Goal: Task Accomplishment & Management: Use online tool/utility

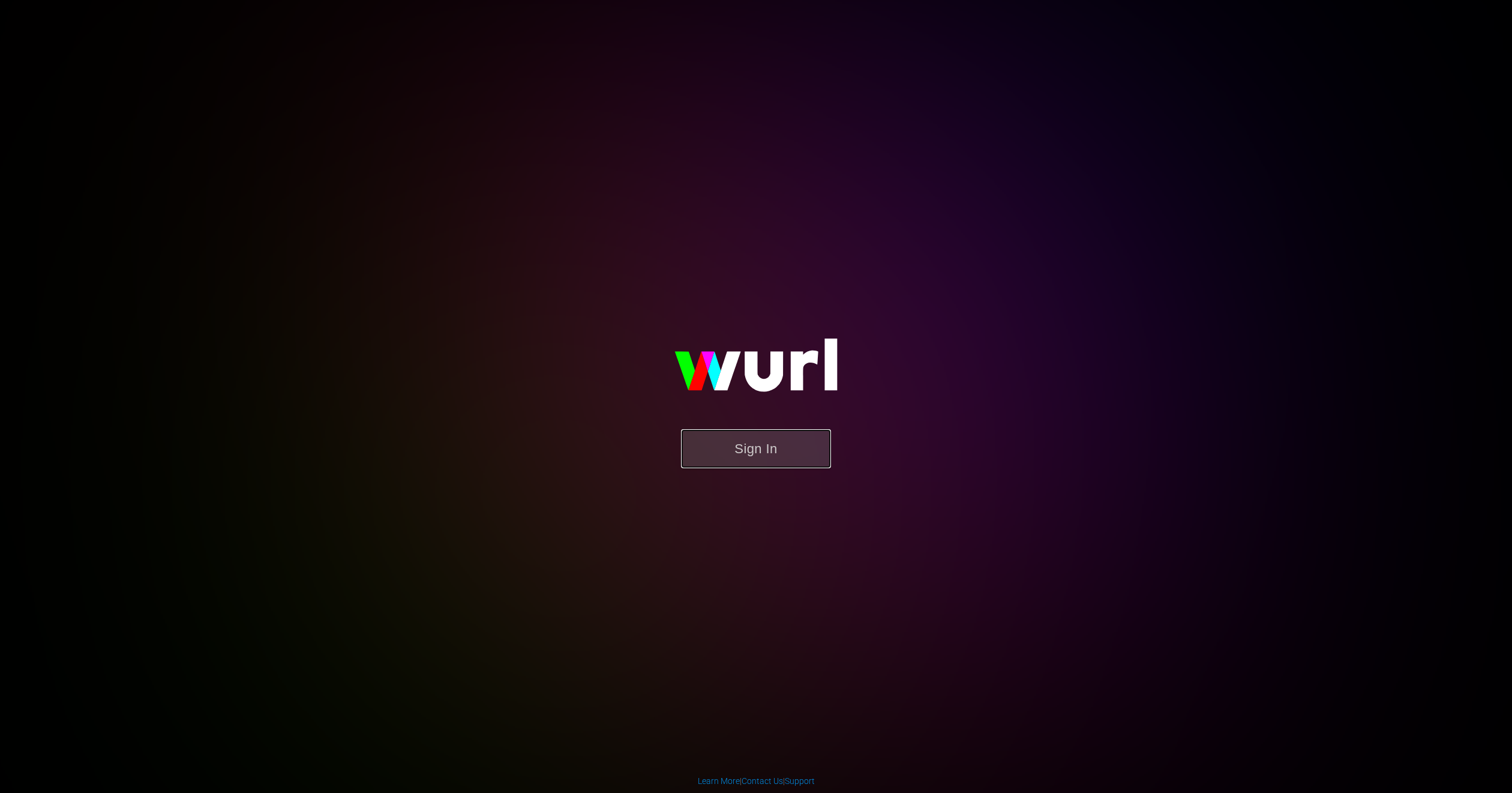
click at [759, 456] on button "Sign In" at bounding box center [756, 448] width 150 height 39
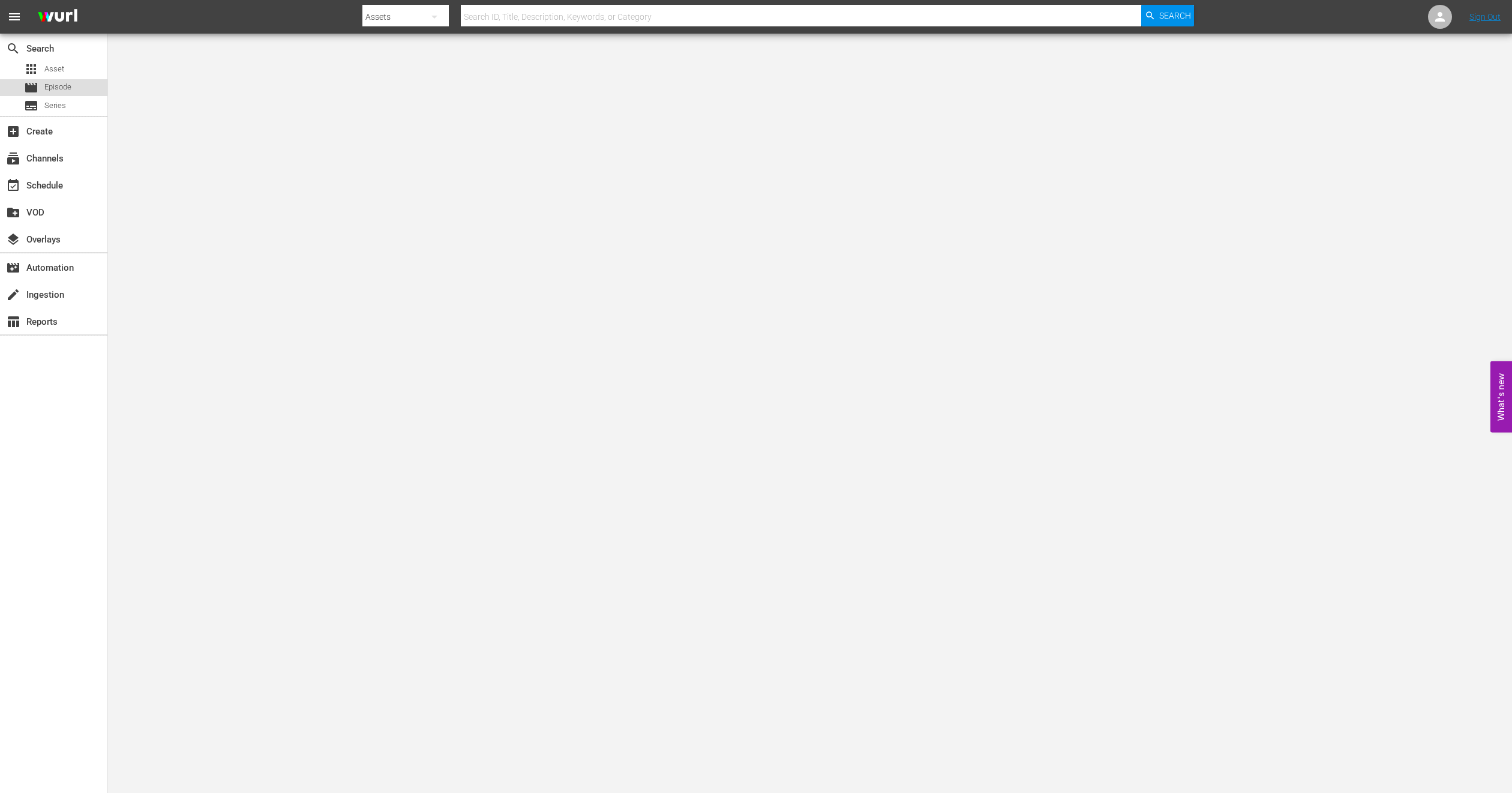
click at [49, 87] on span "Episode" at bounding box center [58, 87] width 27 height 12
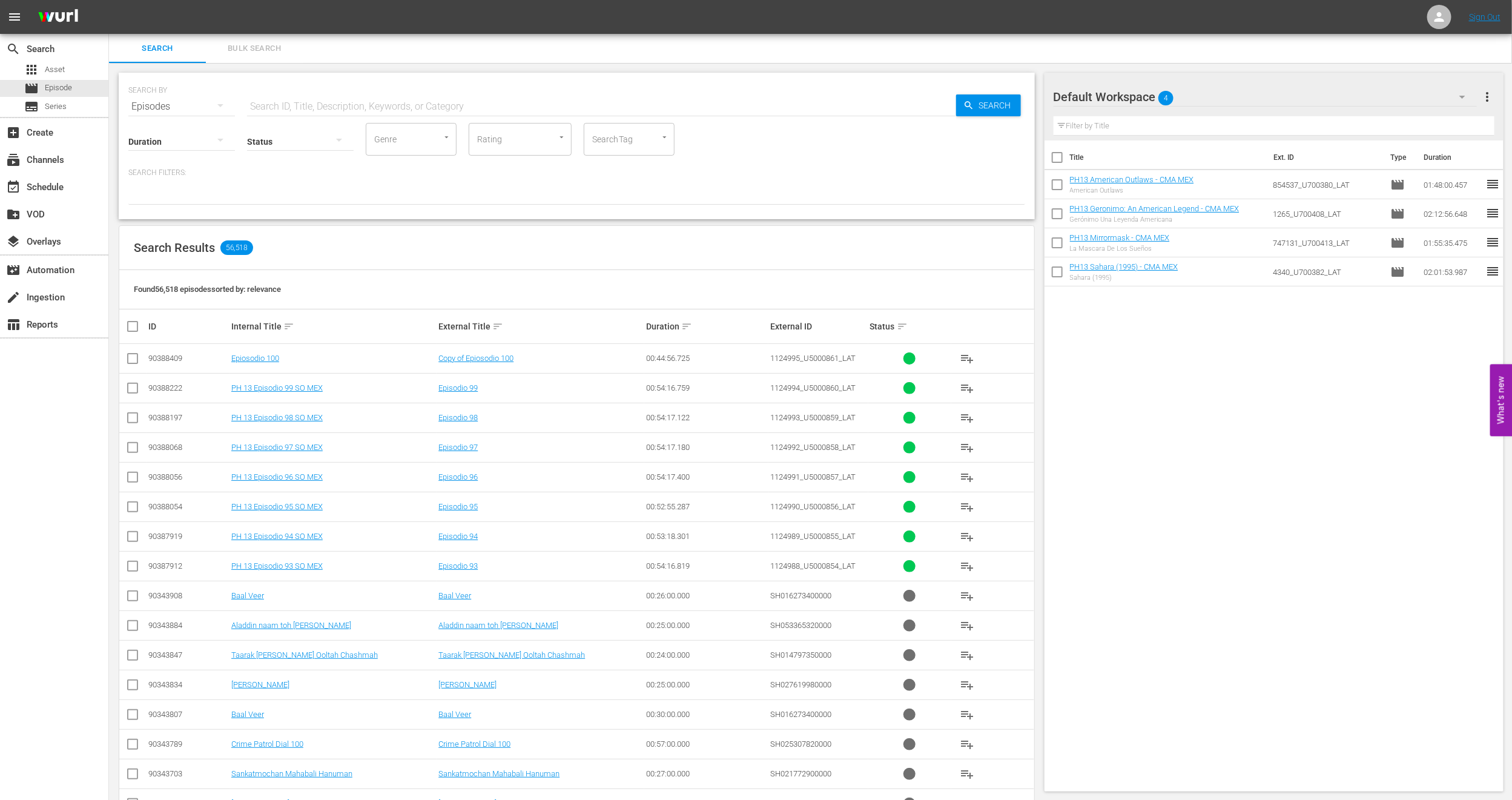
click at [245, 42] on span "Bulk Search" at bounding box center [254, 48] width 82 height 14
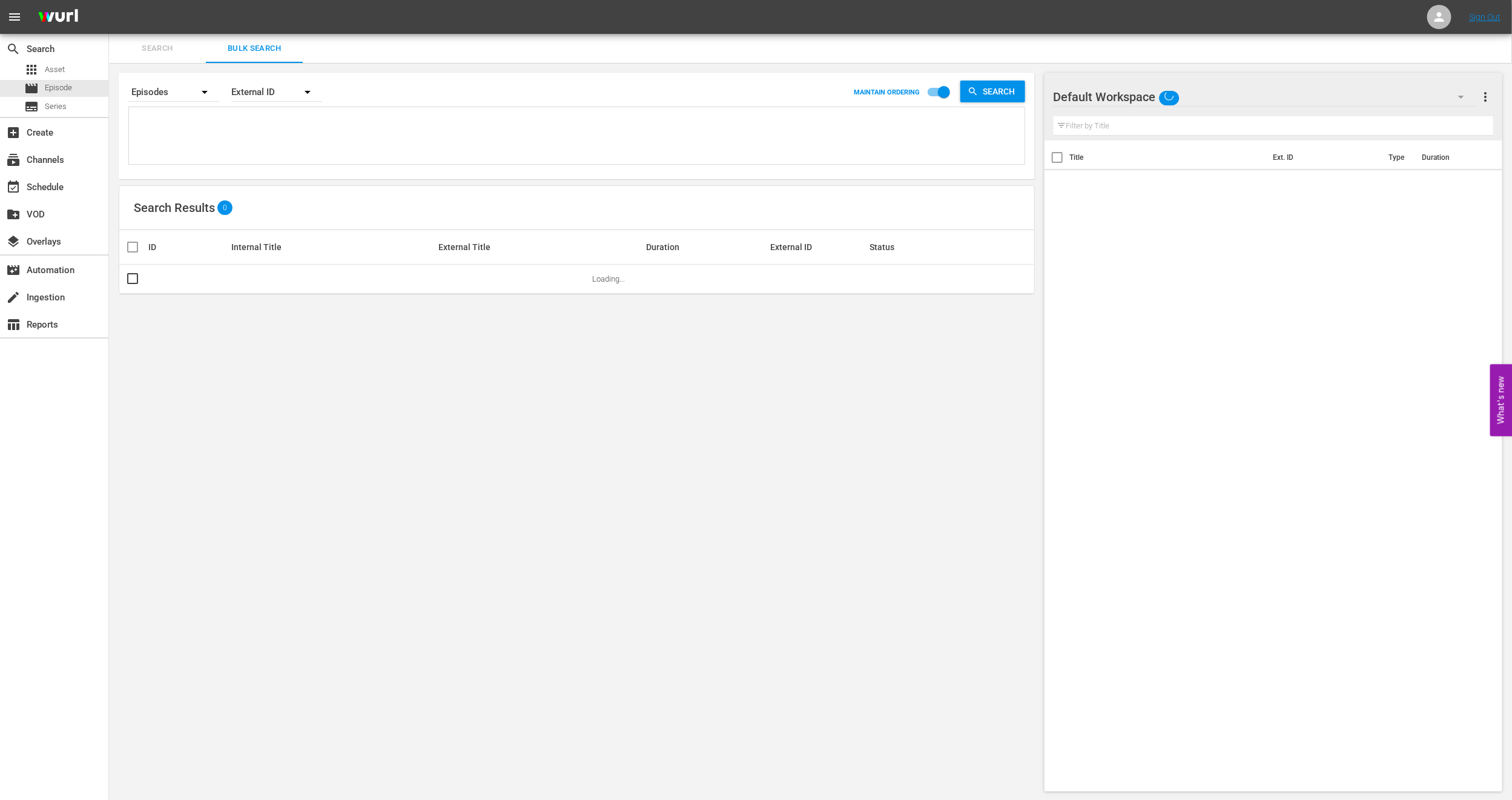
click at [236, 128] on textarea at bounding box center [578, 137] width 892 height 55
paste textarea "2295296_U700436_LAT"
type textarea "2295296_U700436_LAT"
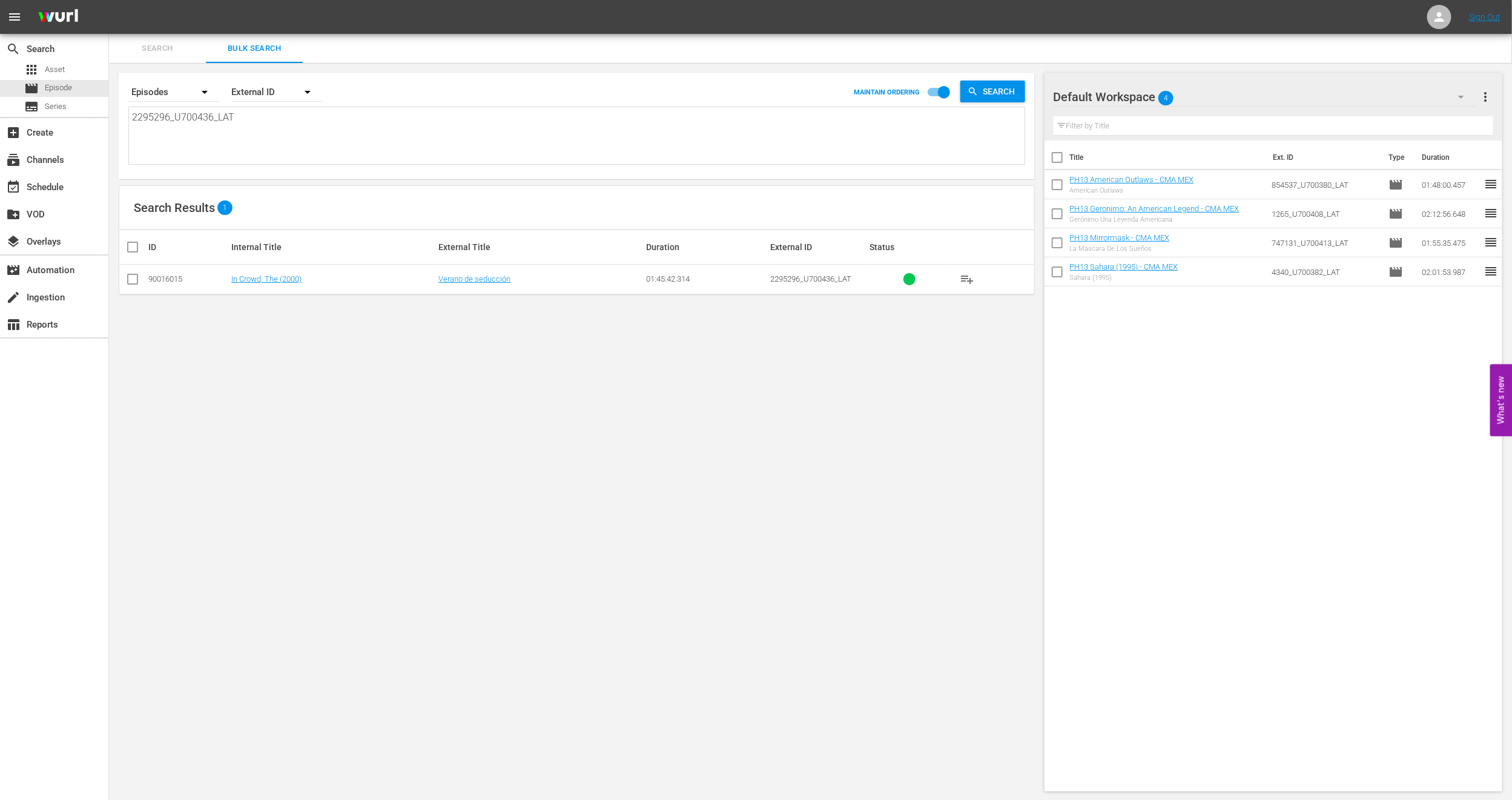
type textarea "2295296_U700436_LAT"
drag, startPoint x: 304, startPoint y: 122, endPoint x: 0, endPoint y: 181, distance: 309.7
click at [109, 0] on div "search Search apps Asset movie Episode subtitles Series add_box Create subscrip…" at bounding box center [811, 0] width 1403 height 0
paste textarea "938495_U700355"
type textarea "938495_U700355_LAT"
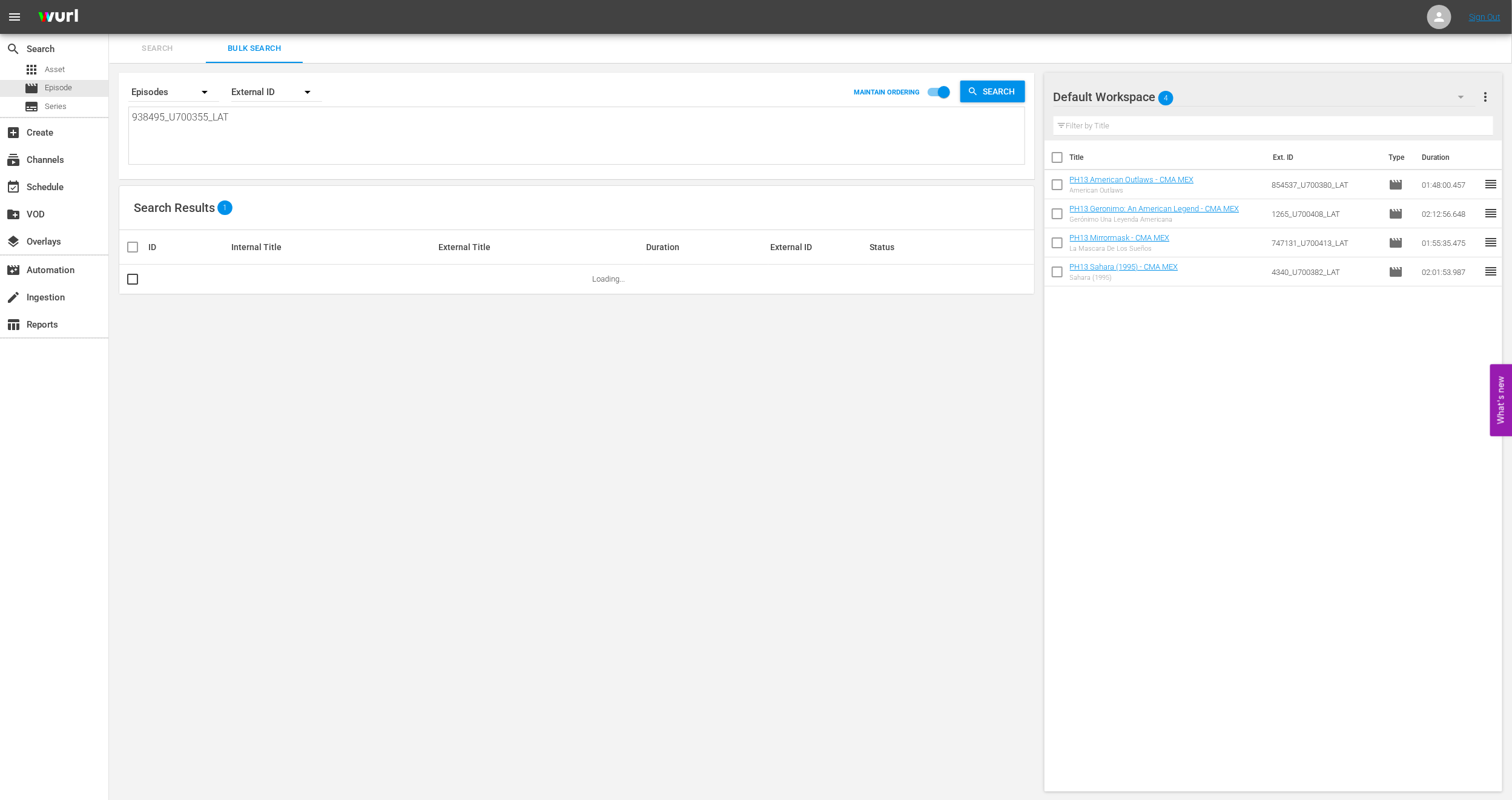
type textarea "938495_U700355_LAT"
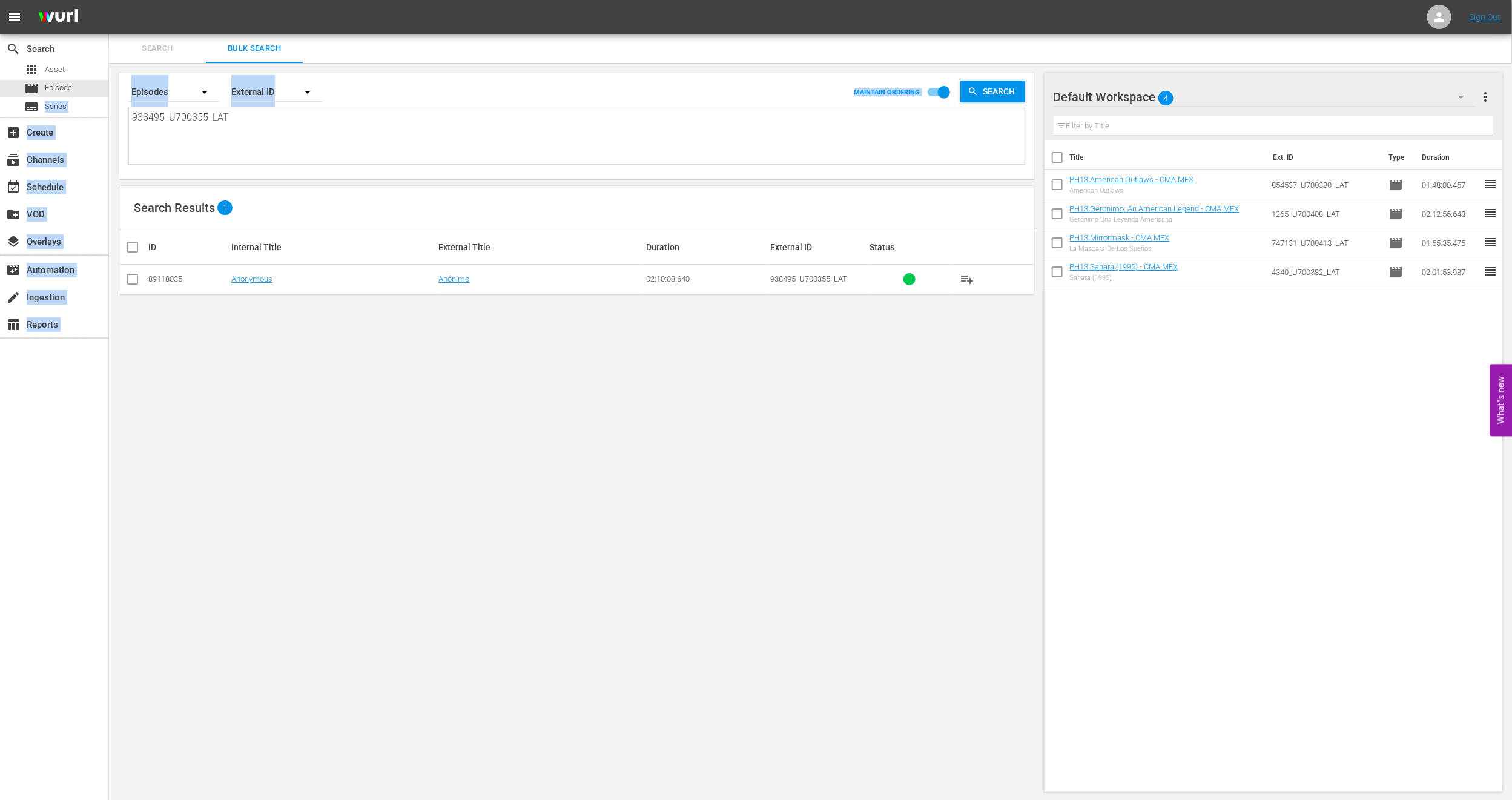
drag, startPoint x: 308, startPoint y: 167, endPoint x: 0, endPoint y: 115, distance: 312.4
click at [109, 0] on div "search Search apps Asset movie Episode subtitles Series add_box Create subscrip…" at bounding box center [811, 0] width 1403 height 0
click at [228, 132] on textarea "938495_U700355_LAT" at bounding box center [578, 137] width 892 height 55
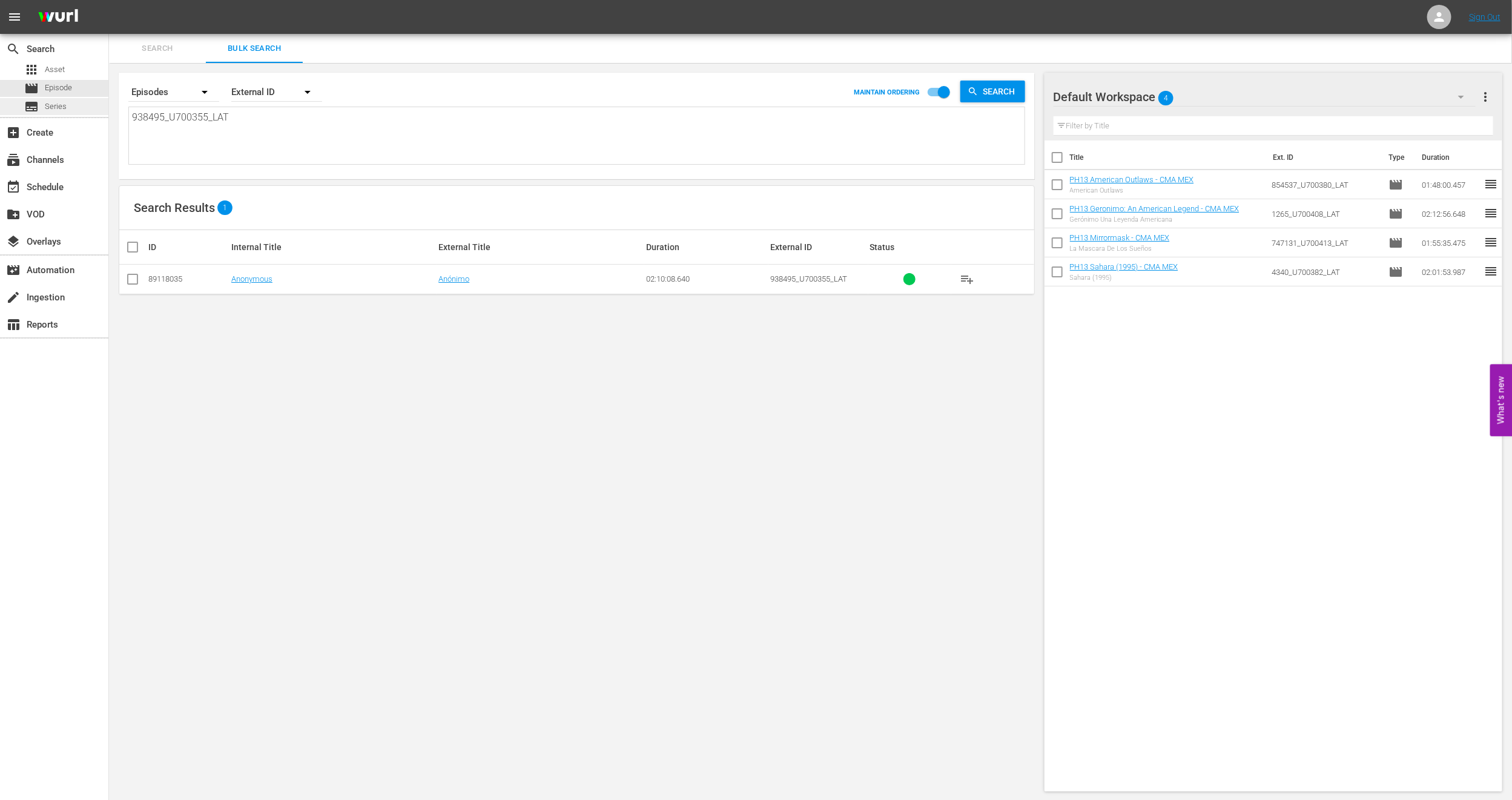
drag, startPoint x: 261, startPoint y: 120, endPoint x: 0, endPoint y: 112, distance: 261.1
click at [109, 0] on div "search Search apps Asset movie Episode subtitles Series add_box Create subscrip…" at bounding box center [811, 0] width 1403 height 0
paste textarea "187547_U70026"
type textarea "187547_U700265_LAT"
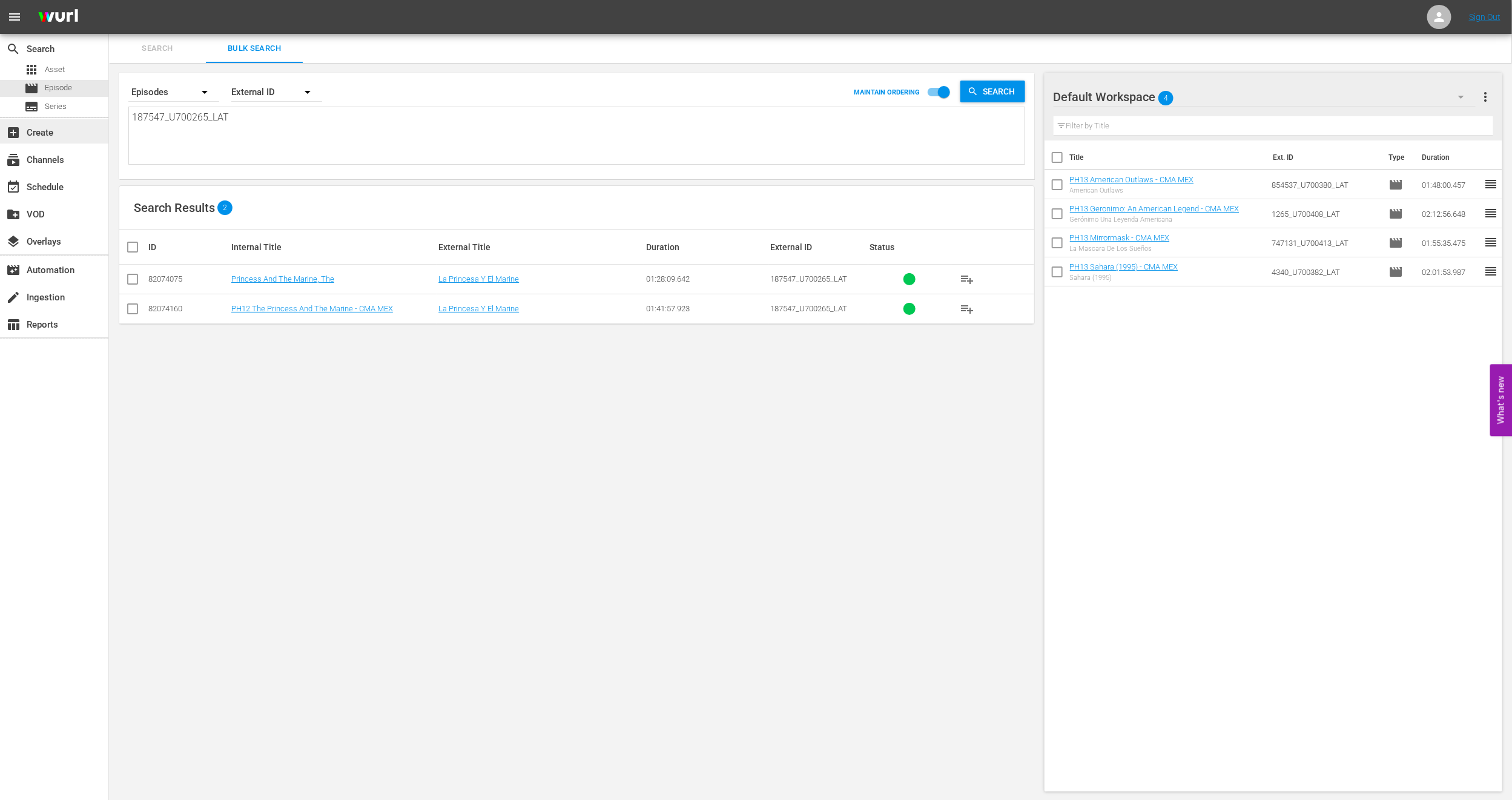
drag, startPoint x: 258, startPoint y: 120, endPoint x: 0, endPoint y: 135, distance: 258.4
click at [109, 0] on div "search Search apps Asset movie Episode subtitles Series add_box Create subscrip…" at bounding box center [811, 0] width 1403 height 0
paste textarea "U7000001"
type textarea "U7000001"
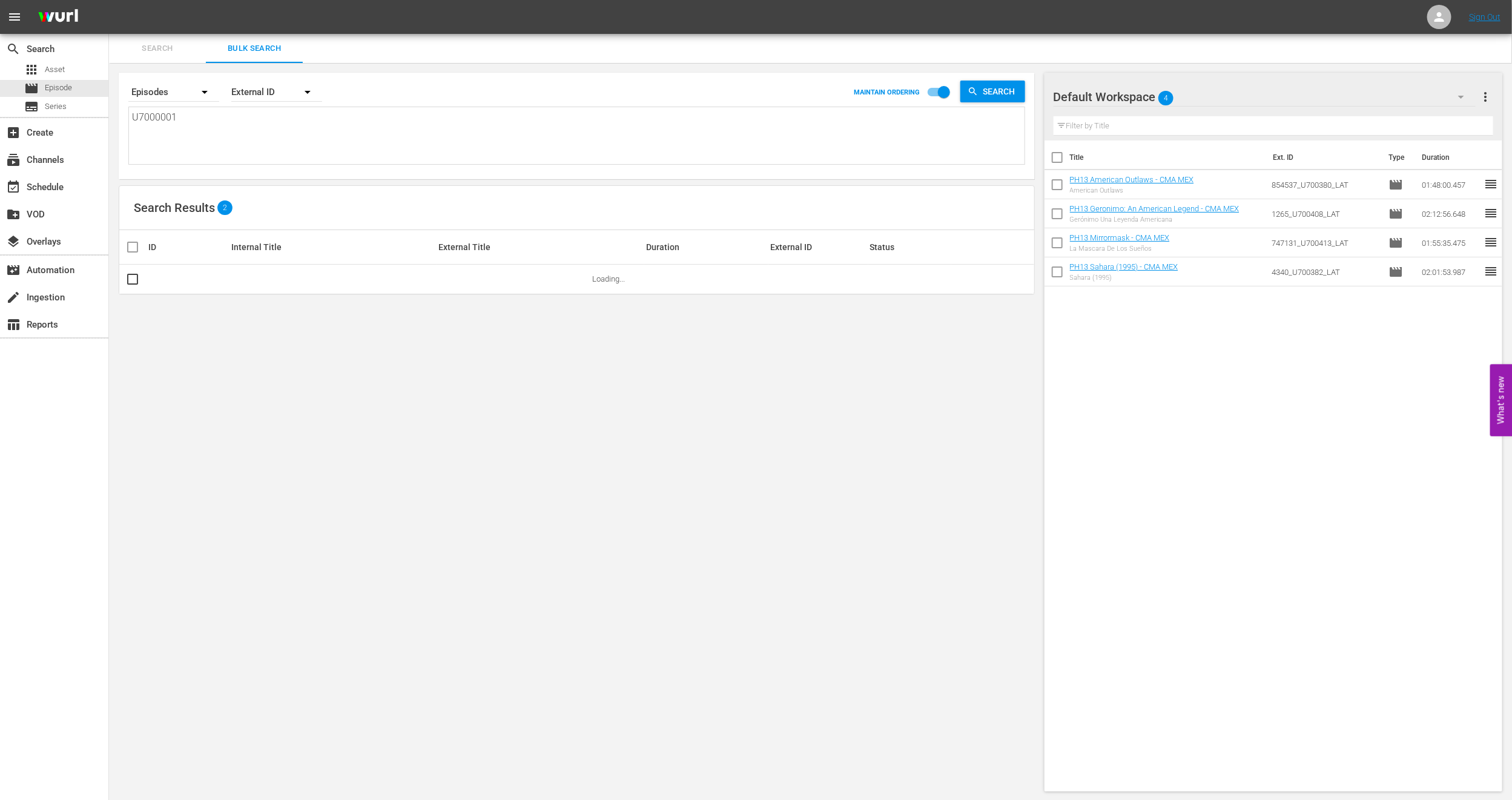
type textarea "U7000001"
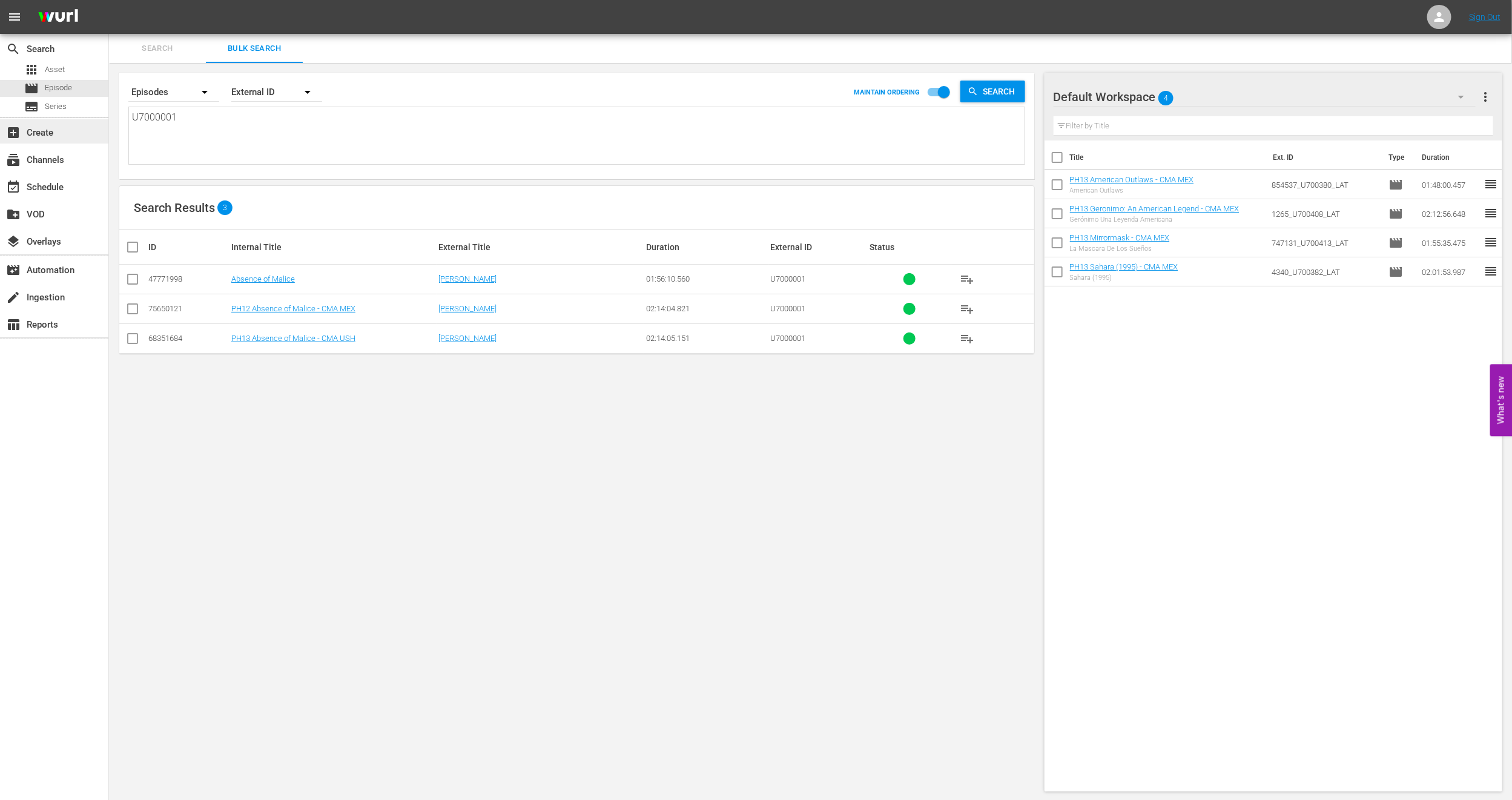
drag, startPoint x: 288, startPoint y: 124, endPoint x: 0, endPoint y: 135, distance: 288.2
click at [109, 0] on div "search Search apps Asset movie Episode subtitles Series add_box Create subscrip…" at bounding box center [811, 0] width 1403 height 0
paste textarea "32732_U700443_LAT_CEN"
type textarea "32732_U700443_LAT_CEN"
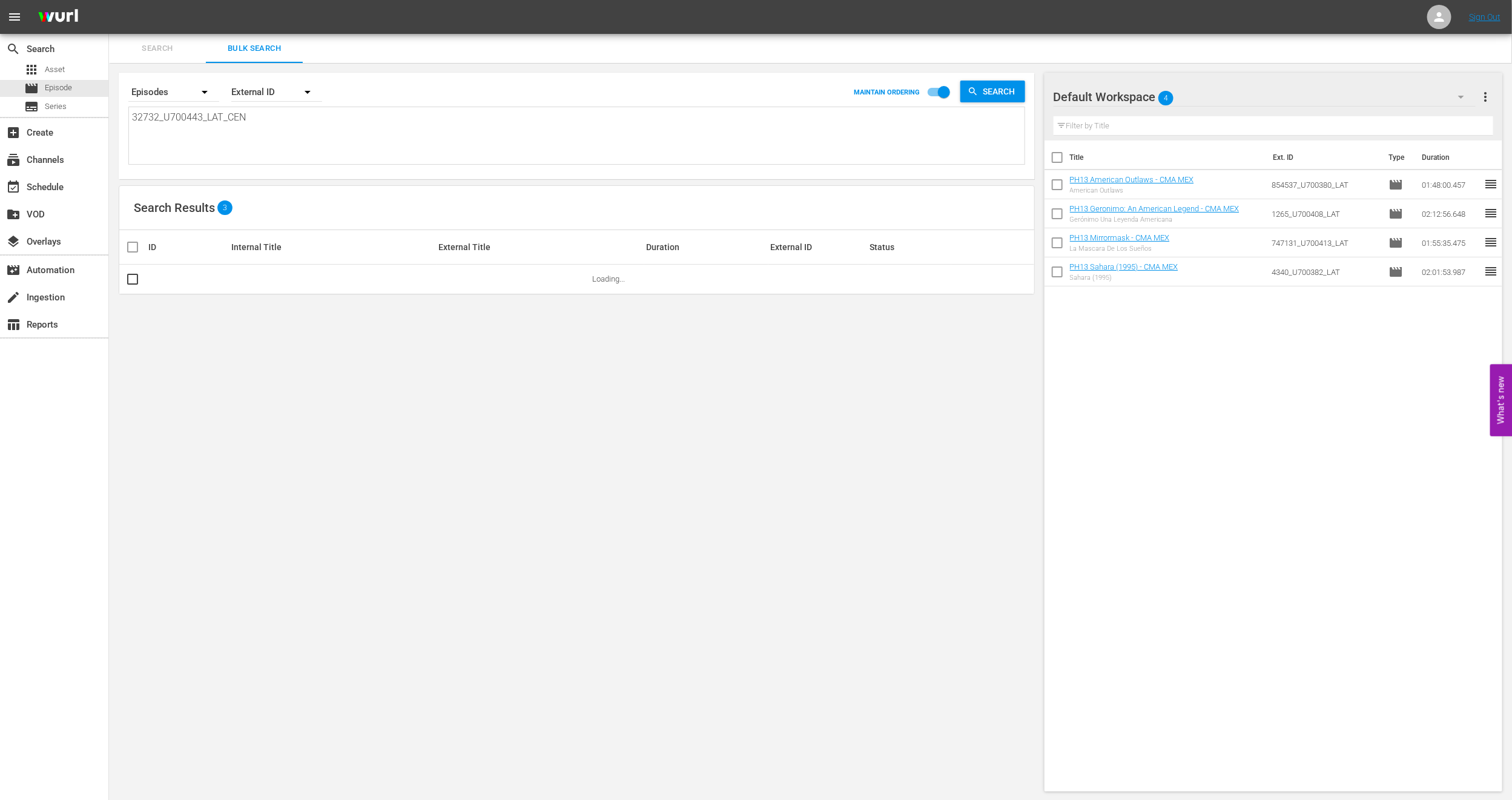
type textarea "32732_U700443_LAT_CEN"
drag, startPoint x: 259, startPoint y: 118, endPoint x: 0, endPoint y: 121, distance: 259.0
click at [109, 0] on div "search Search apps Asset movie Episode subtitles Series add_box Create subscrip…" at bounding box center [811, 0] width 1403 height 0
paste textarea "1982_U700444_LAT"
type textarea "1982_U700444_LAT"
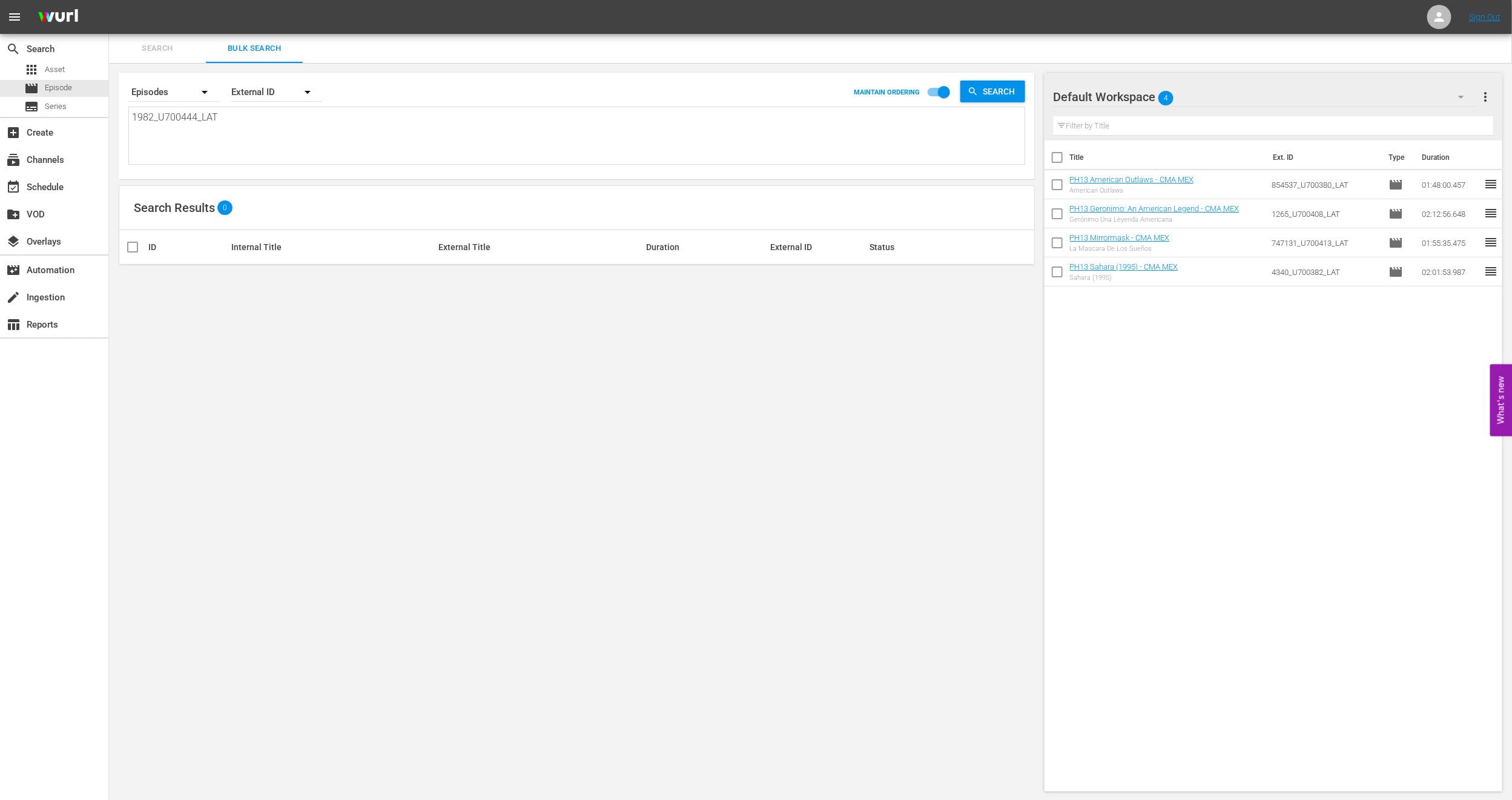
type textarea "1982_U700444_LAT"
click at [324, 137] on textarea "1982_U700444_LAT" at bounding box center [578, 137] width 892 height 55
drag, startPoint x: 324, startPoint y: 132, endPoint x: 0, endPoint y: 142, distance: 324.2
click at [109, 0] on div "search Search apps Asset movie Episode subtitles Series add_box Create subscrip…" at bounding box center [811, 0] width 1403 height 0
paste textarea "U7000170C"
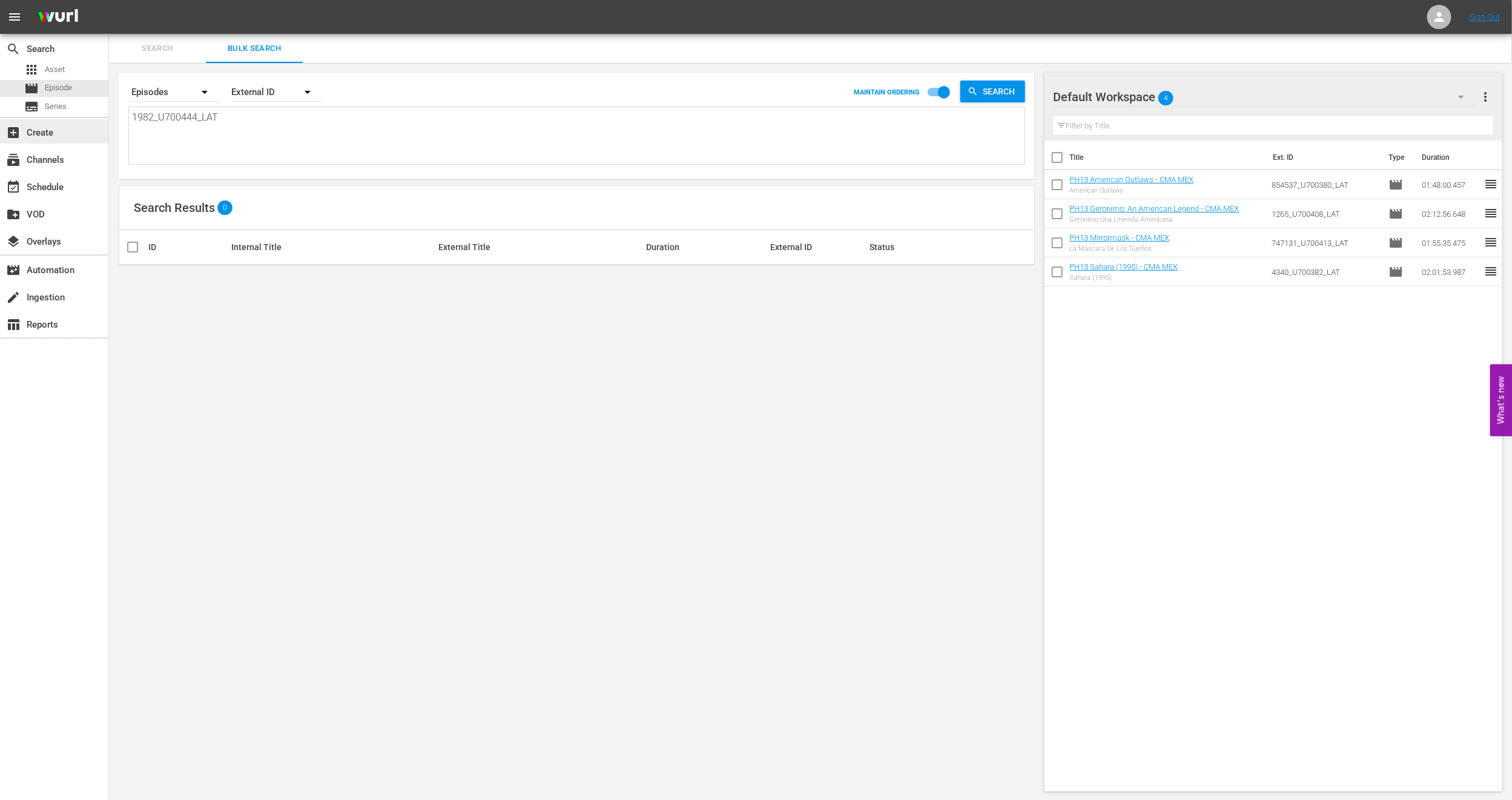
type textarea "U7000170C"
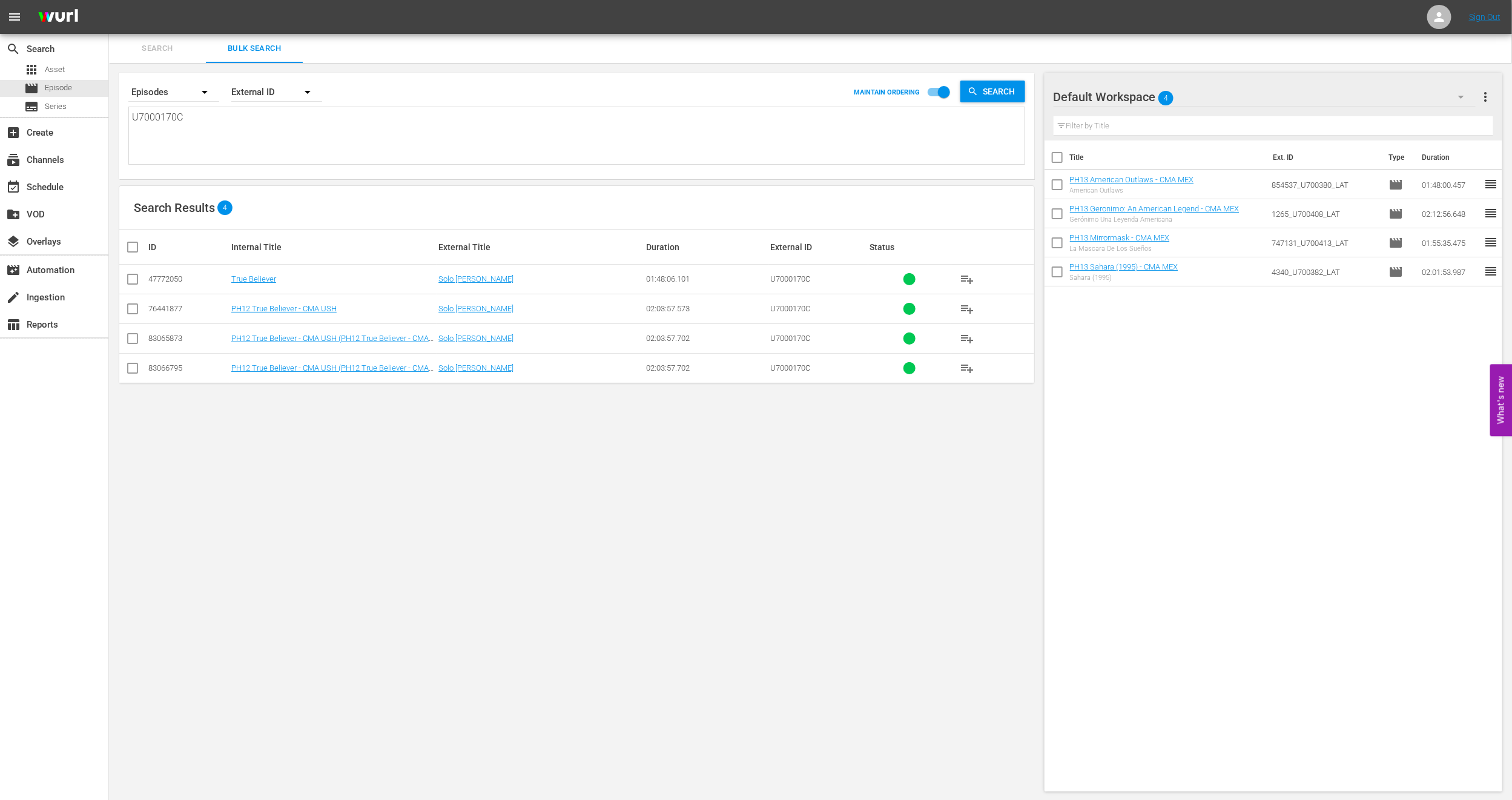
type textarea "U7000170C"
click at [554, 530] on div "Search By Episodes Order By External ID MAINTAIN ORDERING Search U7000170C U700…" at bounding box center [577, 432] width 935 height 738
click at [109, 0] on div "search Search apps Asset movie Episode subtitles Series add_box Create subscrip…" at bounding box center [811, 0] width 1403 height 0
paste textarea "33414_U700429_LAT_CEN"
type textarea "33414_U700429_LAT_CEN"
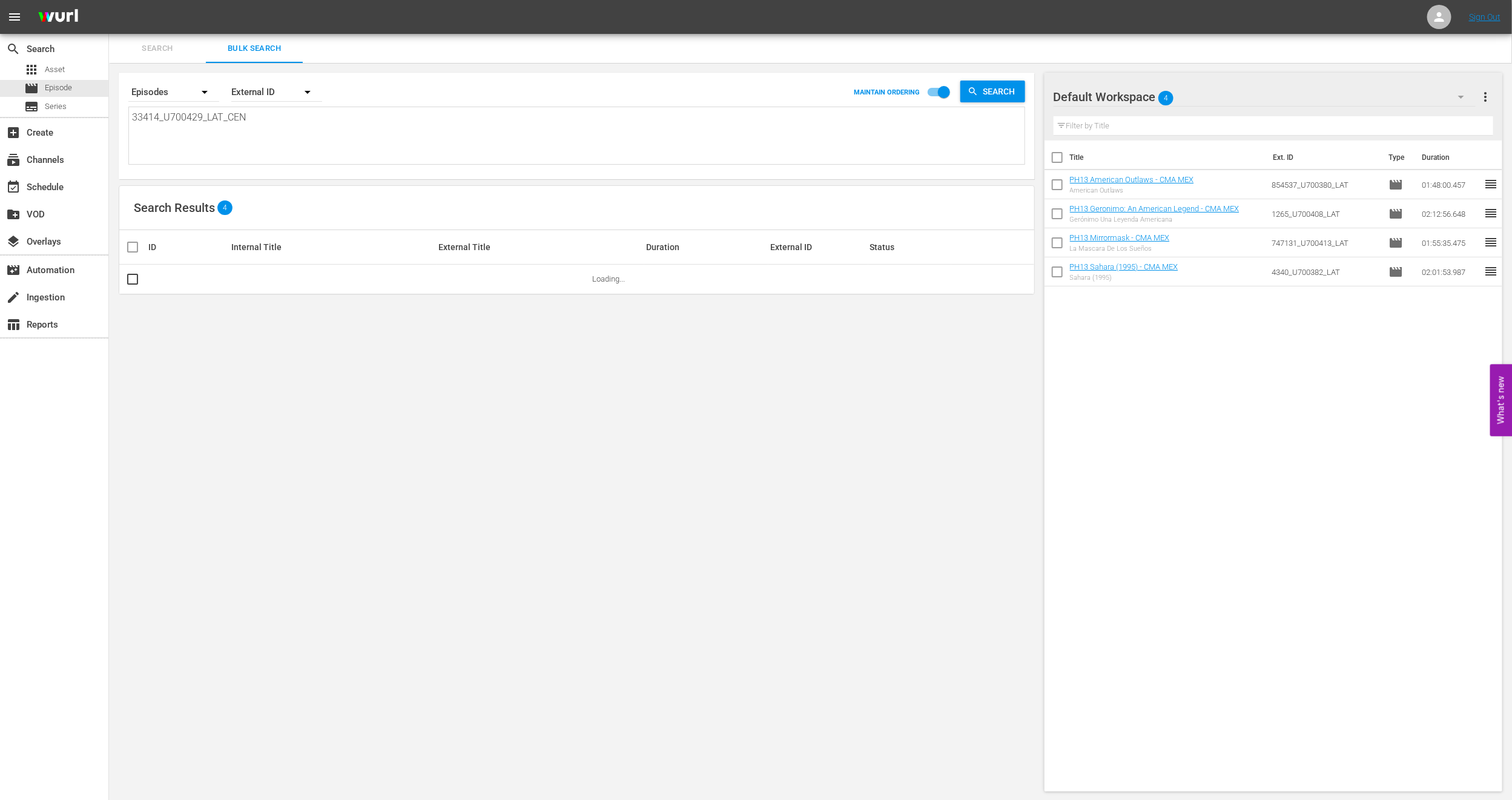
type textarea "33414_U700429_LAT_CEN"
drag, startPoint x: 438, startPoint y: 119, endPoint x: 0, endPoint y: 139, distance: 438.5
click at [109, 0] on div "search Search apps Asset movie Episode subtitles Series add_box Create subscrip…" at bounding box center [811, 0] width 1403 height 0
paste textarea "U5000662_LAT"
type textarea "U5000662_LAT"
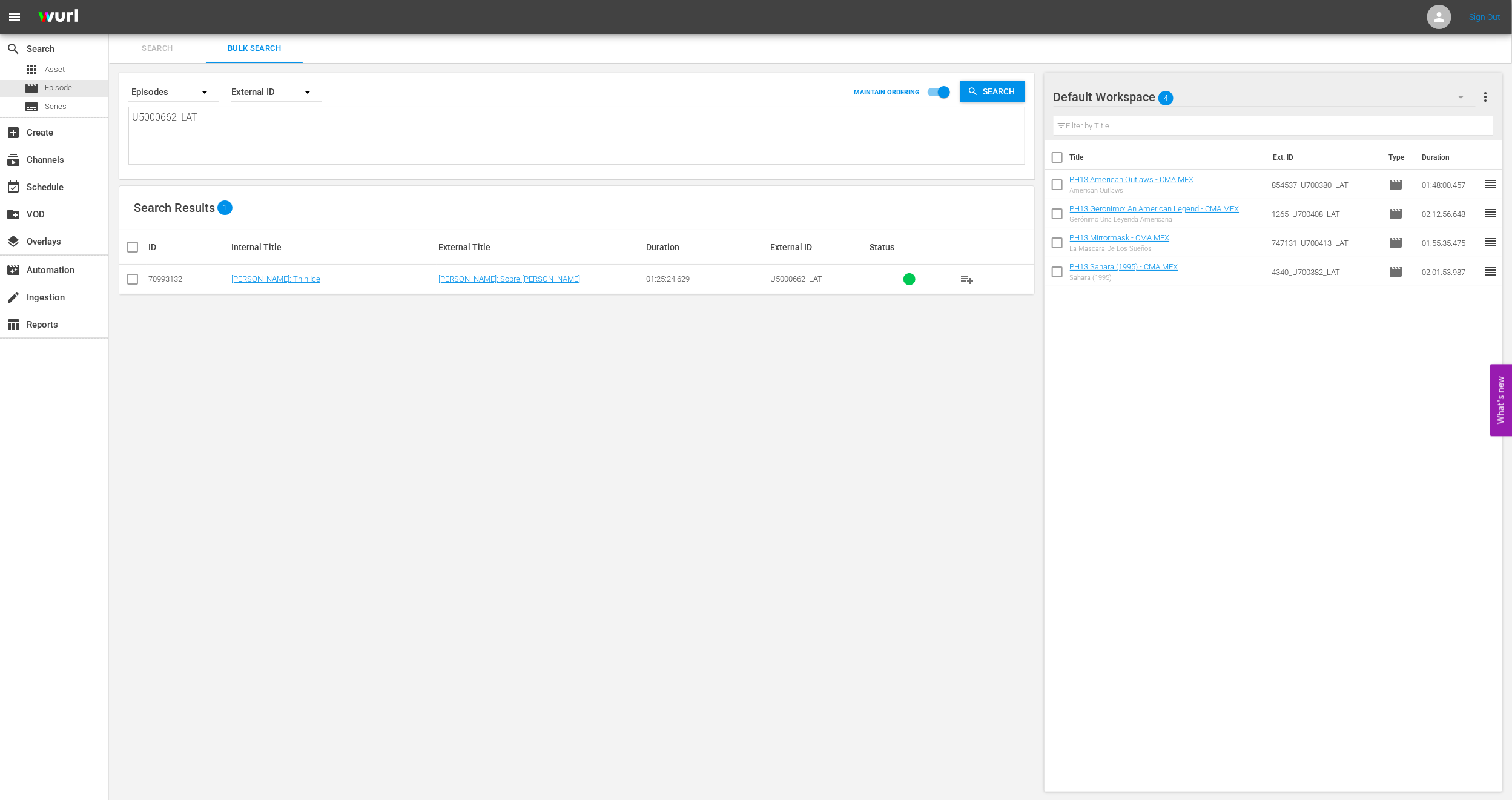
type textarea "U5000662_LAT"
drag, startPoint x: 238, startPoint y: 139, endPoint x: 0, endPoint y: 118, distance: 238.9
click at [109, 0] on div "search Search apps Asset movie Episode subtitles Series add_box Create subscrip…" at bounding box center [811, 0] width 1403 height 0
paste textarea "937530_U700427"
type textarea "937530_U700427_LAT"
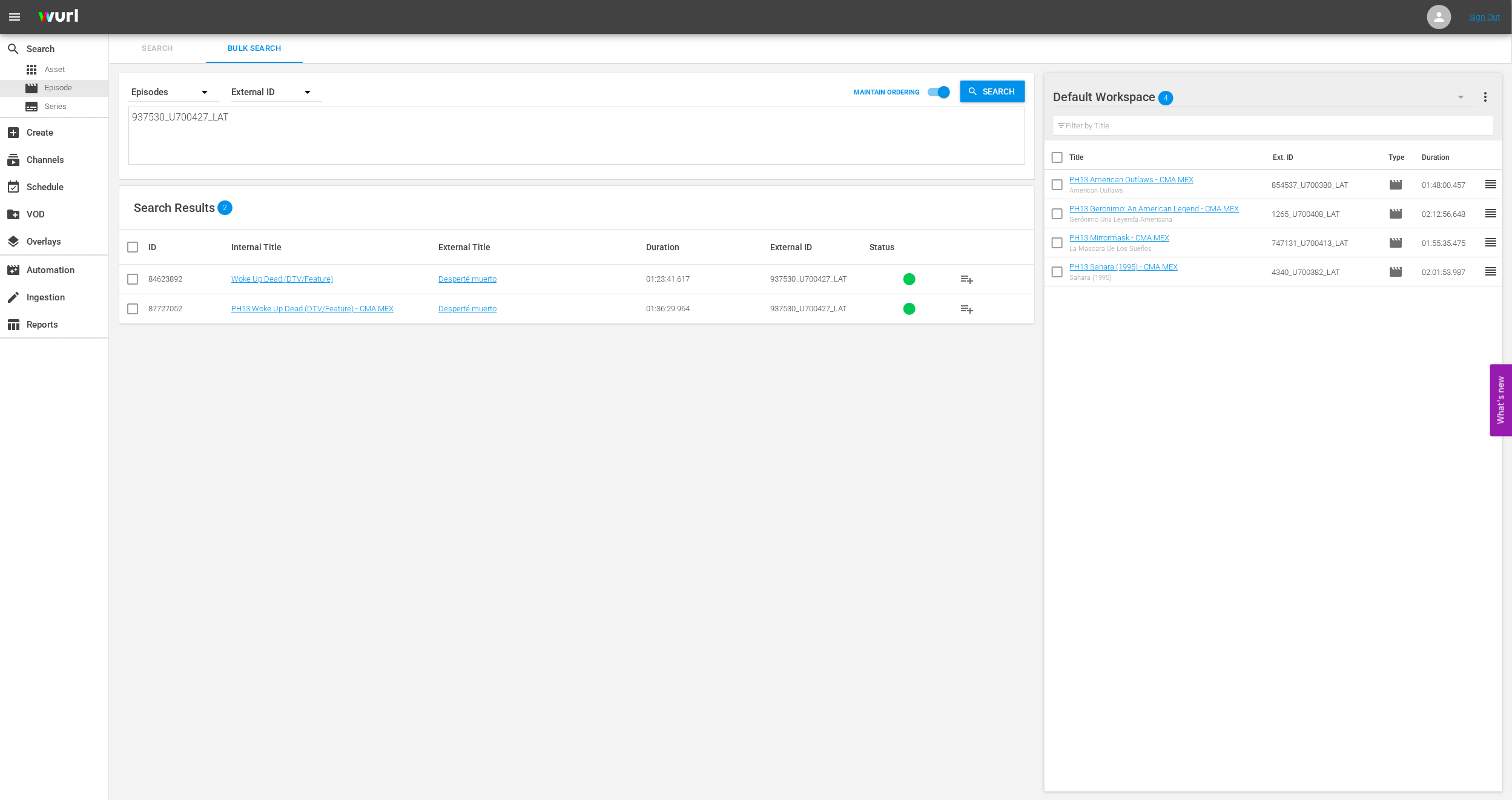
type textarea "937530_U700427_LAT"
drag, startPoint x: 283, startPoint y: 123, endPoint x: 0, endPoint y: 127, distance: 283.0
click at [109, 0] on div "search Search apps Asset movie Episode subtitles Series add_box Create subscrip…" at bounding box center [811, 0] width 1403 height 0
paste textarea "70_U700356"
type textarea "70_U700356_LAT"
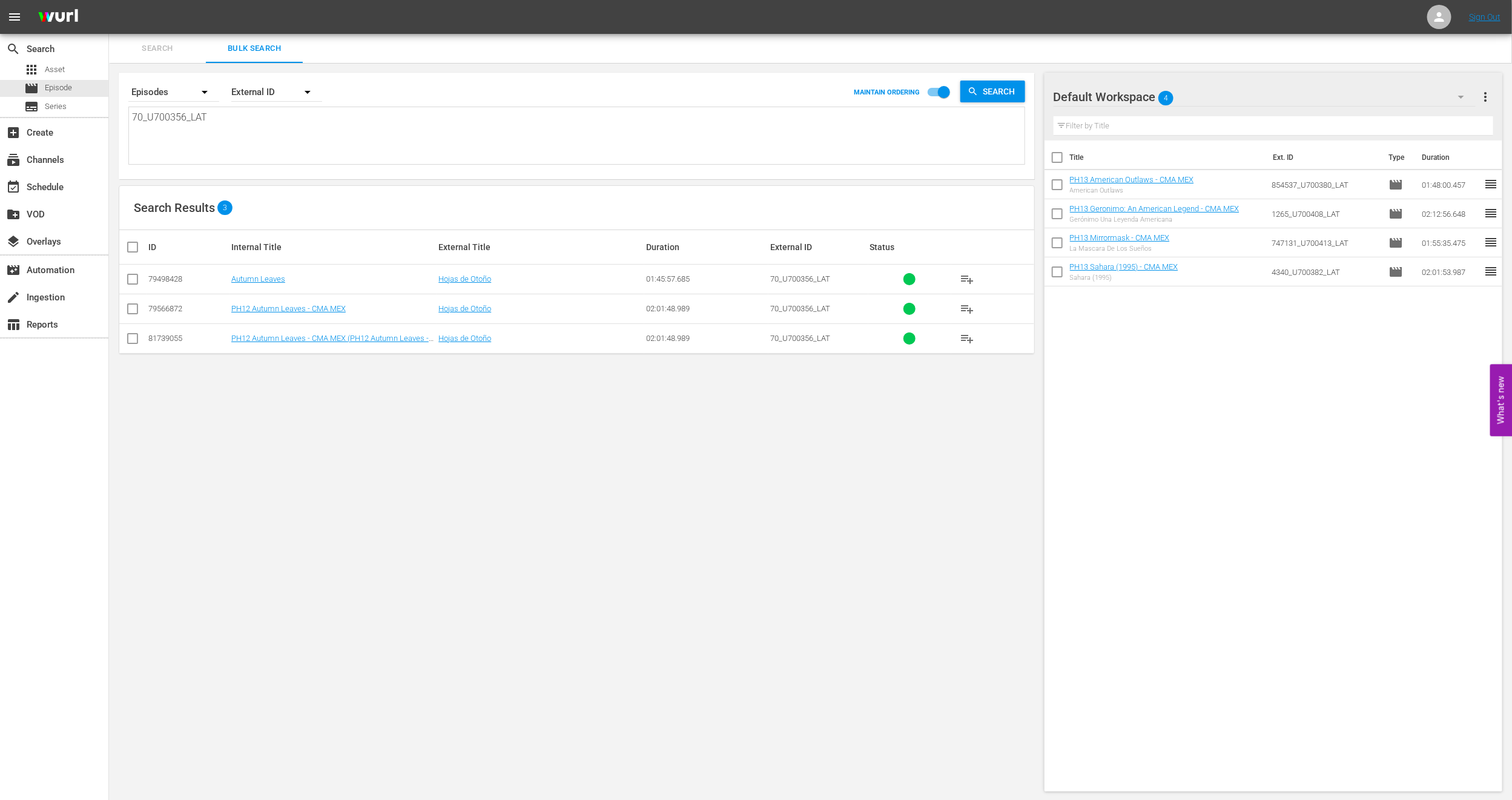
type textarea "70_U700356_LAT"
drag, startPoint x: 282, startPoint y: 151, endPoint x: 0, endPoint y: 151, distance: 282.0
click at [109, 0] on div "search Search apps Asset movie Episode subtitles Series add_box Create subscrip…" at bounding box center [811, 0] width 1403 height 0
paste textarea "1460_U700369"
type textarea "1460_U700369_LAT"
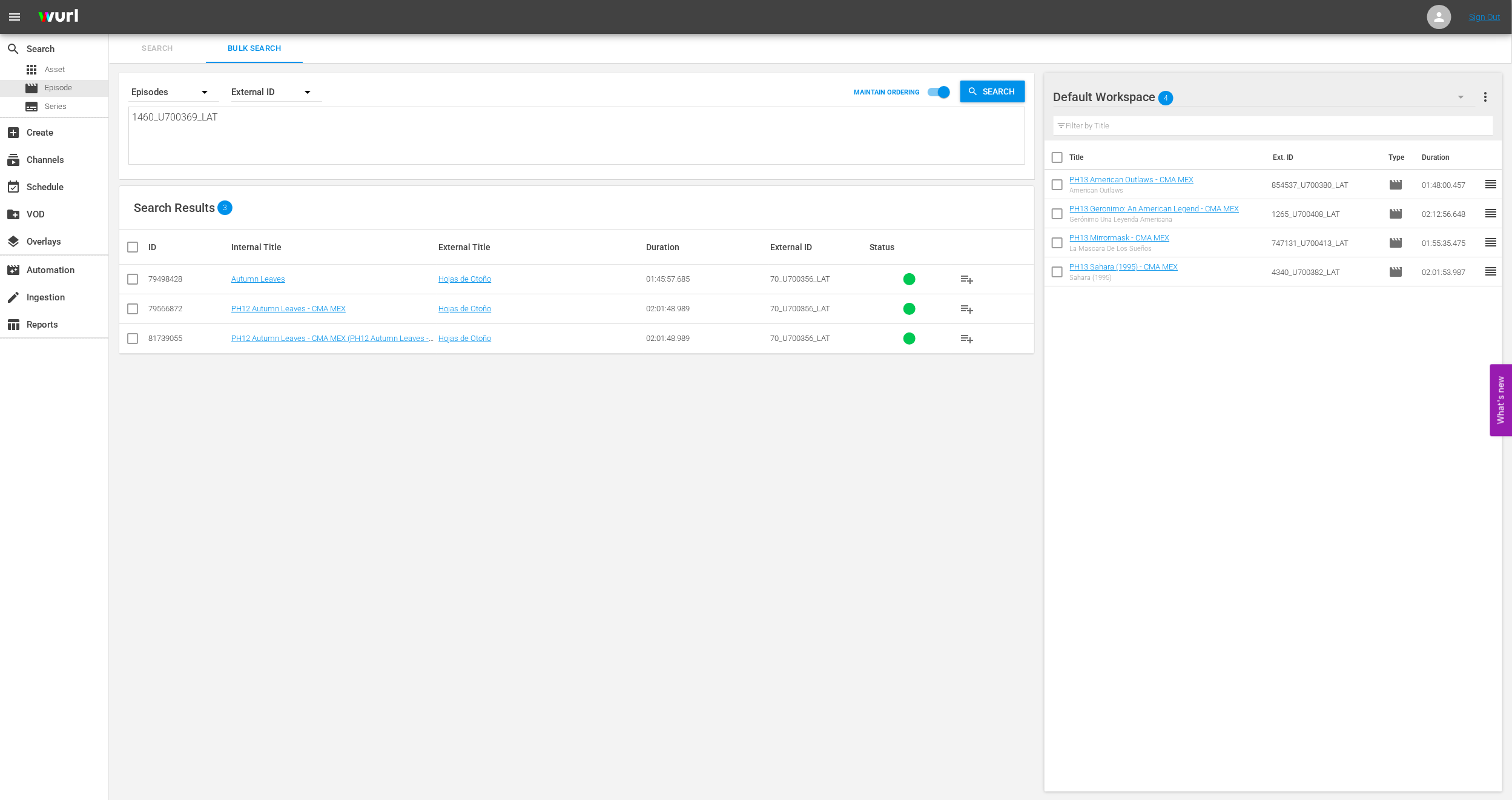
type textarea "1460_U700369_LAT"
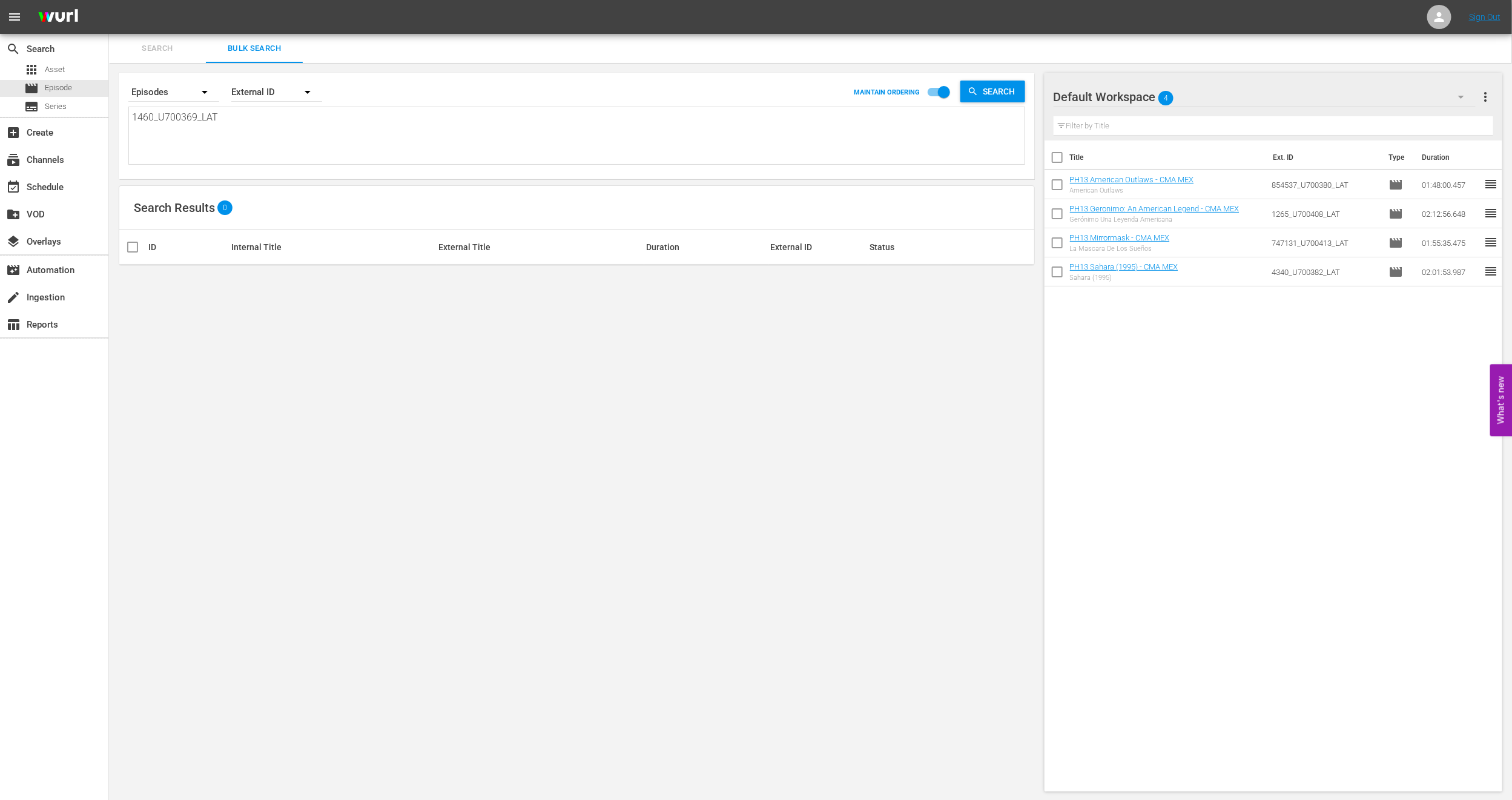
click at [236, 128] on textarea "1460_U700369_LAT" at bounding box center [578, 137] width 892 height 55
drag, startPoint x: 260, startPoint y: 127, endPoint x: 0, endPoint y: 102, distance: 261.2
click at [109, 0] on div "search Search apps Asset movie Episode subtitles Series add_box Create subscrip…" at bounding box center [811, 0] width 1403 height 0
paste textarea
click at [275, 123] on textarea at bounding box center [578, 137] width 892 height 55
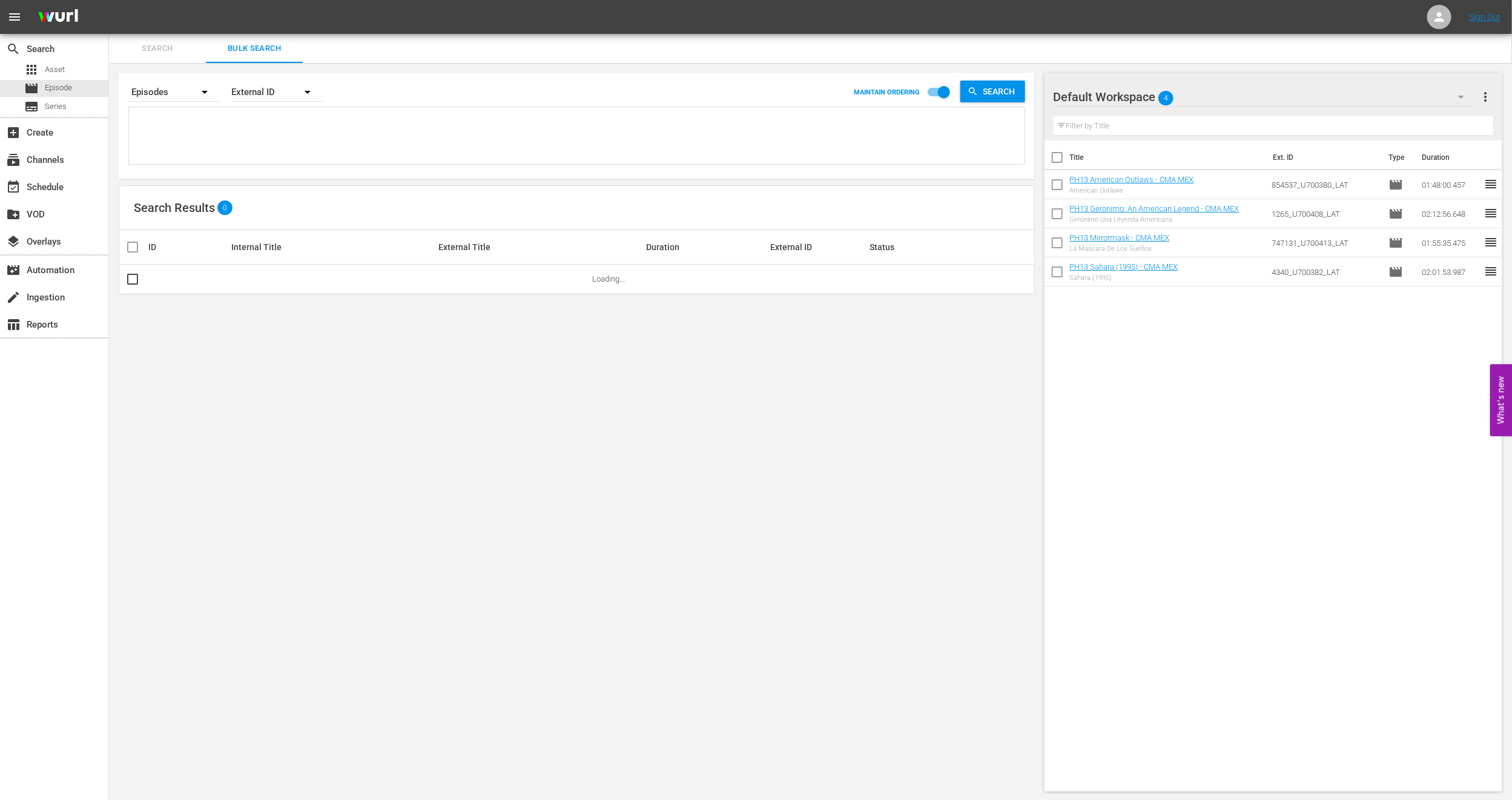
paste textarea "2620_U700433_LAT"
type textarea "2620_U700433_LAT"
drag, startPoint x: 320, startPoint y: 142, endPoint x: 0, endPoint y: 141, distance: 320.0
click at [109, 0] on div "search Search apps Asset movie Episode subtitles Series add_box Create subscrip…" at bounding box center [811, 0] width 1403 height 0
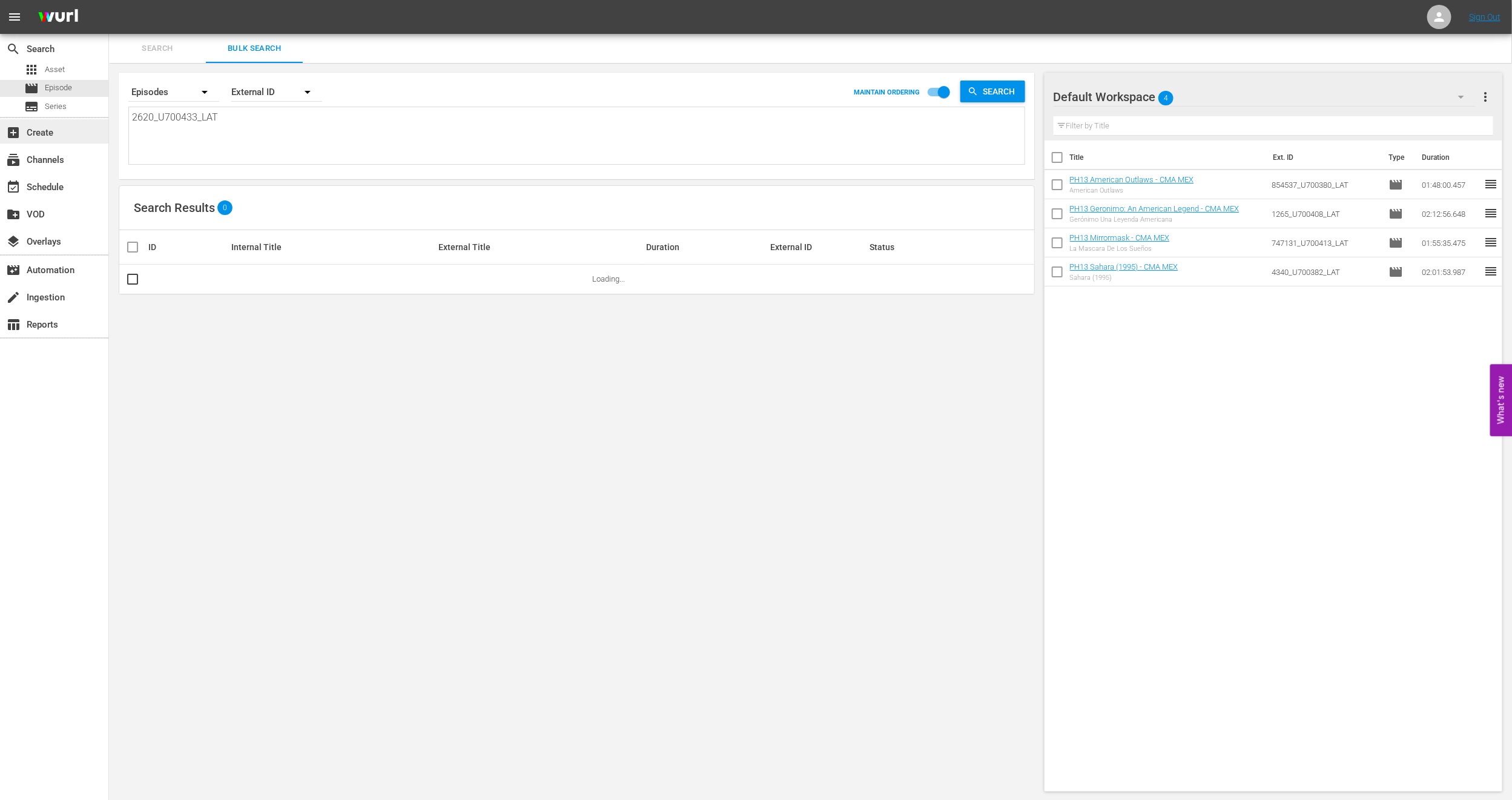
paste textarea "1460_U700369"
type textarea "1460_U700369_LAT"
click at [276, 157] on textarea "1460_U700369_LAT" at bounding box center [578, 137] width 892 height 55
drag, startPoint x: 335, startPoint y: 142, endPoint x: 0, endPoint y: 132, distance: 335.1
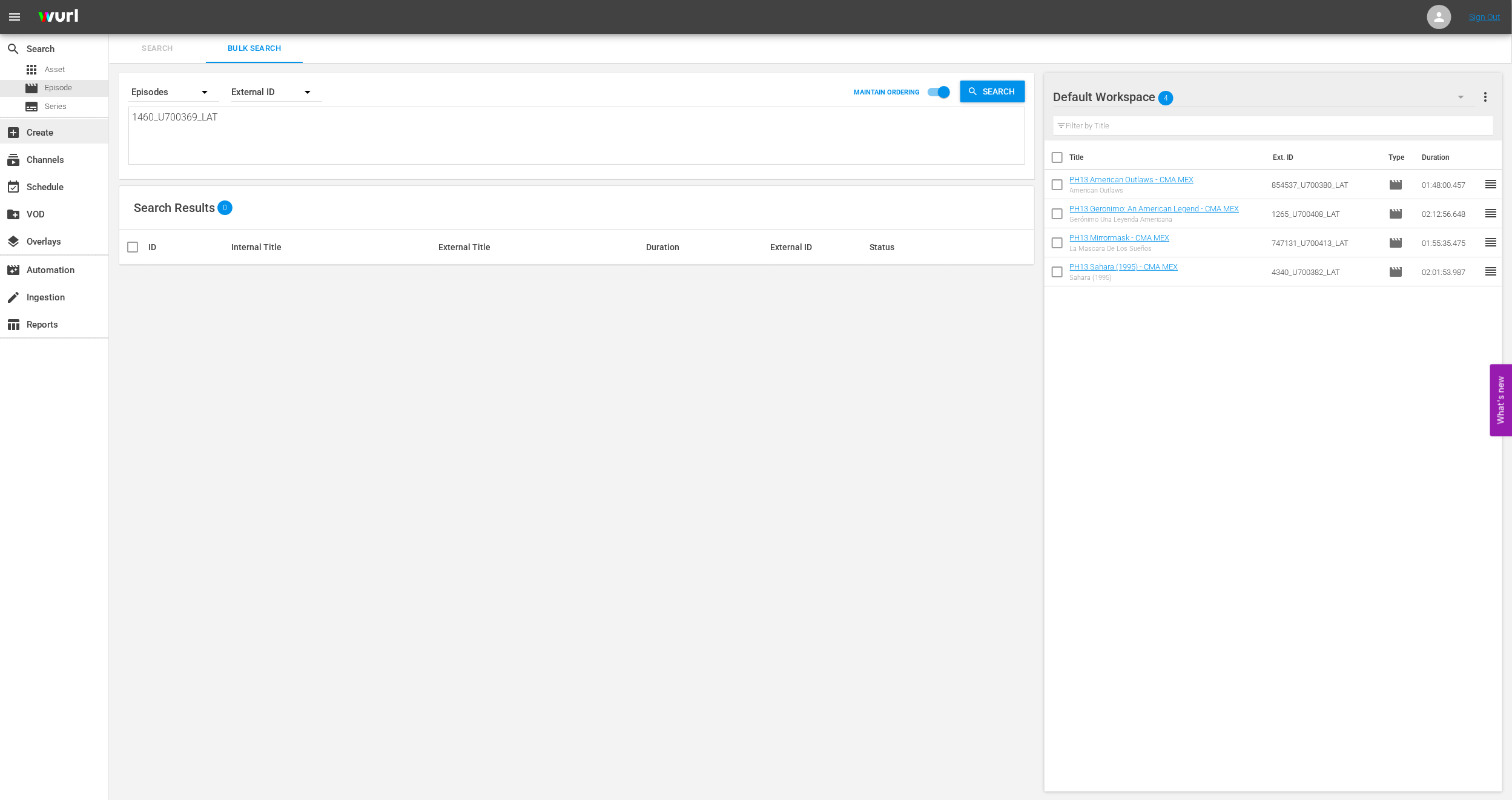
click at [109, 0] on div "search Search apps Asset movie Episode subtitles Series add_box Create subscrip…" at bounding box center [811, 0] width 1403 height 0
paste textarea "619_U700438"
type textarea "1619_U700438_LAT"
drag, startPoint x: 283, startPoint y: 137, endPoint x: 0, endPoint y: 123, distance: 283.3
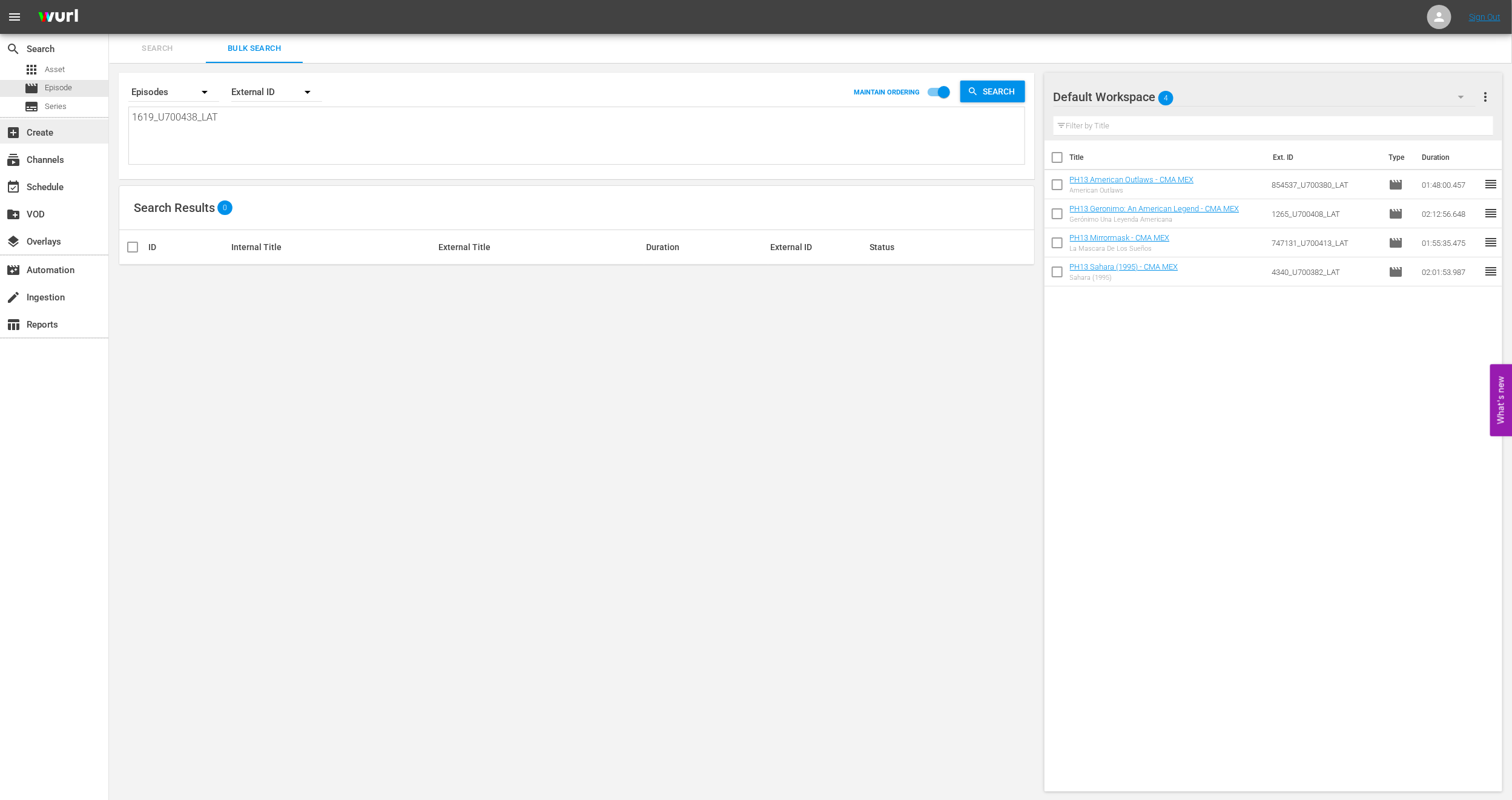
click at [109, 0] on div "search Search apps Asset movie Episode subtitles Series add_box Create subscrip…" at bounding box center [811, 0] width 1403 height 0
paste textarea "70_U700356"
type textarea "70_U700356_LAT"
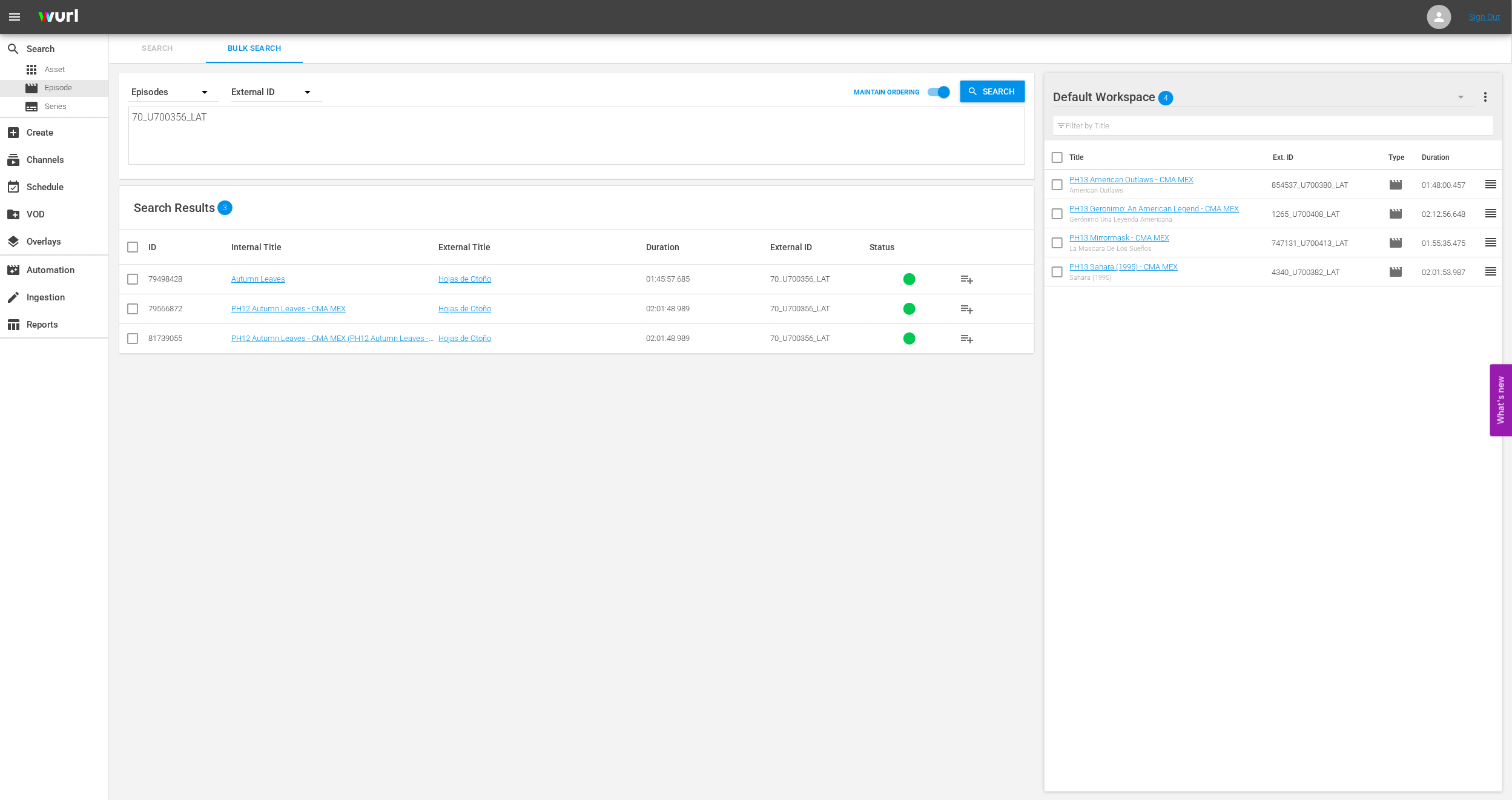
type textarea "70_U700356_LAT"
drag, startPoint x: 312, startPoint y: 131, endPoint x: 0, endPoint y: 135, distance: 312.0
click at [109, 0] on div "search Search apps Asset movie Episode subtitles Series add_box Create subscrip…" at bounding box center [811, 0] width 1403 height 0
paste textarea "2817_U700422"
type textarea "2817_U700422_LAT"
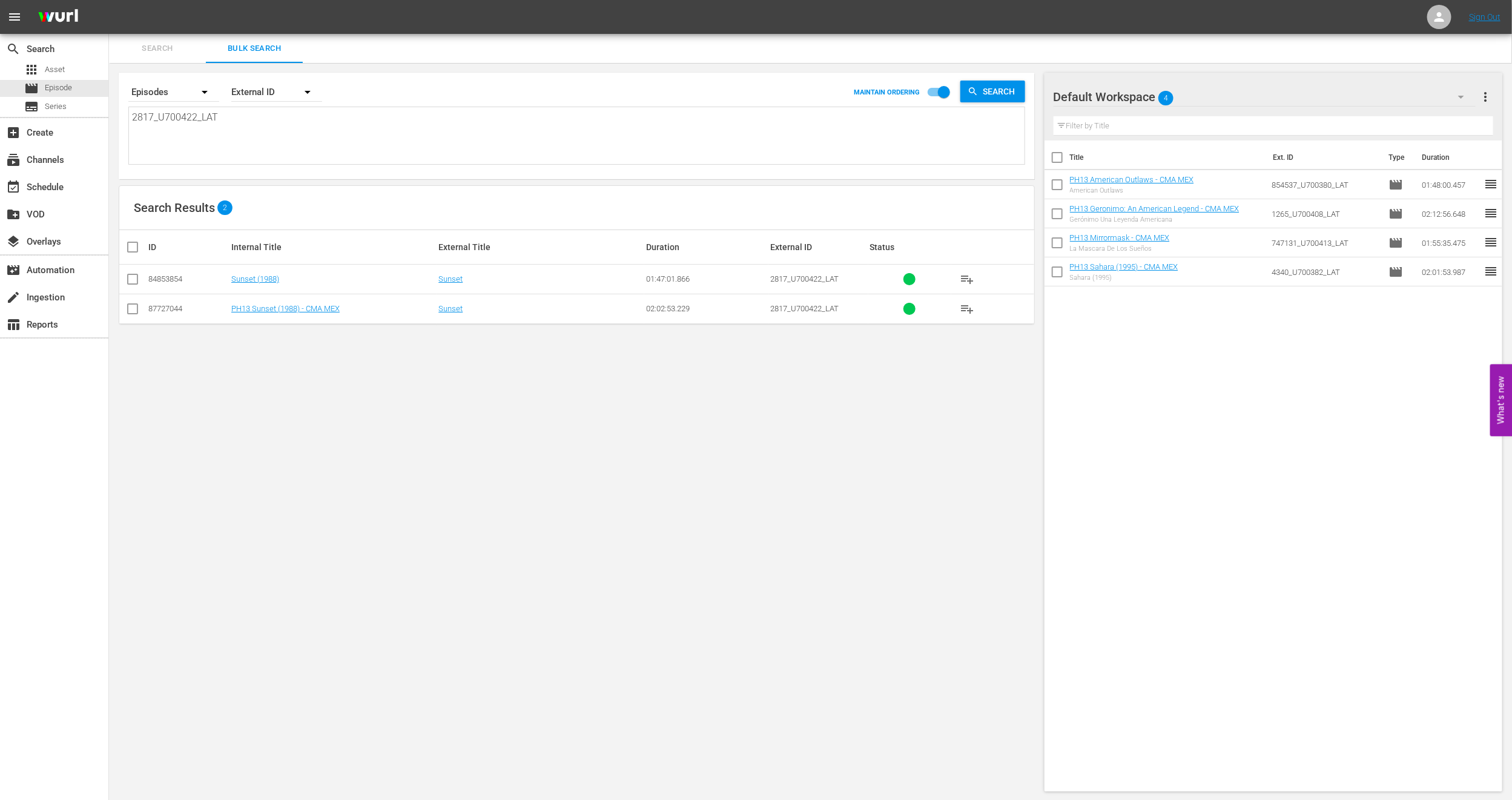
type textarea "2817_U700422_LAT"
drag, startPoint x: 262, startPoint y: 127, endPoint x: 0, endPoint y: 123, distance: 262.0
click at [109, 0] on div "search Search apps Asset movie Episode subtitles Series add_box Create subscrip…" at bounding box center [811, 0] width 1403 height 0
paste textarea "620_U700433"
type textarea "2620_U700433_LAT"
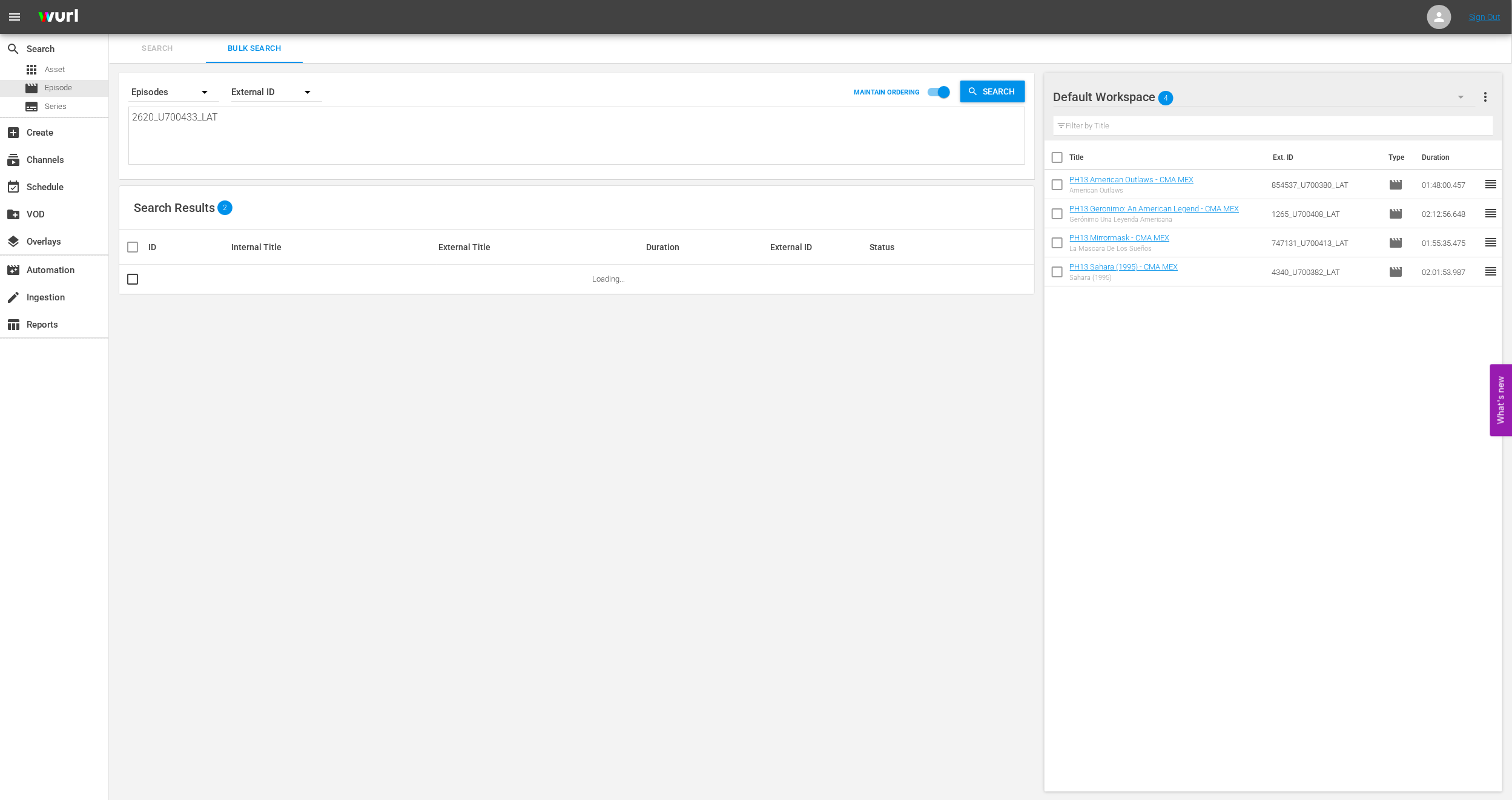
type textarea "2620_U700433_LAT"
click at [109, 0] on div "search Search apps Asset movie Episode subtitles Series add_box Create subscrip…" at bounding box center [811, 0] width 1403 height 0
paste textarea "U7000170C"
type textarea "U7000170C"
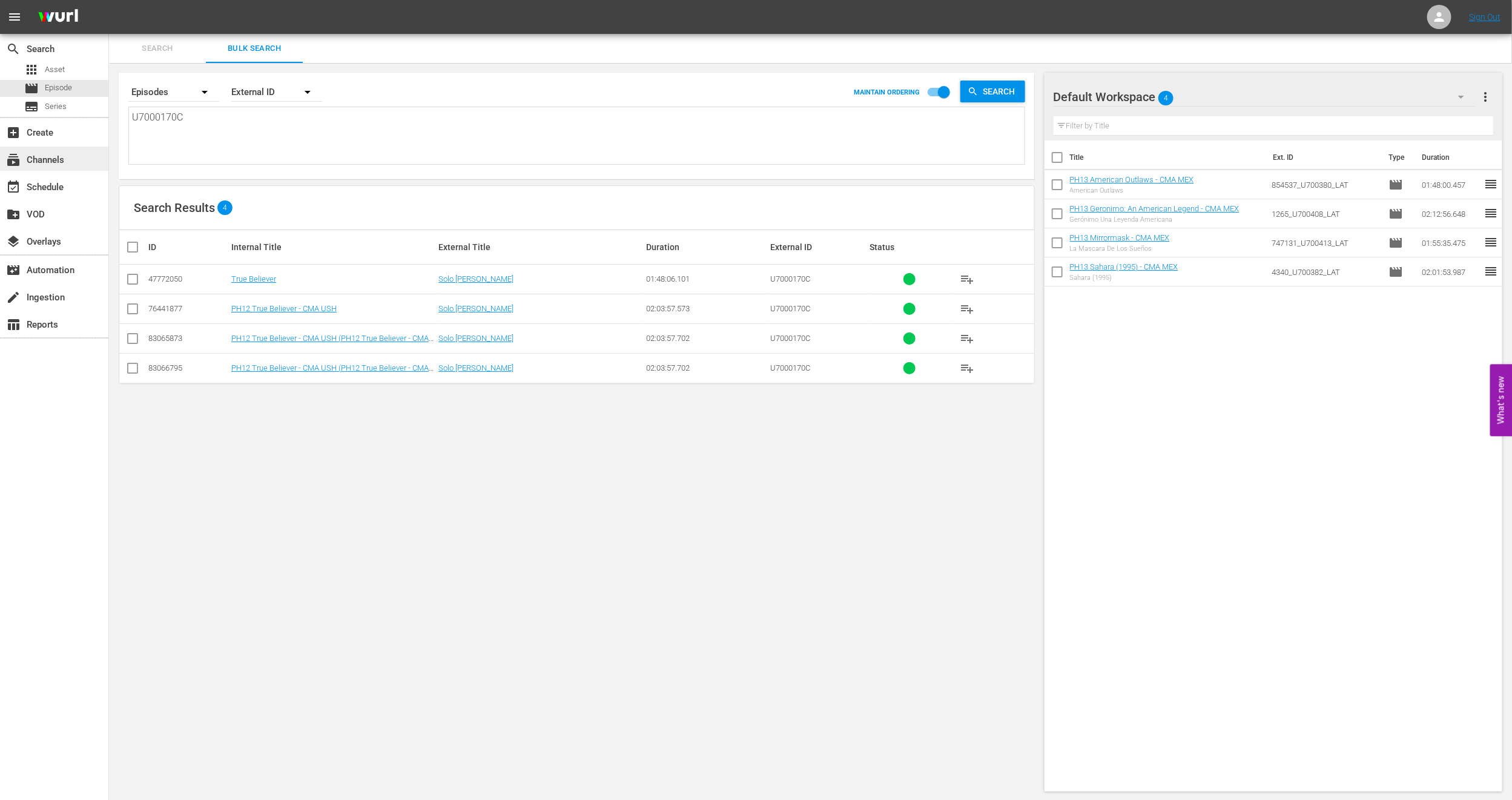
drag, startPoint x: 373, startPoint y: 139, endPoint x: 0, endPoint y: 164, distance: 373.8
click at [109, 0] on div "search Search apps Asset movie Episode subtitles Series add_box Create subscrip…" at bounding box center [811, 0] width 1403 height 0
paste textarea "4495_U700440_LAT"
type textarea "4495_U700440_LAT"
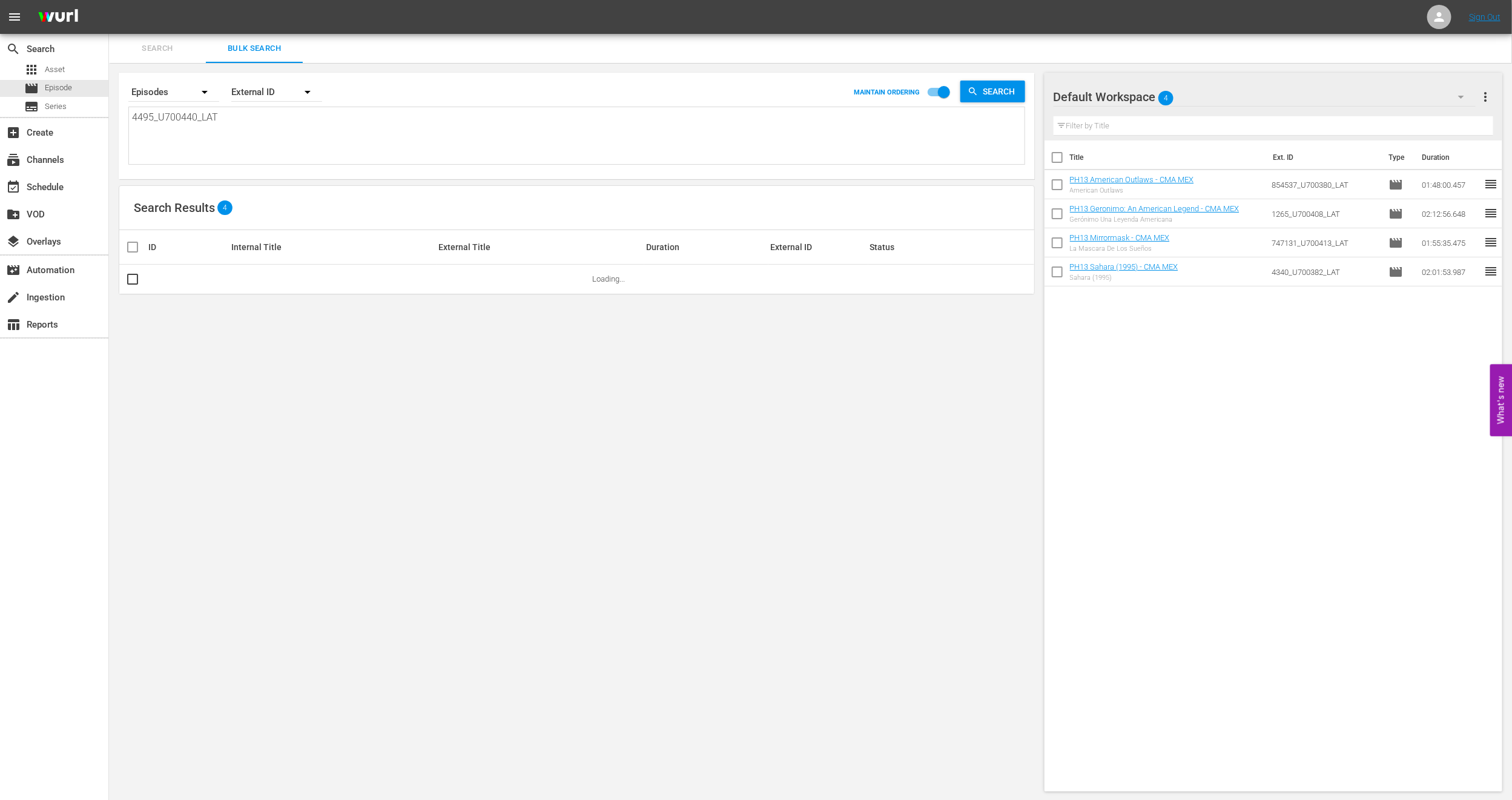
type textarea "4495_U700440_LAT"
drag, startPoint x: 281, startPoint y: 132, endPoint x: 0, endPoint y: 120, distance: 281.3
click at [109, 0] on div "search Search apps Asset movie Episode subtitles Series add_box Create subscrip…" at bounding box center [811, 0] width 1403 height 0
paste textarea "2295296_U700436"
type textarea "2295296_U700436_LAT"
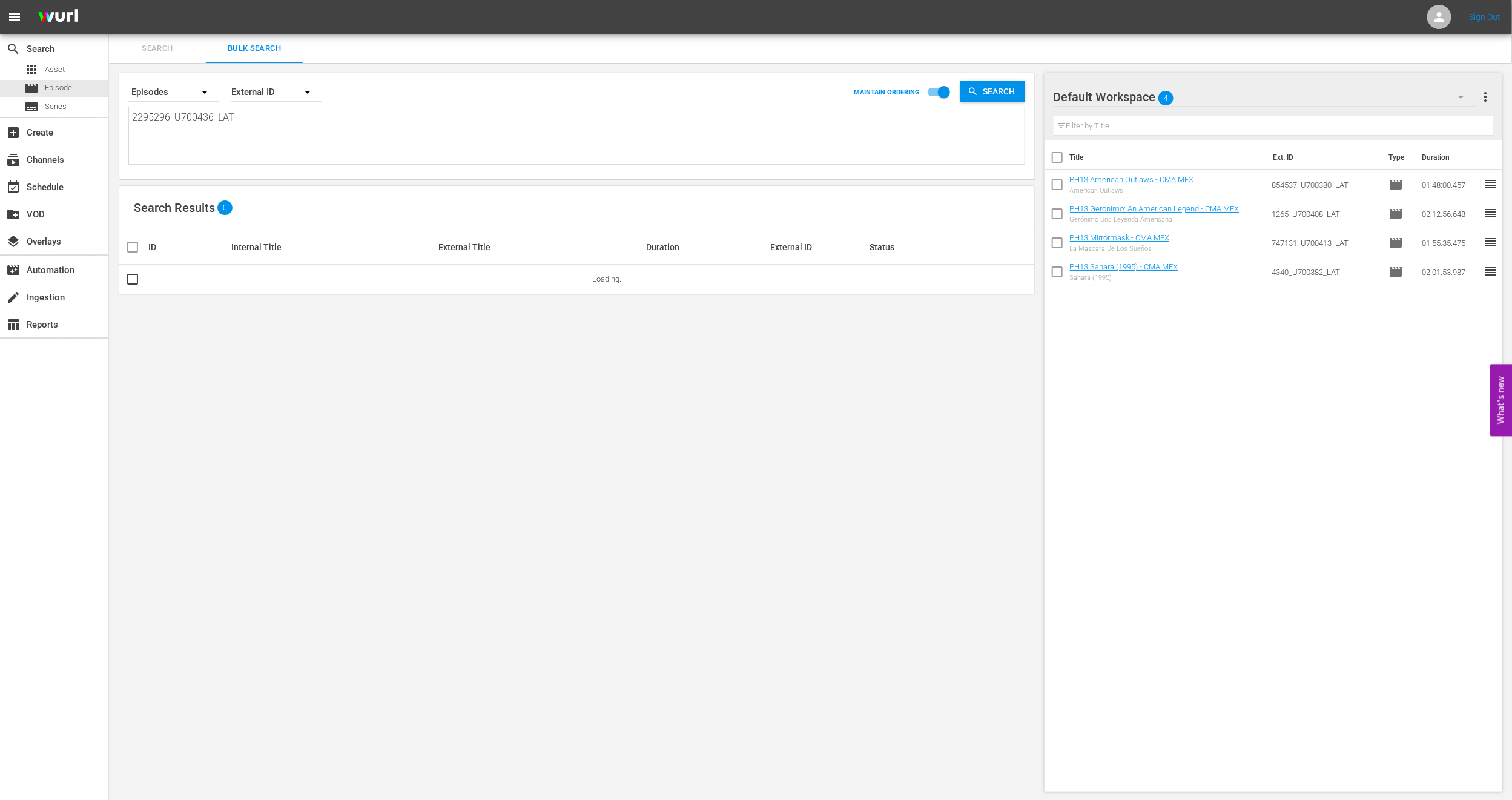
type textarea "2295296_U700436_LAT"
click at [109, 0] on div "search Search apps Asset movie Episode subtitles Series add_box Create subscrip…" at bounding box center [811, 0] width 1403 height 0
paste textarea "1460_U700369"
type textarea "1460_U700369_LAT"
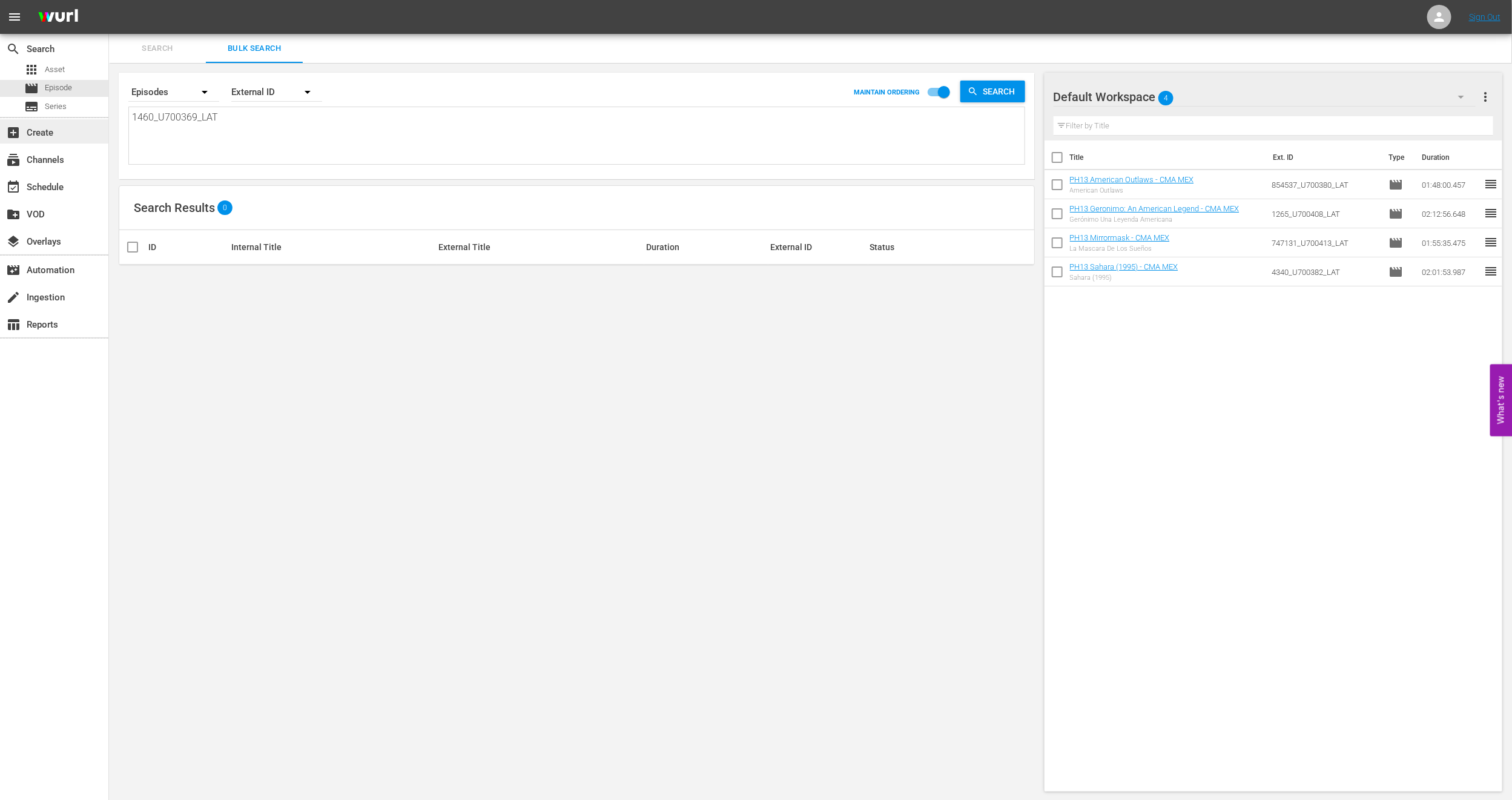
drag, startPoint x: 342, startPoint y: 139, endPoint x: 0, endPoint y: 126, distance: 342.2
click at [109, 0] on div "search Search apps Asset movie Episode subtitles Series add_box Create subscrip…" at bounding box center [811, 0] width 1403 height 0
paste textarea
click at [248, 128] on textarea at bounding box center [578, 137] width 892 height 55
paste textarea "2709_U700437_LAT"
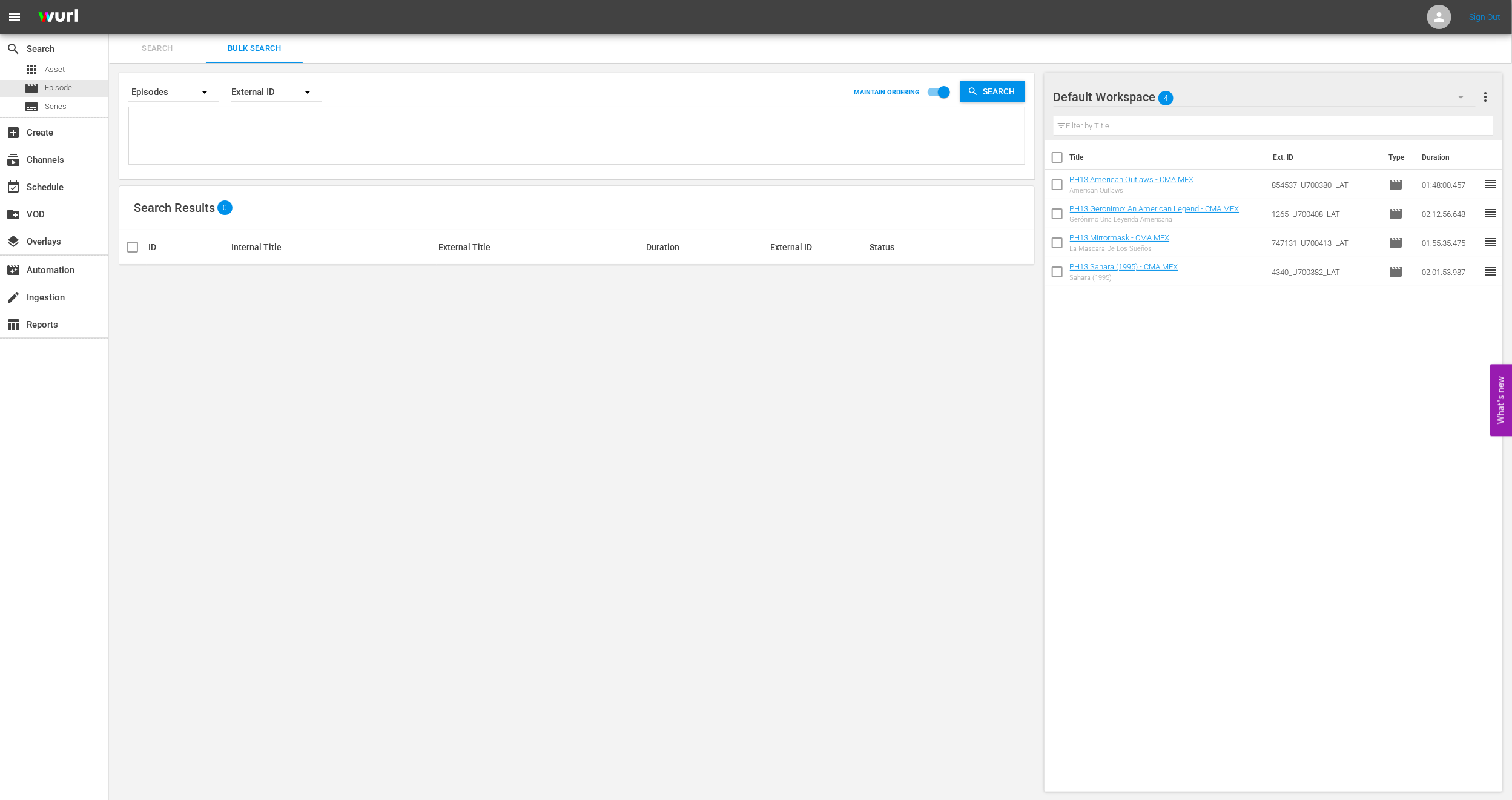
type textarea "2709_U700437_LAT"
drag, startPoint x: 260, startPoint y: 121, endPoint x: 0, endPoint y: 126, distance: 260.0
click at [109, 0] on div "search Search apps Asset movie Episode subtitles Series add_box Create subscrip…" at bounding box center [811, 0] width 1403 height 0
paste textarea "3647_U700412"
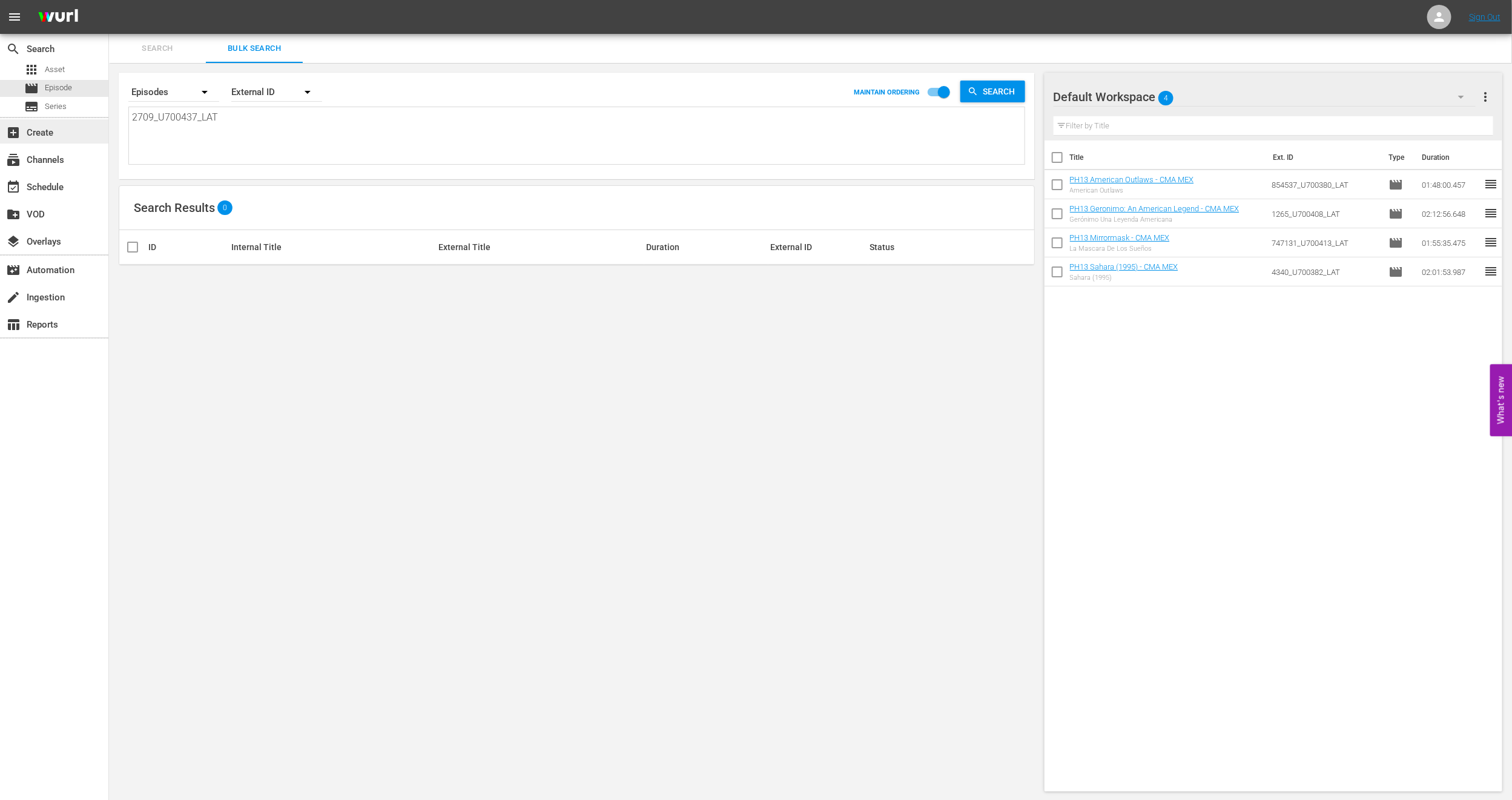
type textarea "3647_U700412_LAT"
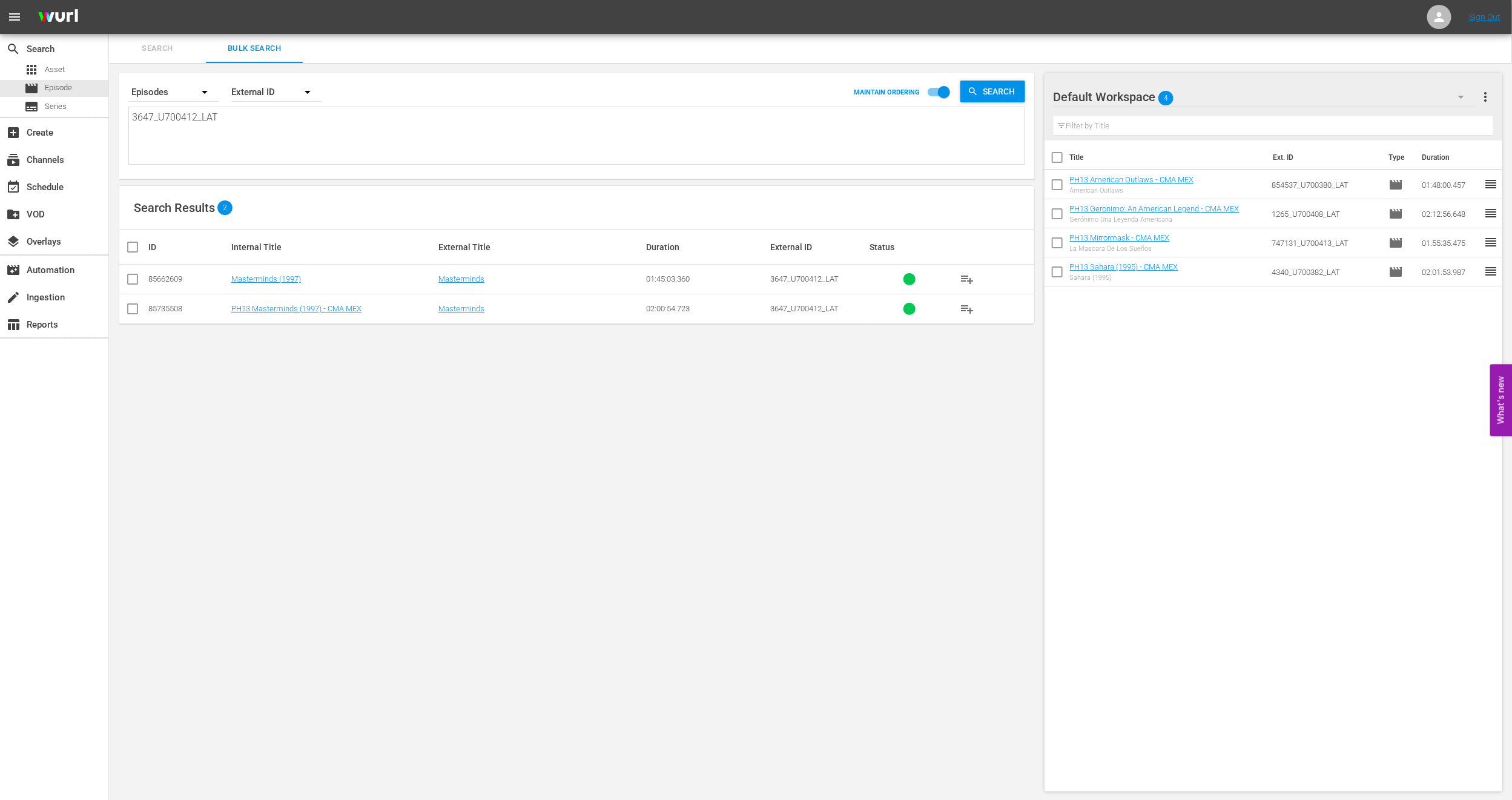
drag, startPoint x: 275, startPoint y: 124, endPoint x: 0, endPoint y: 117, distance: 275.1
click at [109, 0] on div "search Search apps Asset movie Episode subtitles Series add_box Create subscrip…" at bounding box center [811, 0] width 1403 height 0
paste textarea "909285_U700445"
type textarea "909285_U700445_LAT"
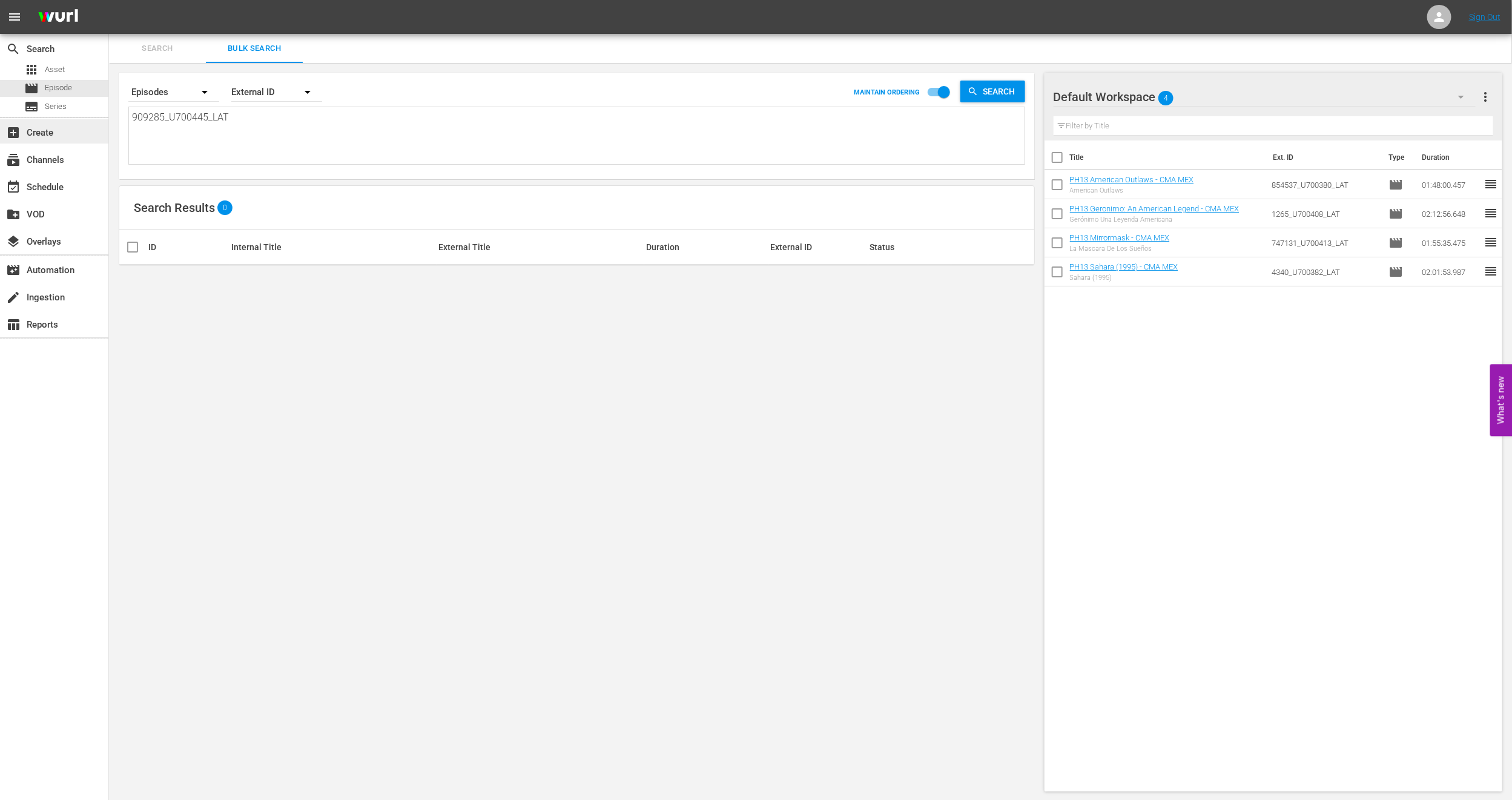
drag, startPoint x: 251, startPoint y: 132, endPoint x: 0, endPoint y: 119, distance: 251.3
click at [109, 0] on div "search Search apps Asset movie Episode subtitles Series add_box Create subscrip…" at bounding box center [811, 0] width 1403 height 0
paste textarea "U7000117"
type textarea "U7000117"
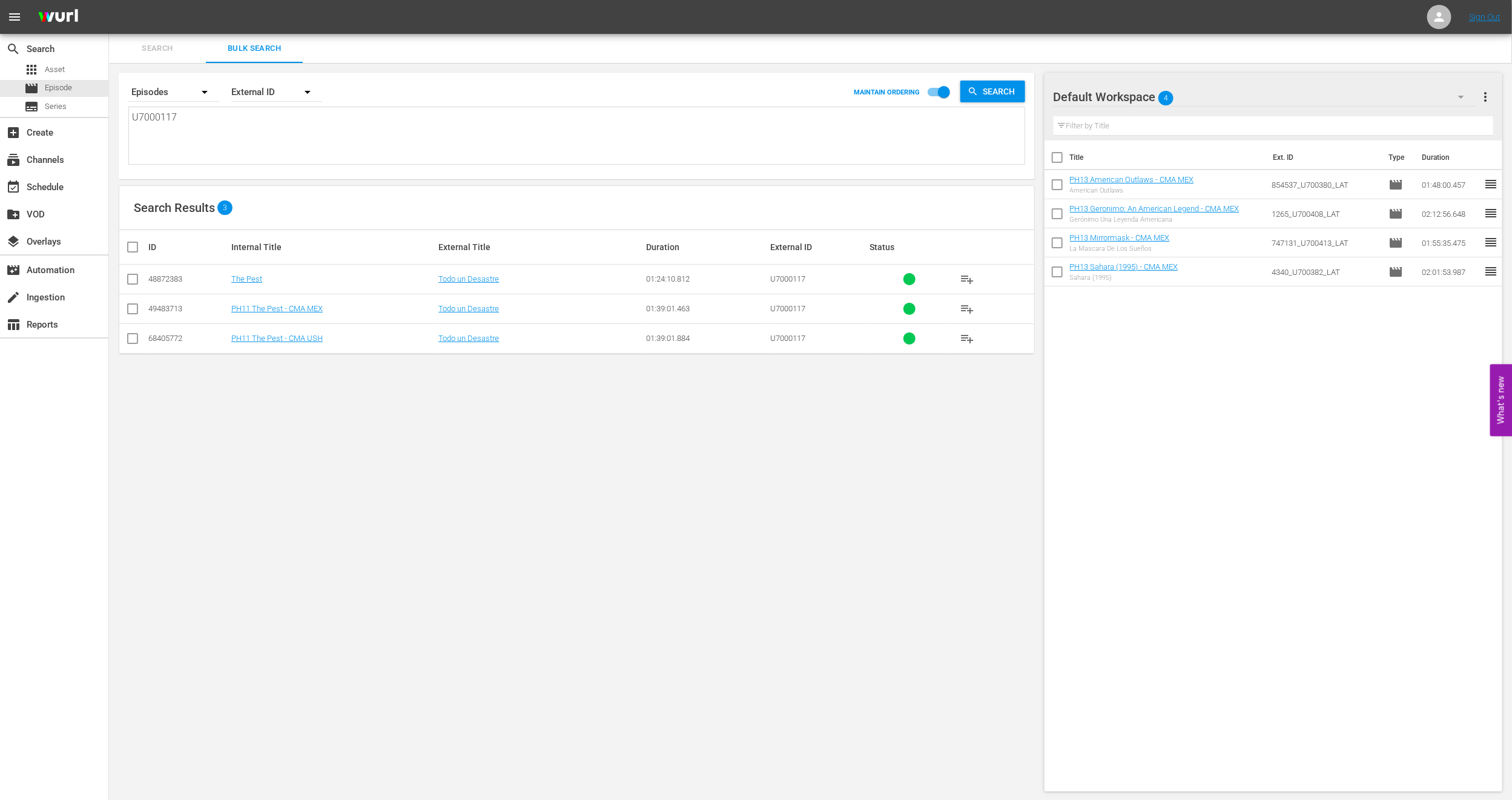
type textarea "U7000117"
drag, startPoint x: 244, startPoint y: 137, endPoint x: 0, endPoint y: 140, distance: 244.0
click at [109, 0] on div "search Search apps Asset movie Episode subtitles Series add_box Create subscrip…" at bounding box center [811, 0] width 1403 height 0
paste textarea "790659_U700441_LAT"
type textarea "790659_U700441_LAT"
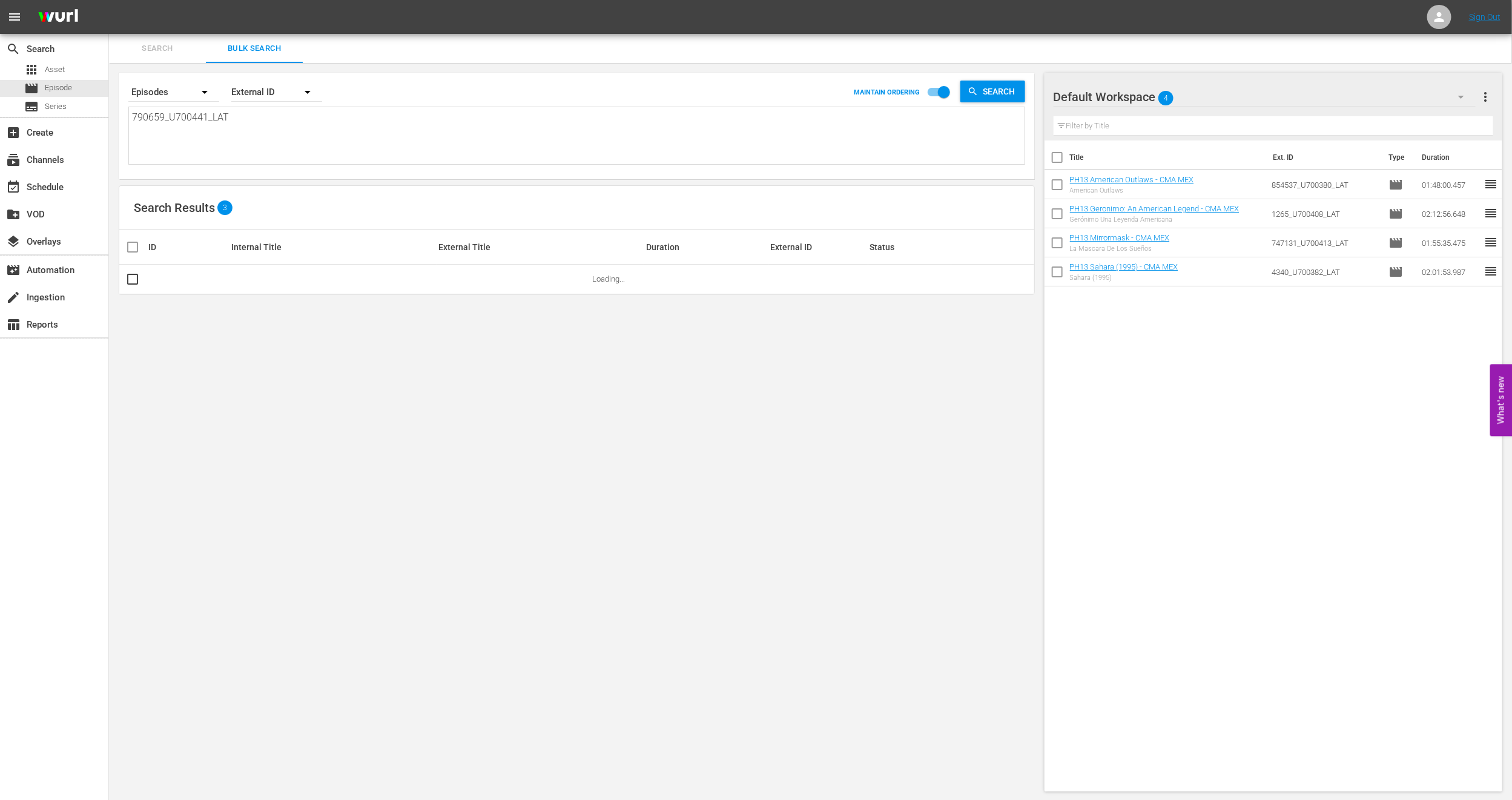
type textarea "790659_U700441_LAT"
drag, startPoint x: 285, startPoint y: 144, endPoint x: 0, endPoint y: 129, distance: 285.4
click at [109, 0] on div "search Search apps Asset movie Episode subtitles Series add_box Create subscrip…" at bounding box center [811, 0] width 1403 height 0
paste textarea "U7000001"
type textarea "U7000001"
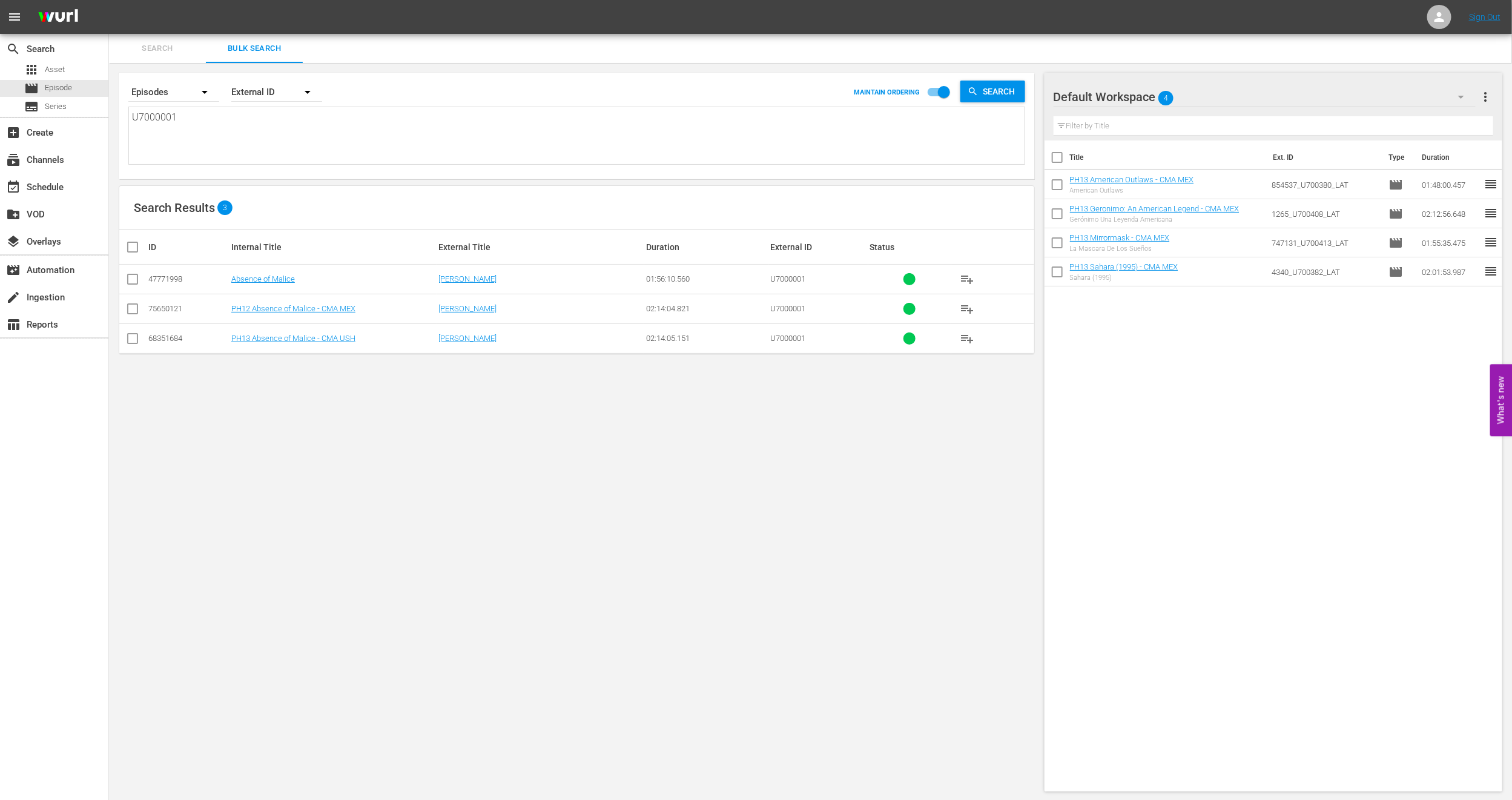
type textarea "U7000001"
drag, startPoint x: 263, startPoint y: 137, endPoint x: 61, endPoint y: 133, distance: 202.0
click at [109, 0] on div "search Search apps Asset movie Episode subtitles Series add_box Create subscrip…" at bounding box center [811, 0] width 1403 height 0
paste textarea "187547_U700265_LAT"
type textarea "187547_U700265_LAT"
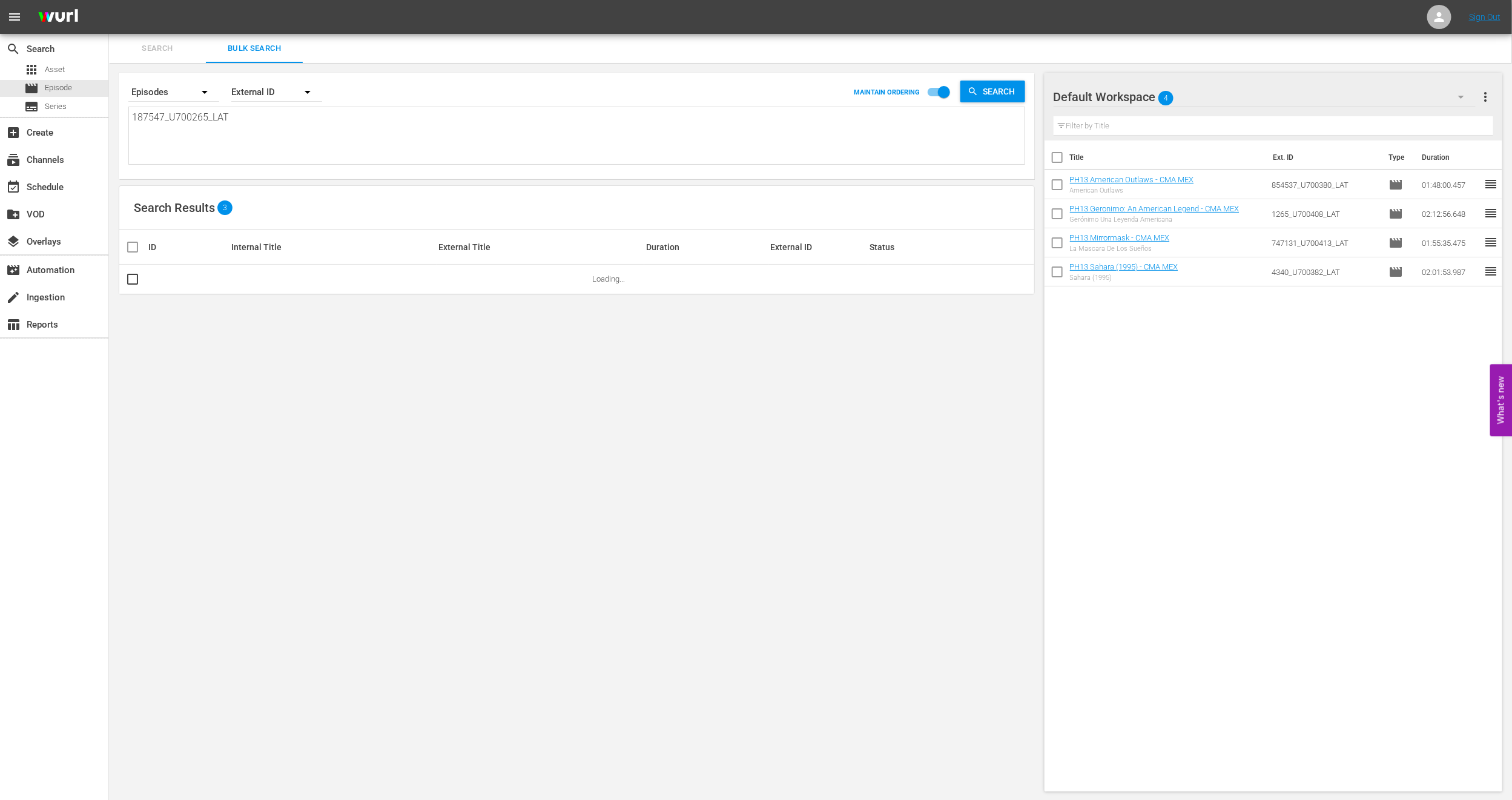
type textarea "187547_U700265_LAT"
drag, startPoint x: 251, startPoint y: 124, endPoint x: 0, endPoint y: 117, distance: 251.1
click at [109, 0] on div "search Search apps Asset movie Episode subtitles Series add_box Create subscrip…" at bounding box center [811, 0] width 1403 height 0
paste textarea "2295296_U700436"
type textarea "2295296_U700436_LAT"
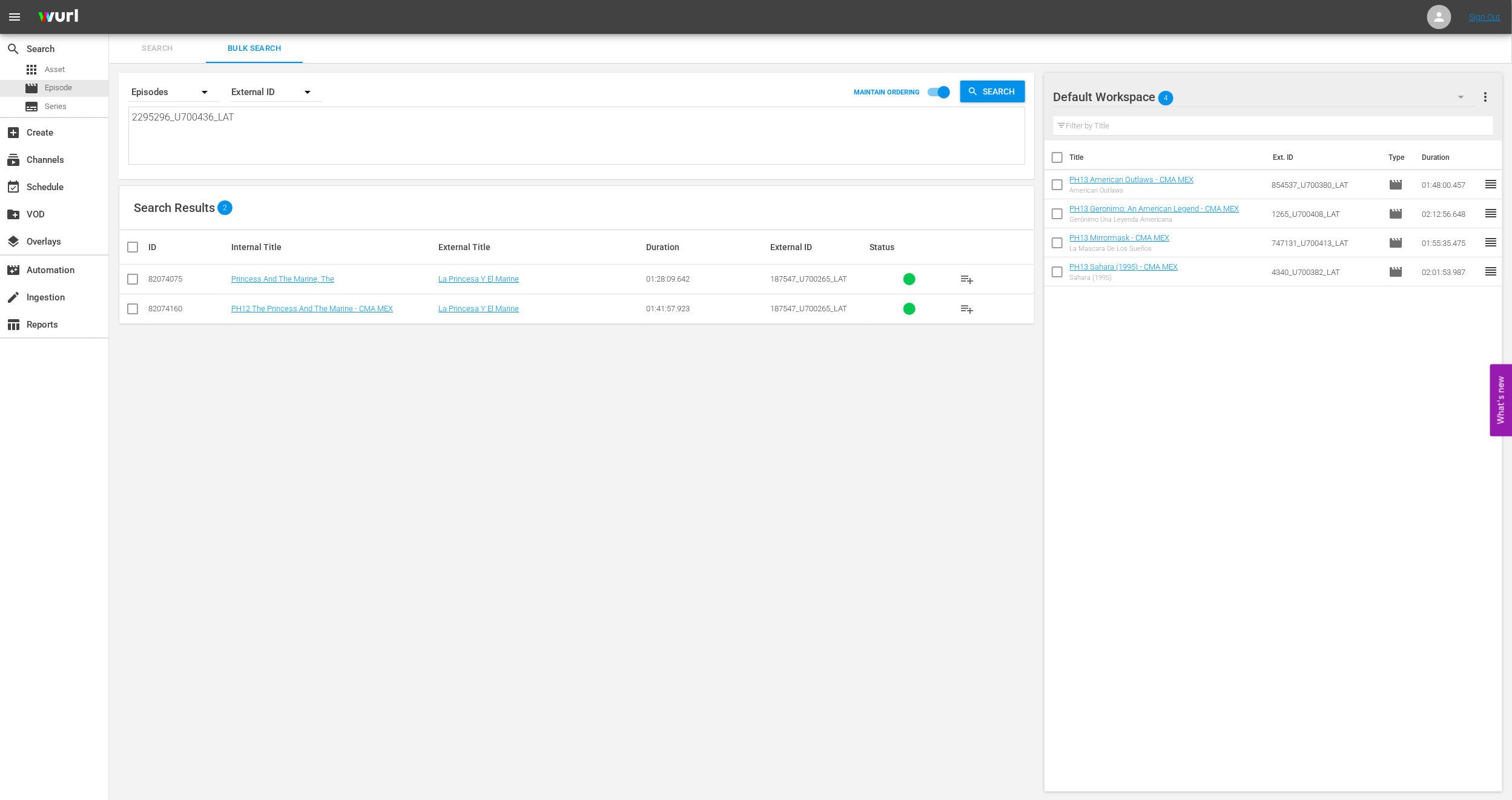
type textarea "2295296_U700436_LAT"
drag, startPoint x: 276, startPoint y: 117, endPoint x: 0, endPoint y: 107, distance: 276.2
click at [109, 0] on div "search Search apps Asset movie Episode subtitles Series add_box Create subscrip…" at bounding box center [811, 0] width 1403 height 0
paste textarea "938495_U700355"
type textarea "938495_U700355_LAT"
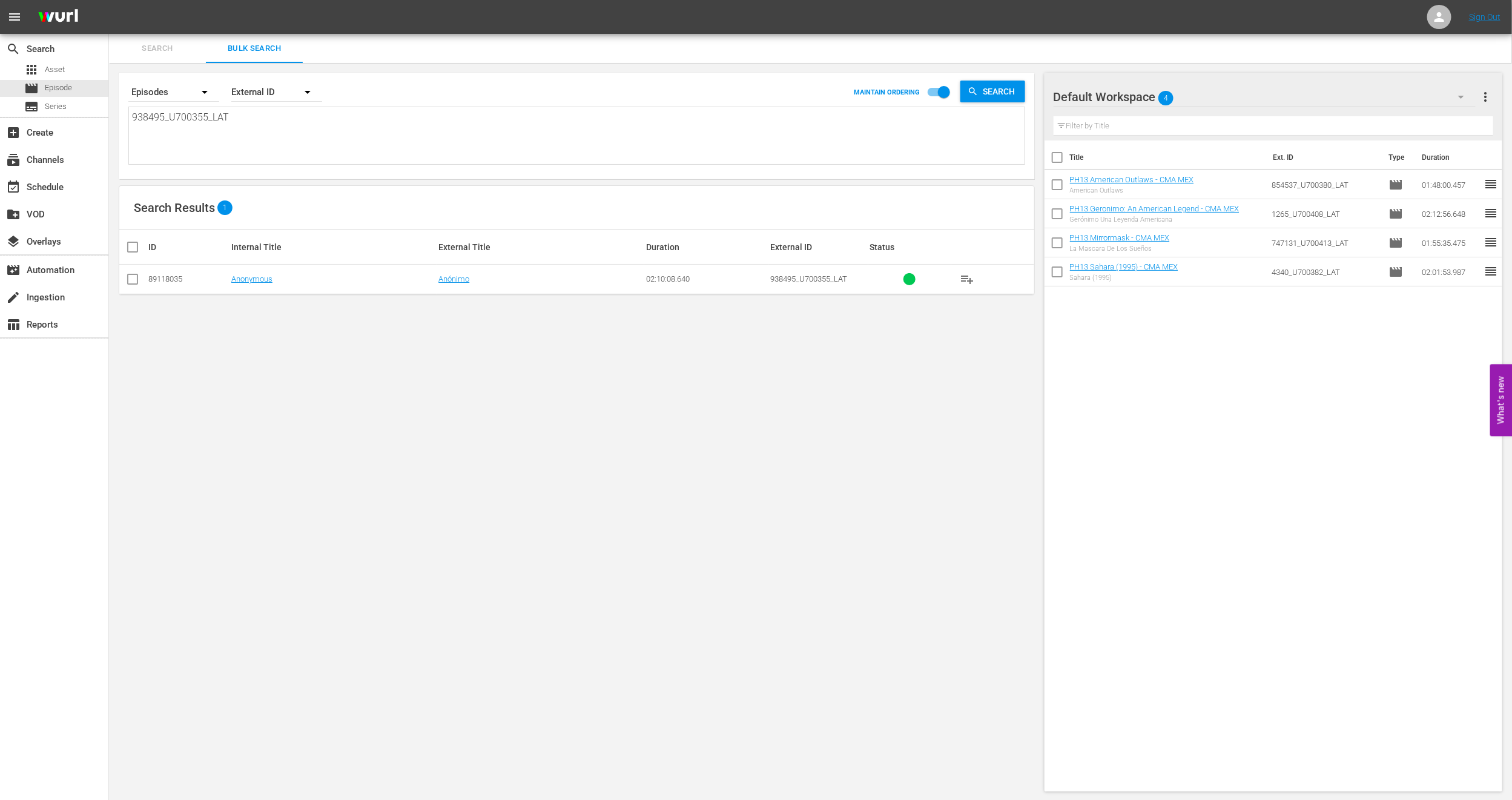
type textarea "938495_U700355_LAT"
drag, startPoint x: 207, startPoint y: 108, endPoint x: 188, endPoint y: 108, distance: 19.0
click at [188, 108] on div "938495_U700355_LAT 938495_U700355_LAT" at bounding box center [577, 136] width 895 height 57
click at [248, 137] on textarea "938495_U700355_LAT" at bounding box center [578, 137] width 892 height 55
drag, startPoint x: 256, startPoint y: 129, endPoint x: 0, endPoint y: 120, distance: 256.2
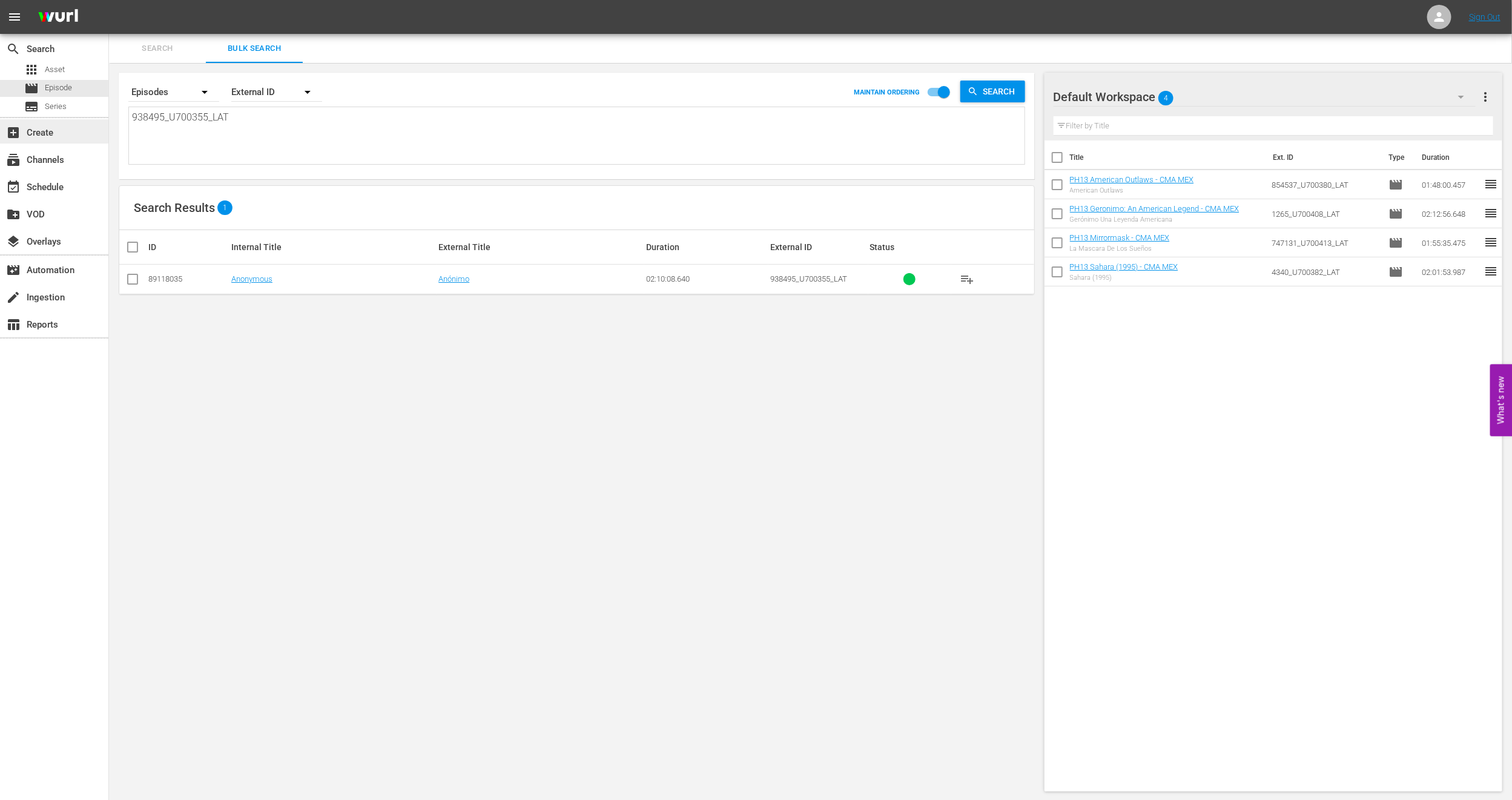
click at [109, 0] on div "search Search apps Asset movie Episode subtitles Series add_box Create subscrip…" at bounding box center [811, 0] width 1403 height 0
paste textarea "32732_U700443_LAT_CEN"
type textarea "32732_U700443_LAT_CEN"
drag, startPoint x: 344, startPoint y: 139, endPoint x: 0, endPoint y: 128, distance: 344.2
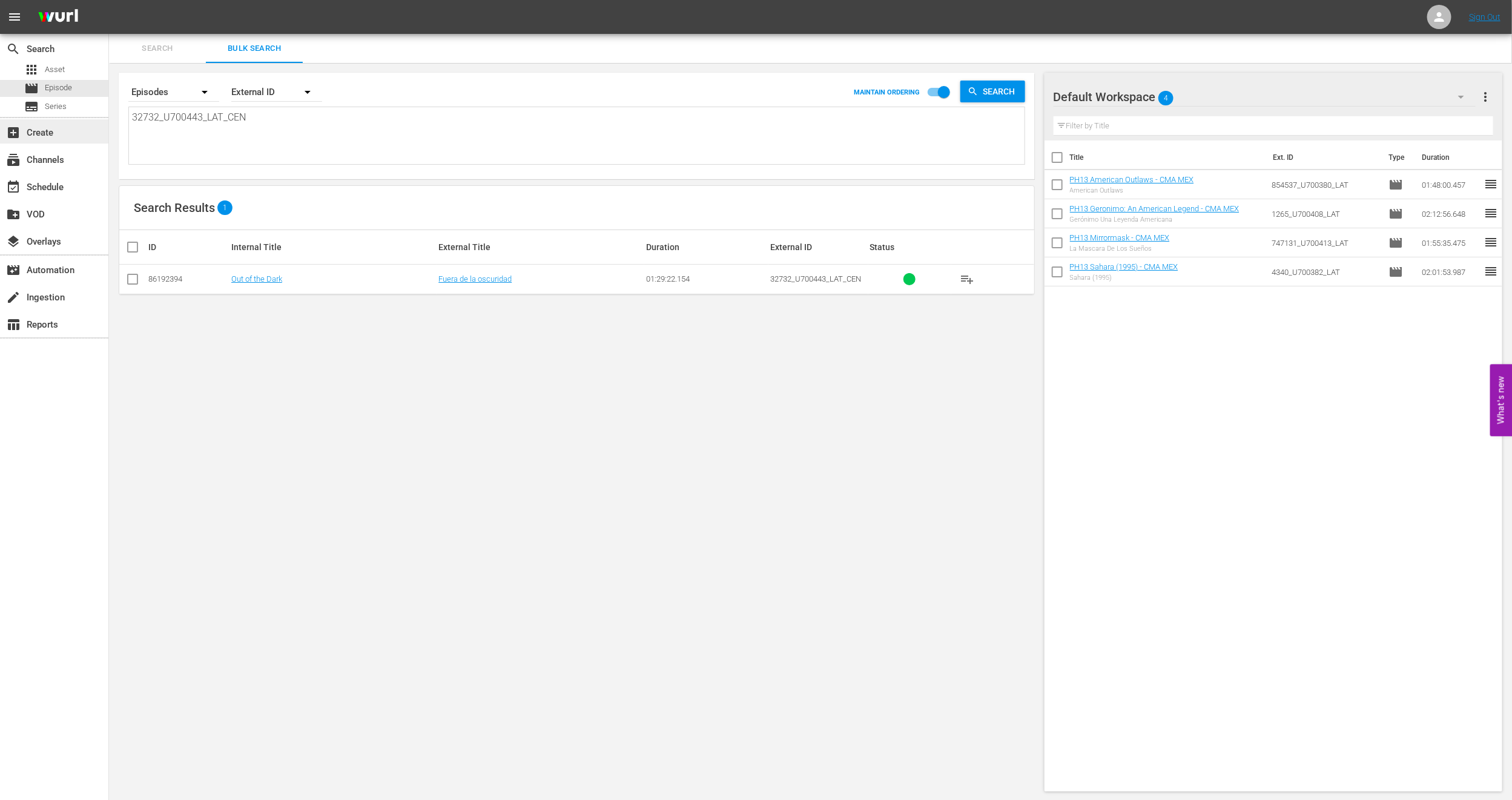
click at [109, 0] on div "search Search apps Asset movie Episode subtitles Series add_box Create subscrip…" at bounding box center [811, 0] width 1403 height 0
paste textarea "U7000170C"
type textarea "U7000170C"
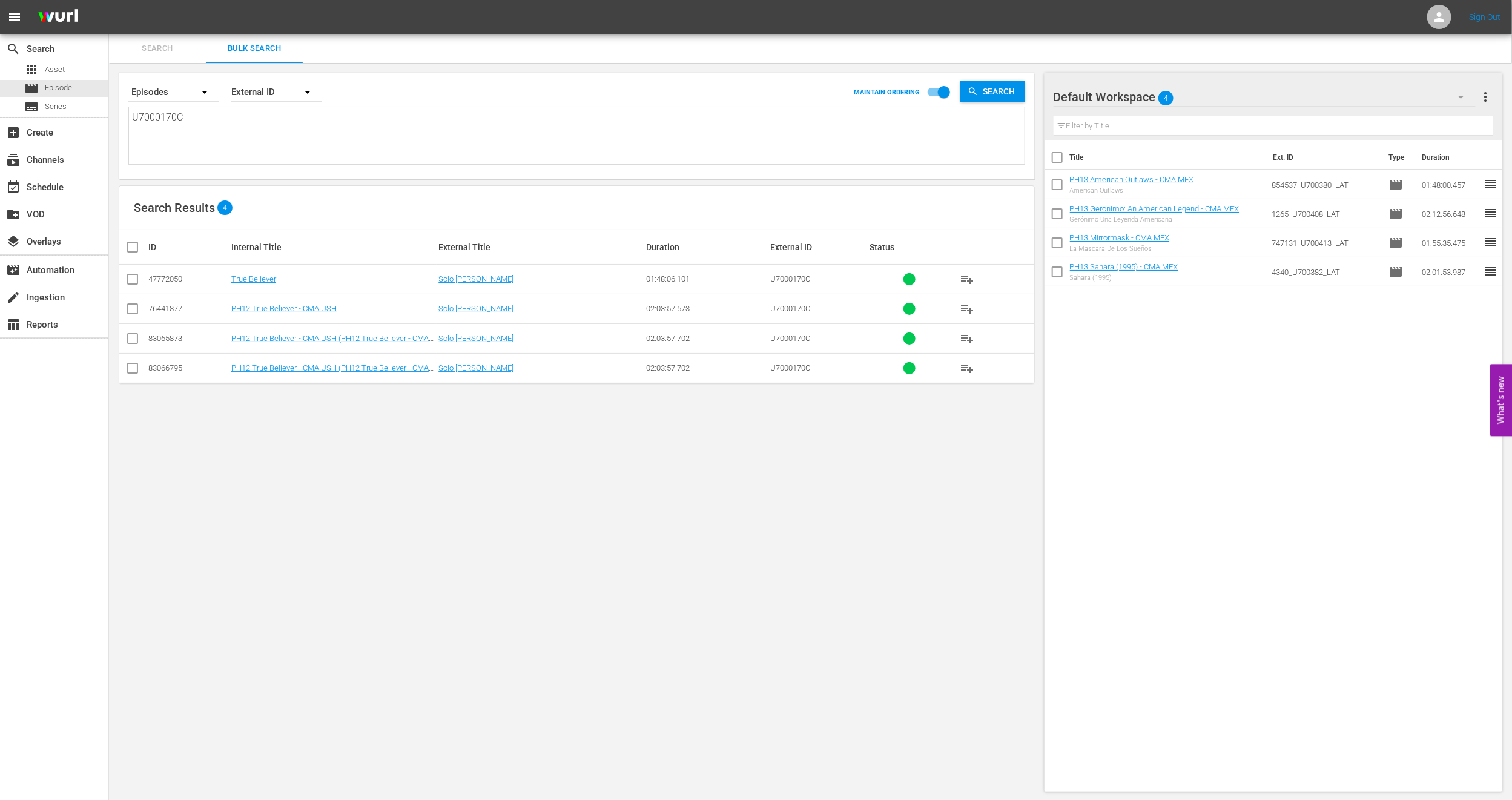
type textarea "U7000170C"
drag, startPoint x: 229, startPoint y: 146, endPoint x: 42, endPoint y: 141, distance: 187.1
click at [109, 0] on div "search Search apps Asset movie Episode subtitles Series add_box Create subscrip…" at bounding box center [811, 0] width 1403 height 0
paste textarea "33414_U700429_LAT_CEN"
type textarea "33414_U700429_LAT_CEN"
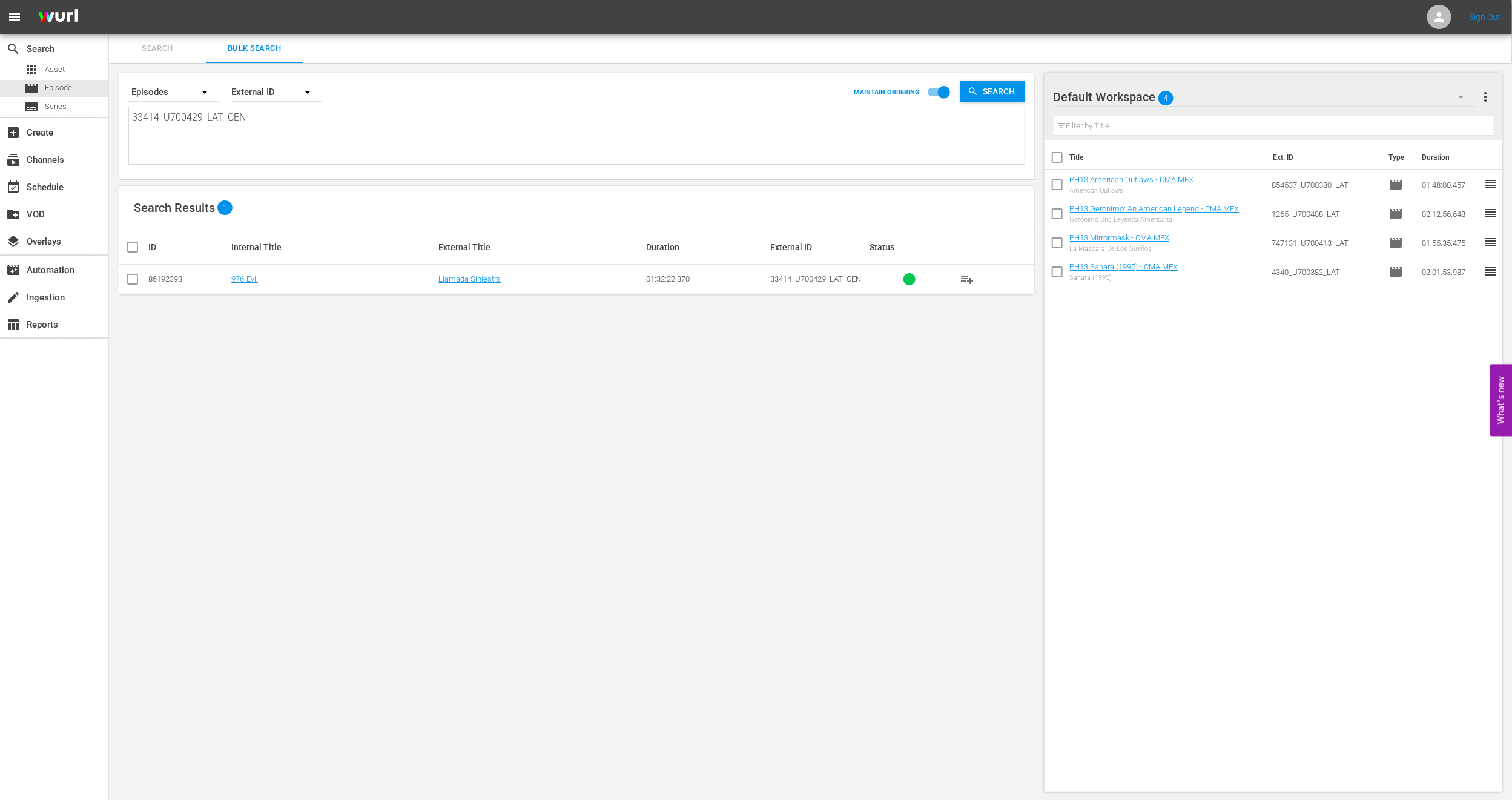
type textarea "33414_U700429_LAT_CEN"
drag, startPoint x: 309, startPoint y: 138, endPoint x: 0, endPoint y: 128, distance: 309.2
click at [109, 0] on div "search Search apps Asset movie Episode subtitles Series add_box Create subscrip…" at bounding box center [811, 0] width 1403 height 0
paste textarea "U5000662_LAT"
type textarea "U5000662_LAT"
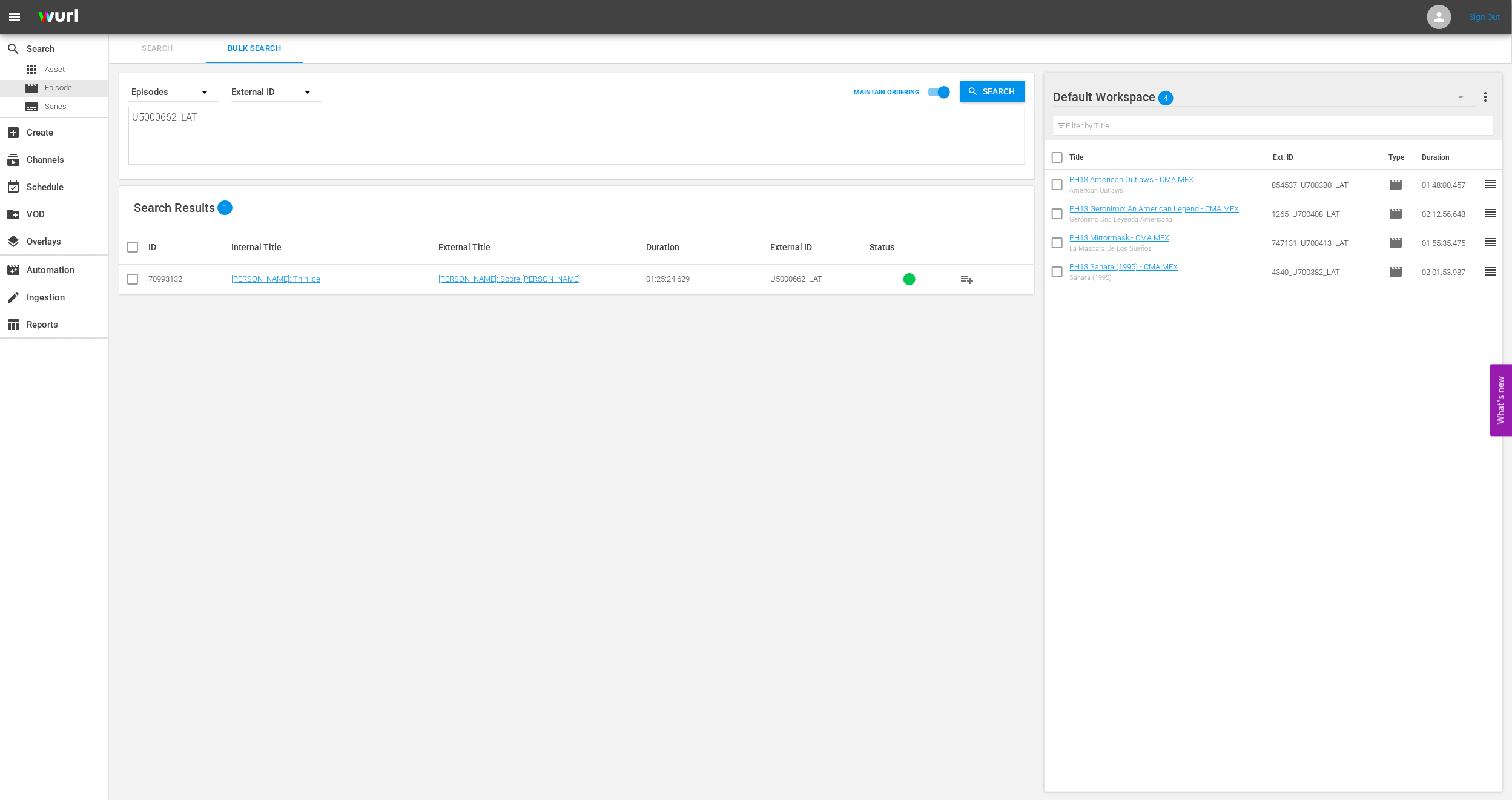
type textarea "U5000662_LAT"
drag, startPoint x: 351, startPoint y: 143, endPoint x: 0, endPoint y: 144, distance: 351.0
click at [109, 0] on div "search Search apps Asset movie Episode subtitles Series add_box Create subscrip…" at bounding box center [811, 0] width 1403 height 0
paste textarea "70_U700356"
type textarea "70_U700356_LAT"
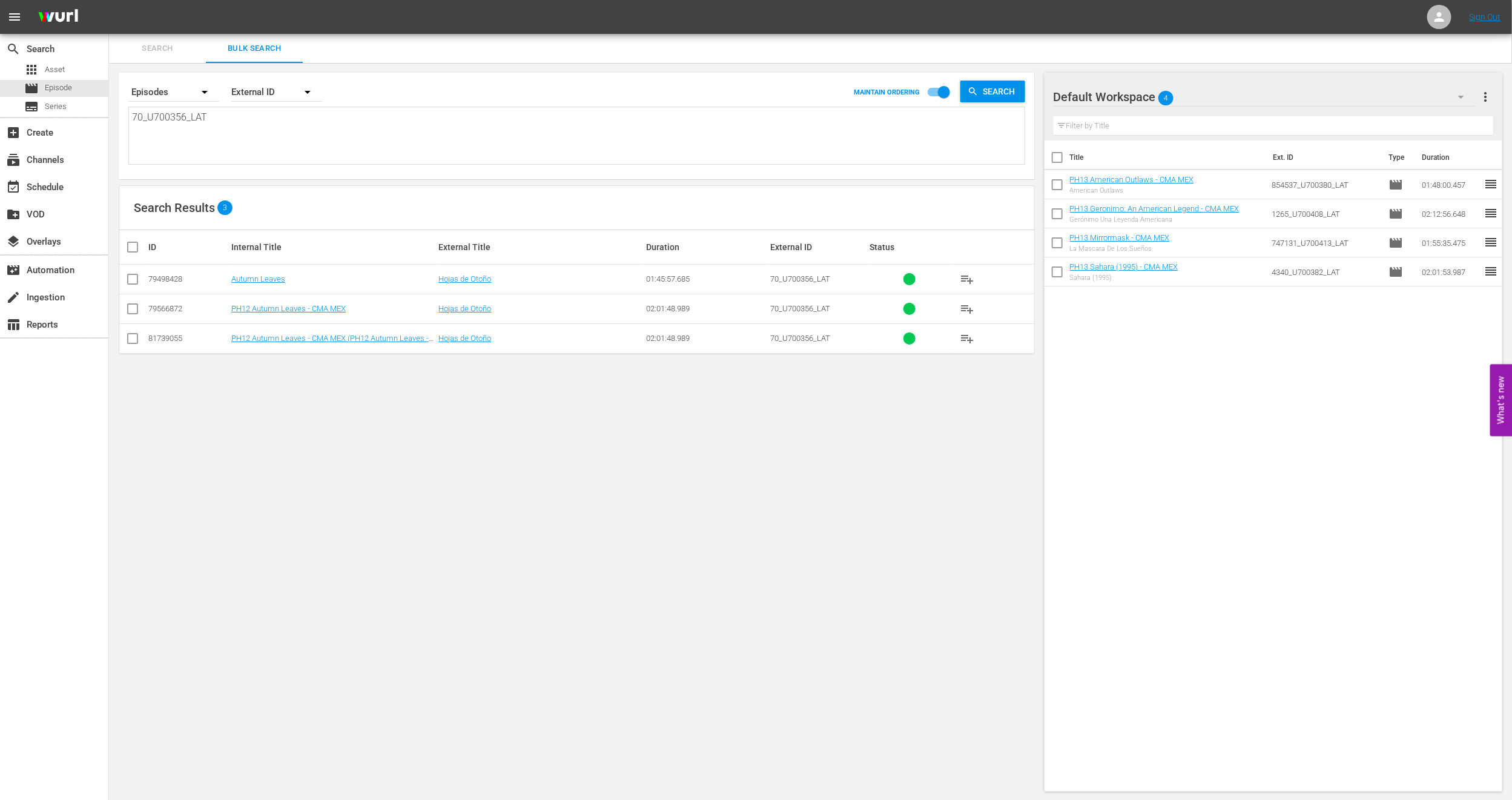
type textarea "70_U700356_LAT"
drag, startPoint x: 357, startPoint y: 141, endPoint x: 0, endPoint y: 117, distance: 357.8
click at [109, 0] on div "search Search apps Asset movie Episode subtitles Series add_box Create subscrip…" at bounding box center [811, 0] width 1403 height 0
paste textarea "1460_U700369"
type textarea "1460_U700369_LAT"
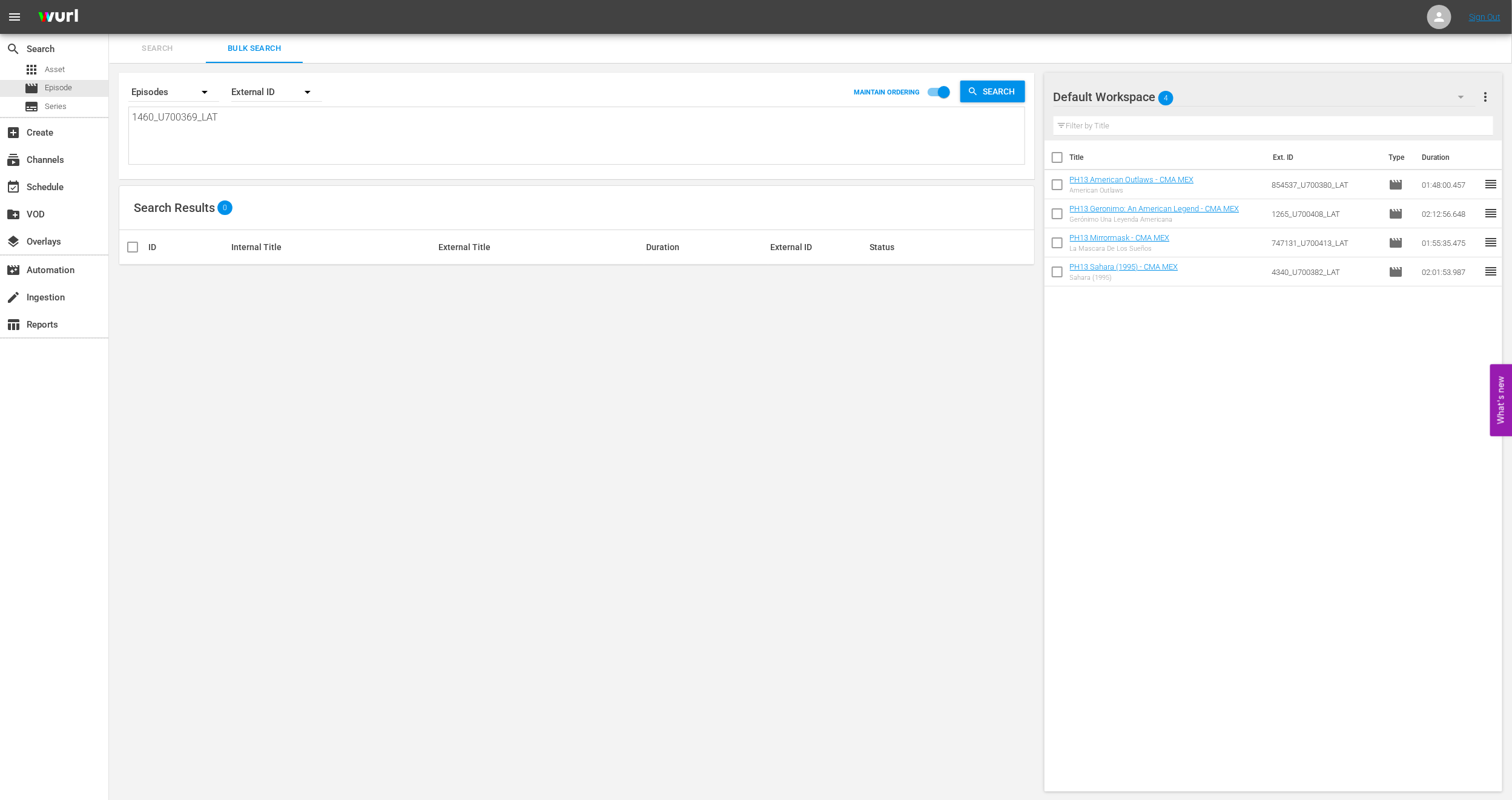
type textarea "1460_U700369_LAT"
drag, startPoint x: 236, startPoint y: 119, endPoint x: 0, endPoint y: 137, distance: 236.7
click at [109, 0] on div "search Search apps Asset movie Episode subtitles Series add_box Create subscrip…" at bounding box center [811, 0] width 1403 height 0
paste textarea "619_U700438"
type textarea "1619_U700438_LAT"
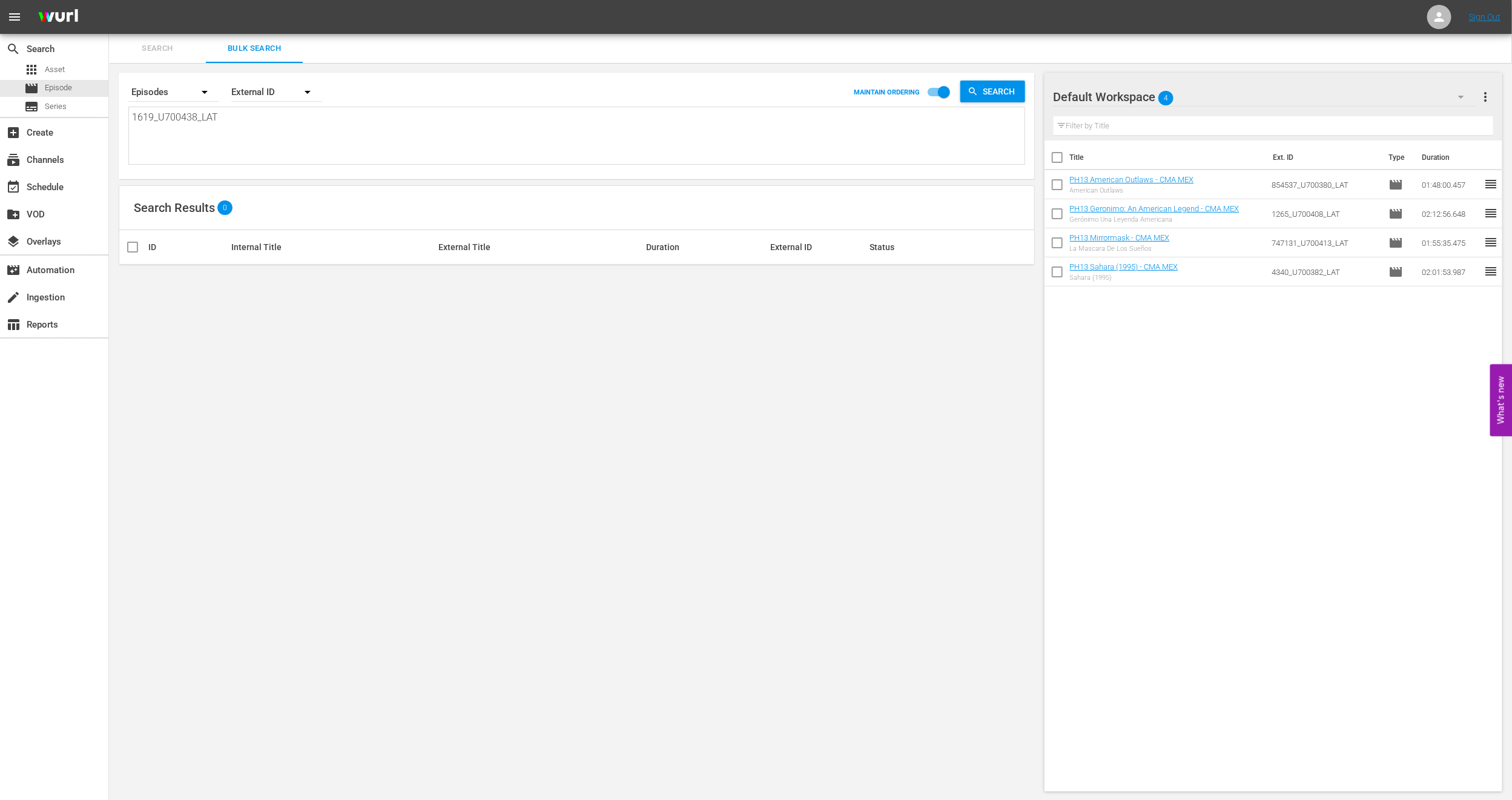
type textarea "1619_U700438_LAT"
drag, startPoint x: 253, startPoint y: 120, endPoint x: 0, endPoint y: 122, distance: 253.0
click at [109, 0] on div "search Search apps Asset movie Episode subtitles Series add_box Create subscrip…" at bounding box center [811, 0] width 1403 height 0
paste textarea "2620_U700433"
type textarea "2620_U700433_LAT"
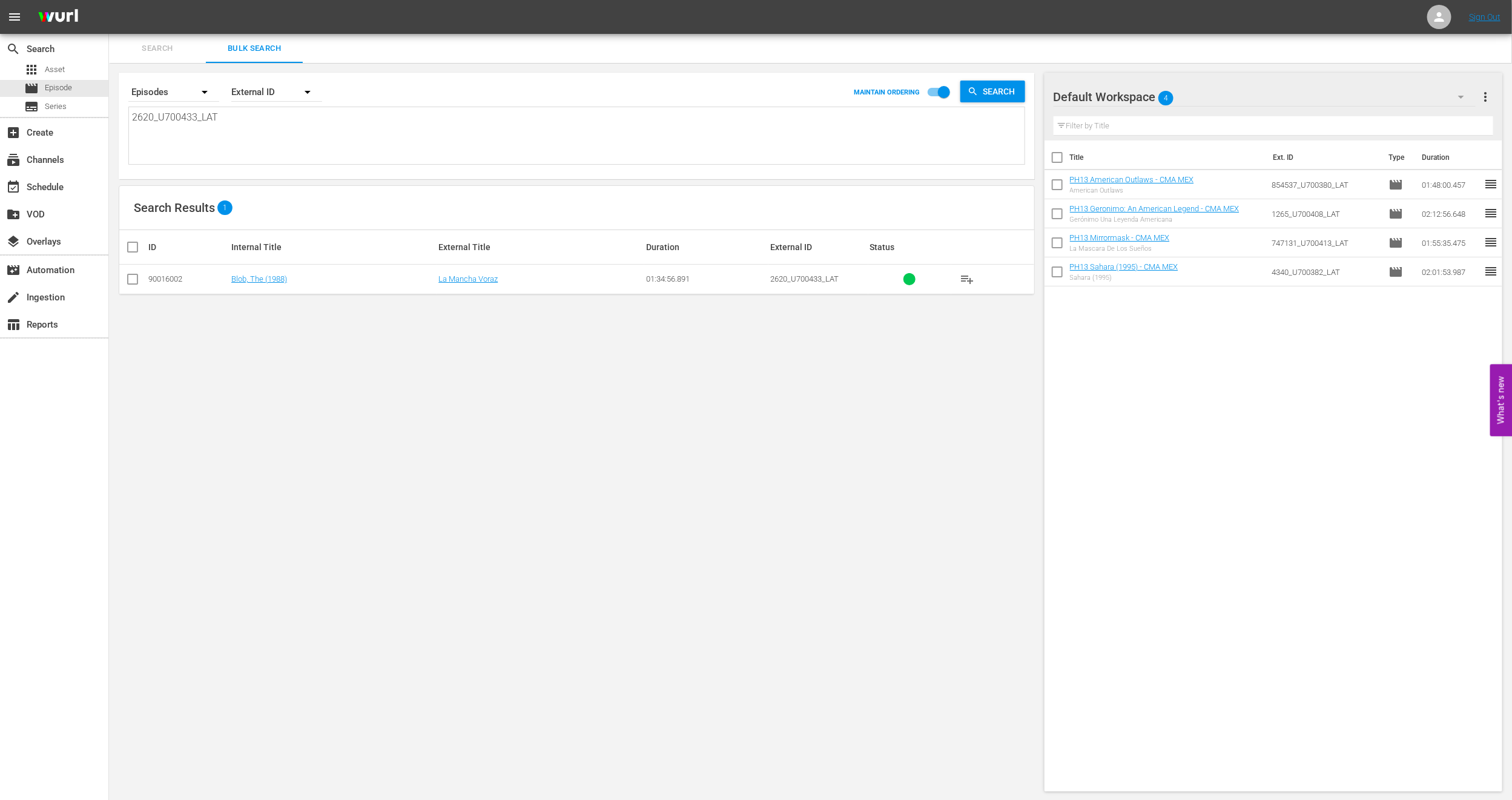
type textarea "2620_U700433_LAT"
drag, startPoint x: 258, startPoint y: 144, endPoint x: 6, endPoint y: 133, distance: 252.2
click at [109, 0] on div "search Search apps Asset movie Episode subtitles Series add_box Create subscrip…" at bounding box center [811, 0] width 1403 height 0
paste textarea "1460_U700369"
type textarea "1460_U700369_LAT"
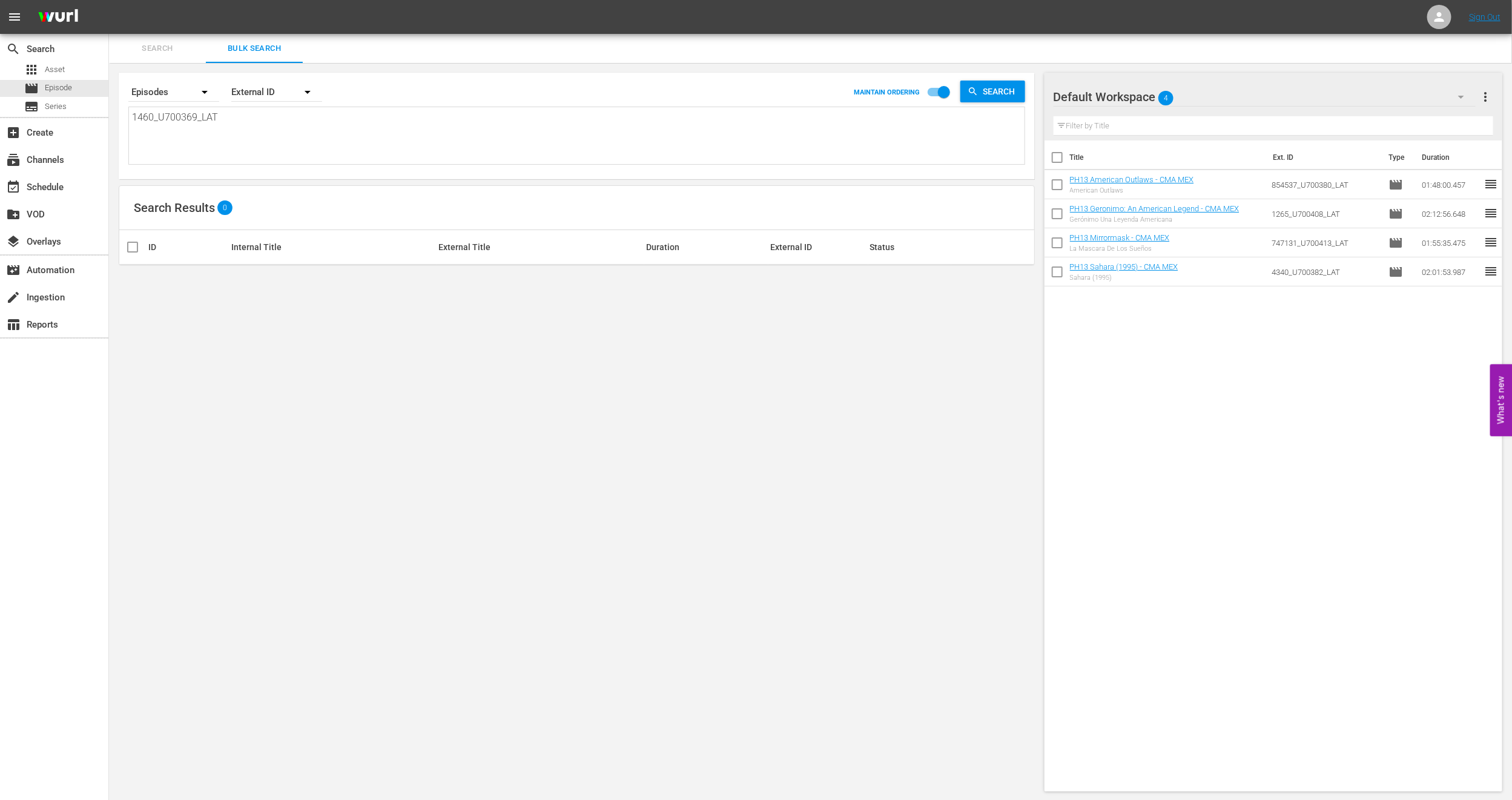
type textarea "1460_U700369_LAT"
drag, startPoint x: 260, startPoint y: 119, endPoint x: 0, endPoint y: 142, distance: 261.0
click at [109, 0] on div "search Search apps Asset movie Episode subtitles Series add_box Create subscrip…" at bounding box center [811, 0] width 1403 height 0
paste textarea "745611_U700360"
type textarea "745611_U700360_LAT"
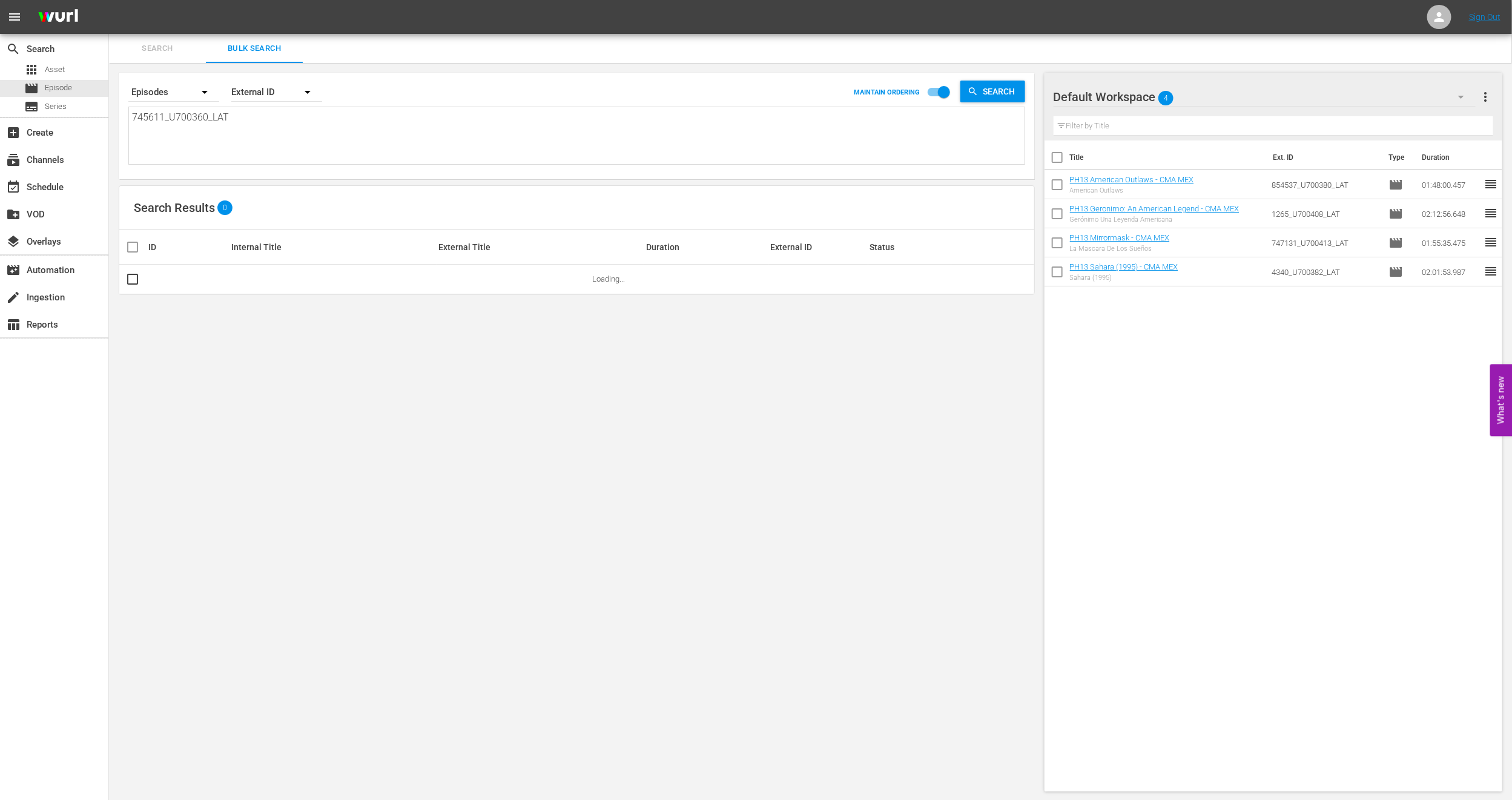
type textarea "745611_U700360_LAT"
drag, startPoint x: 281, startPoint y: 129, endPoint x: 0, endPoint y: 129, distance: 281.0
click at [109, 0] on div "search Search apps Asset movie Episode subtitles Series add_box Create subscrip…" at bounding box center [811, 0] width 1403 height 0
paste textarea "1460_U700369"
type textarea "1460_U700369_LAT"
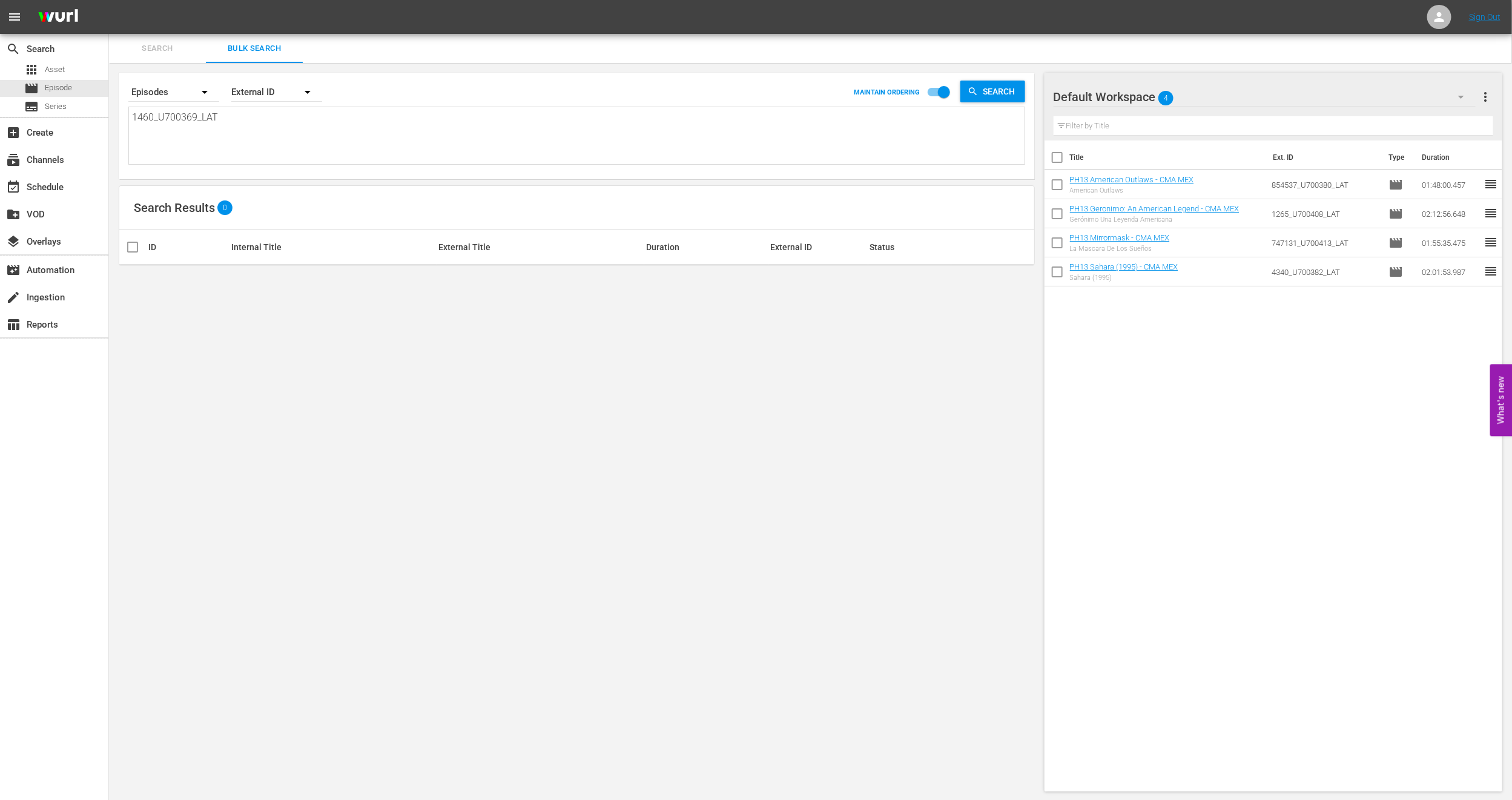
type textarea "1460_U700369_LAT"
drag, startPoint x: 291, startPoint y: 128, endPoint x: 0, endPoint y: 128, distance: 291.0
click at [109, 0] on div "search Search apps Asset movie Episode subtitles Series add_box Create subscrip…" at bounding box center [811, 0] width 1403 height 0
paste textarea "U6000220"
type textarea "U6000220"
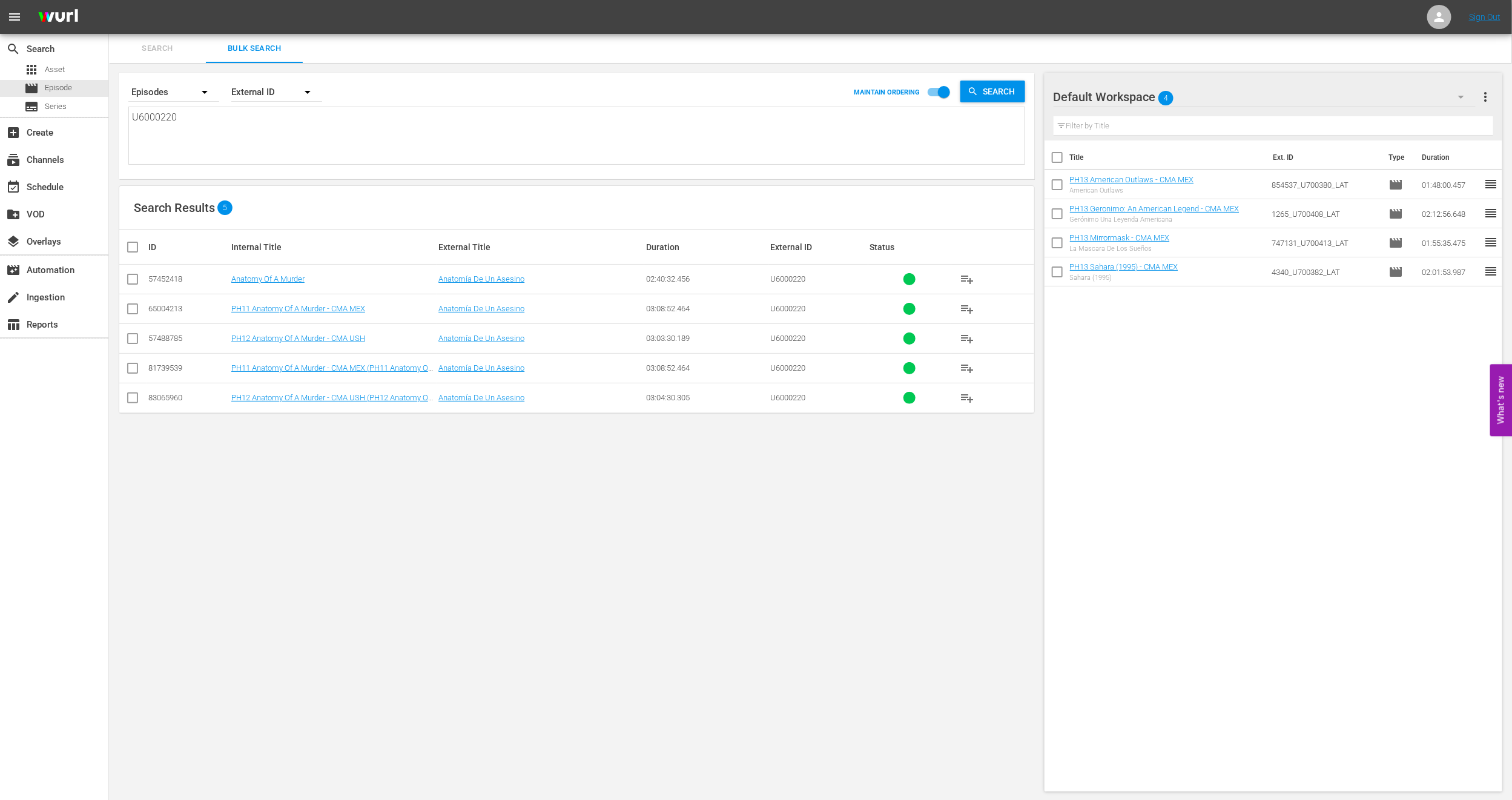
type textarea "U6000220"
drag, startPoint x: 236, startPoint y: 123, endPoint x: 0, endPoint y: 109, distance: 236.4
click at [109, 0] on div "search Search apps Asset movie Episode subtitles Series add_box Create subscrip…" at bounding box center [811, 0] width 1403 height 0
paste textarea "898585_U700439_LAT"
type textarea "898585_U700439_LAT"
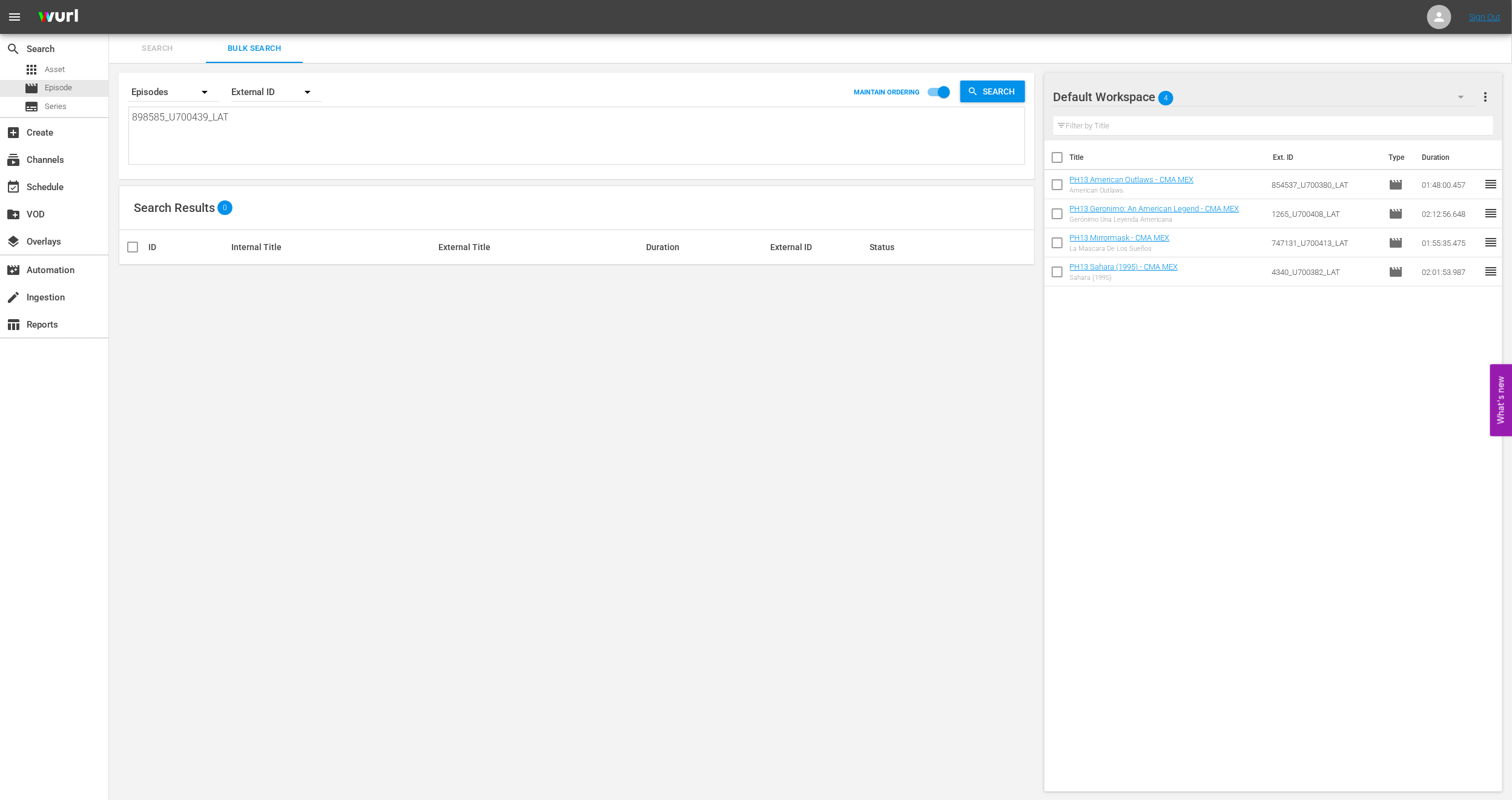
type textarea "898585_U700439_LAT"
drag, startPoint x: 305, startPoint y: 106, endPoint x: 95, endPoint y: 103, distance: 210.0
click at [109, 0] on div "search Search apps Asset movie Episode subtitles Series add_box Create subscrip…" at bounding box center [811, 0] width 1403 height 0
click at [364, 155] on textarea "898585_U700439_LAT" at bounding box center [578, 137] width 892 height 55
drag, startPoint x: 278, startPoint y: 130, endPoint x: 0, endPoint y: 122, distance: 278.1
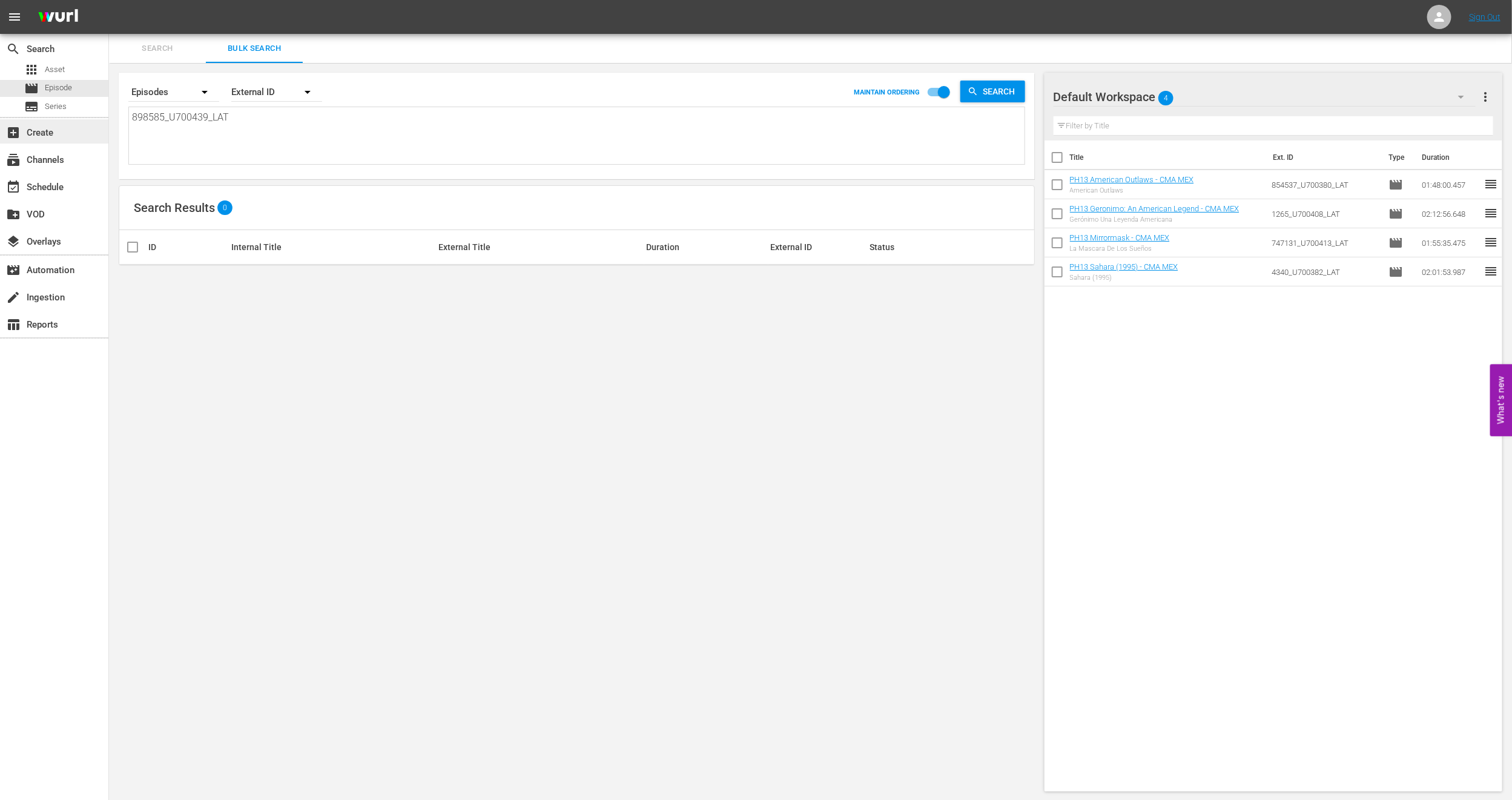
click at [109, 0] on div "search Search apps Asset movie Episode subtitles Series add_box Create subscrip…" at bounding box center [811, 0] width 1403 height 0
paste textarea "132547_U700432"
type textarea "132547_U700432_LAT"
drag, startPoint x: 354, startPoint y: 146, endPoint x: 4, endPoint y: 131, distance: 350.3
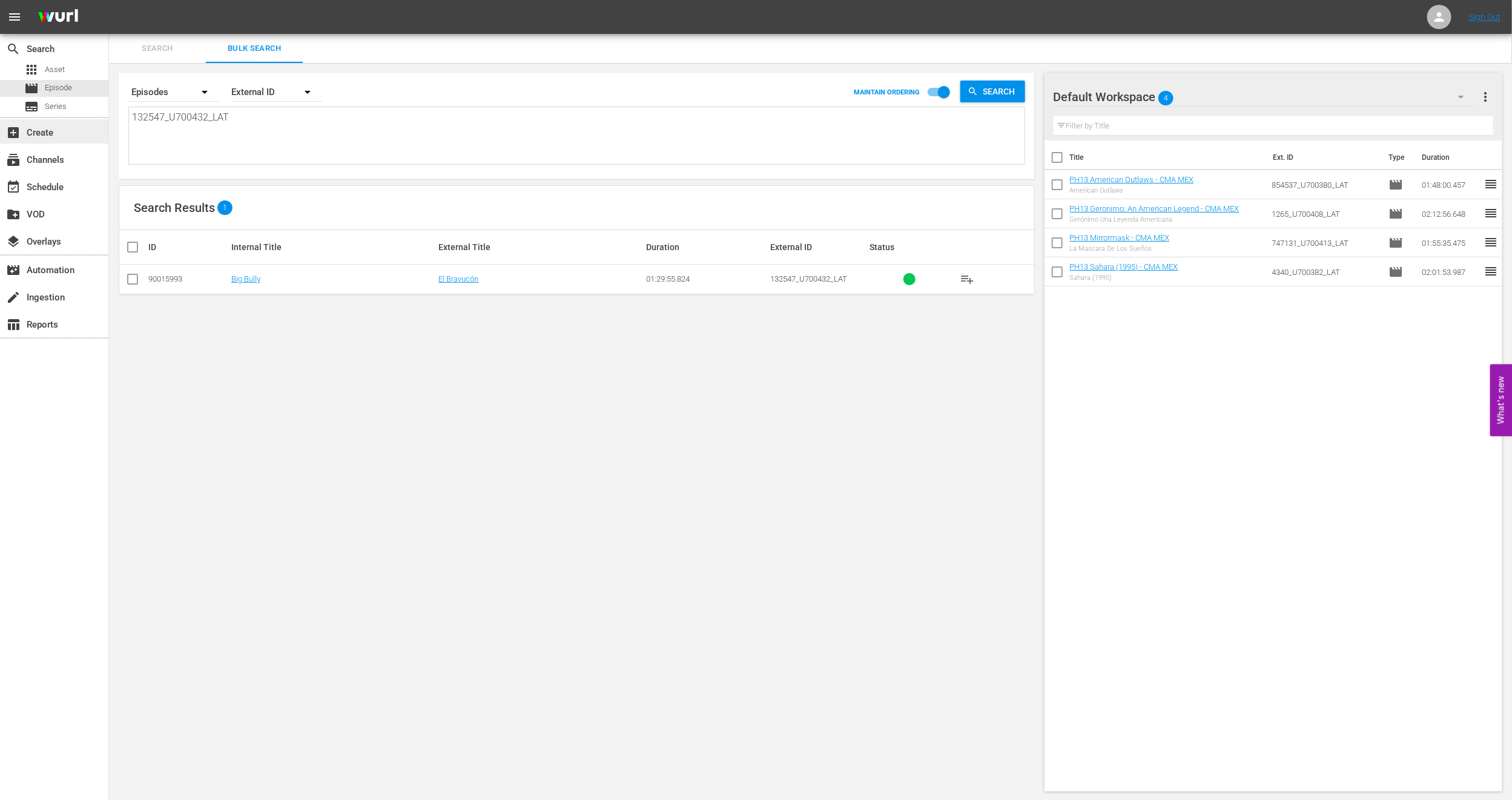
click at [109, 0] on div "search Search apps Asset movie Episode subtitles Series add_box Create subscrip…" at bounding box center [811, 0] width 1403 height 0
paste textarea "2295296_U700436"
type textarea "2295296_U700436_LAT"
drag, startPoint x: 271, startPoint y: 137, endPoint x: 0, endPoint y: 102, distance: 273.3
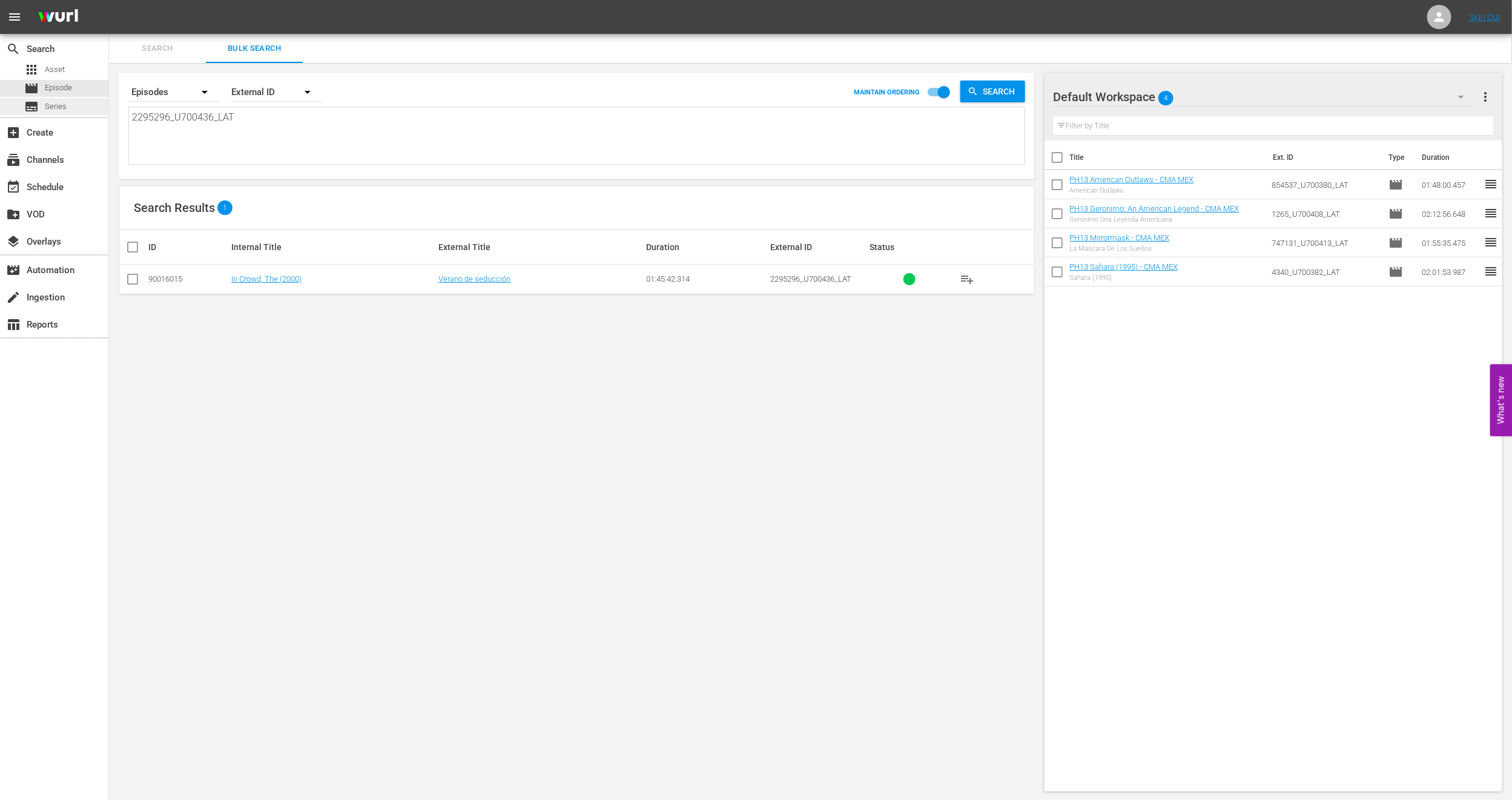
click at [109, 0] on div "search Search apps Asset movie Episode subtitles Series add_box Create subscrip…" at bounding box center [811, 0] width 1403 height 0
paste textarea "U7000001"
type textarea "U7000001"
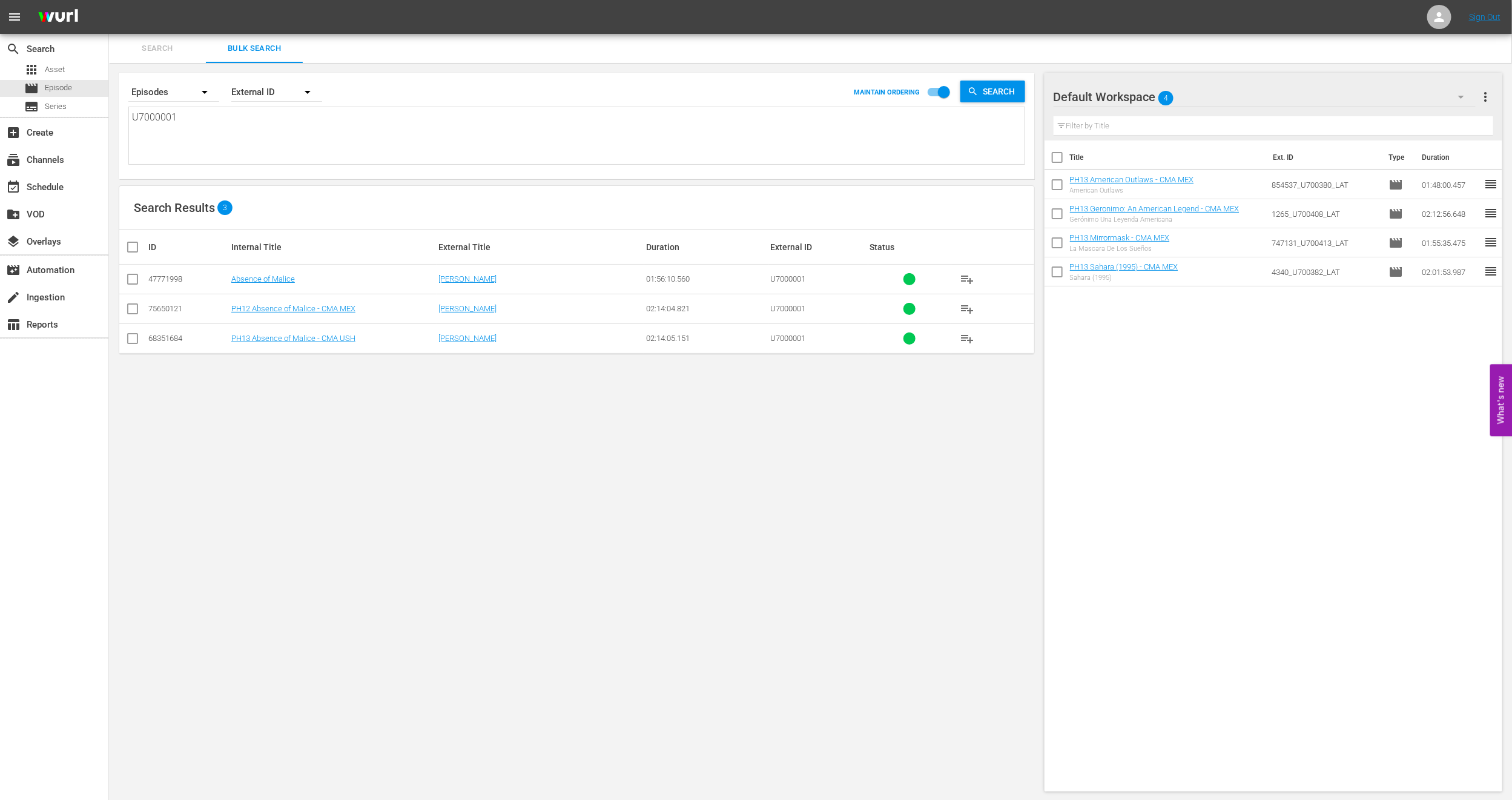
click at [676, 534] on div "Search By Episodes Order By External ID MAINTAIN ORDERING Search U7000001 U7000…" at bounding box center [577, 432] width 935 height 738
